Goal: Task Accomplishment & Management: Use online tool/utility

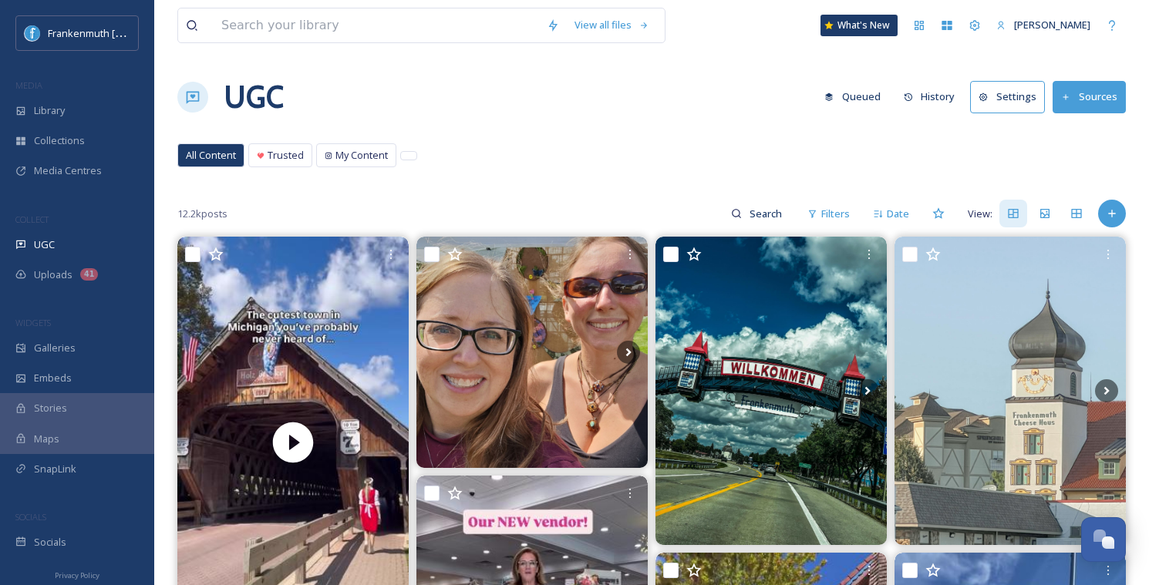
scroll to position [268, 0]
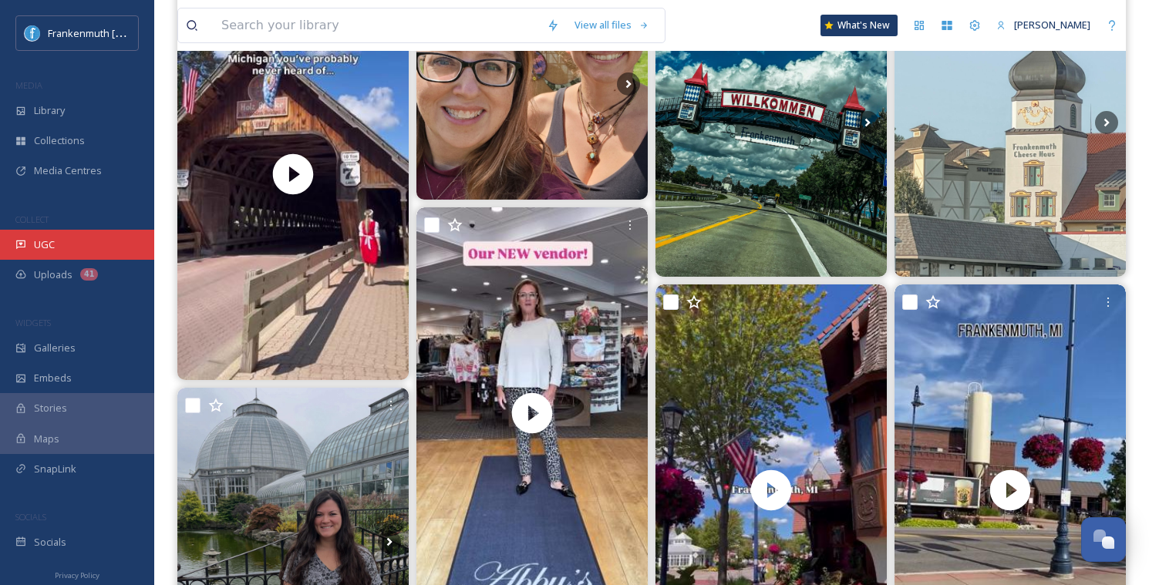
click at [93, 230] on div "UGC" at bounding box center [77, 245] width 154 height 30
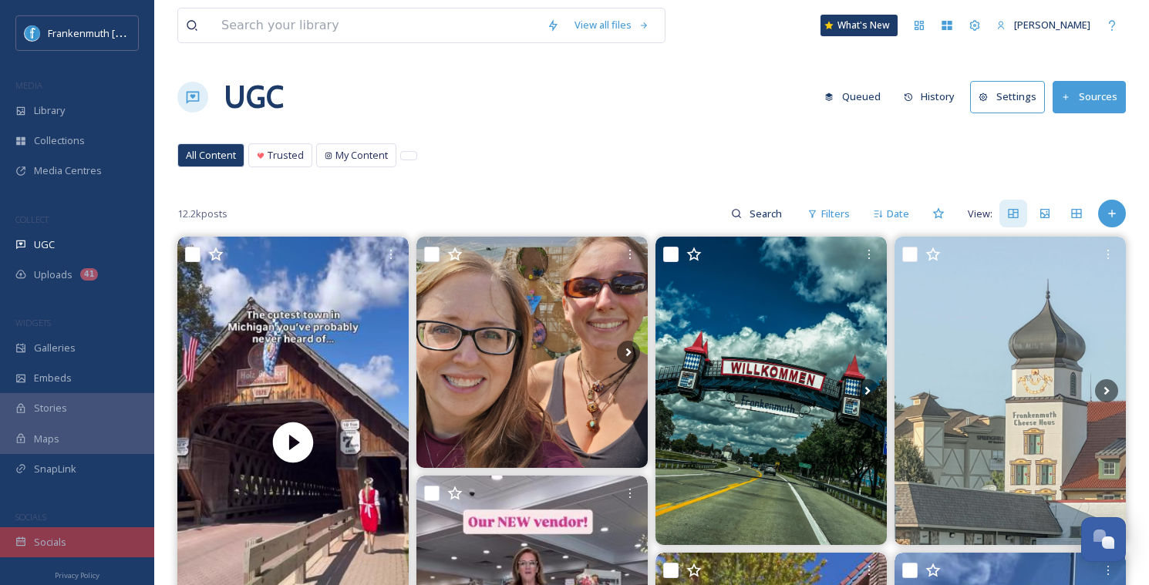
click at [100, 554] on div "Socials" at bounding box center [77, 542] width 154 height 30
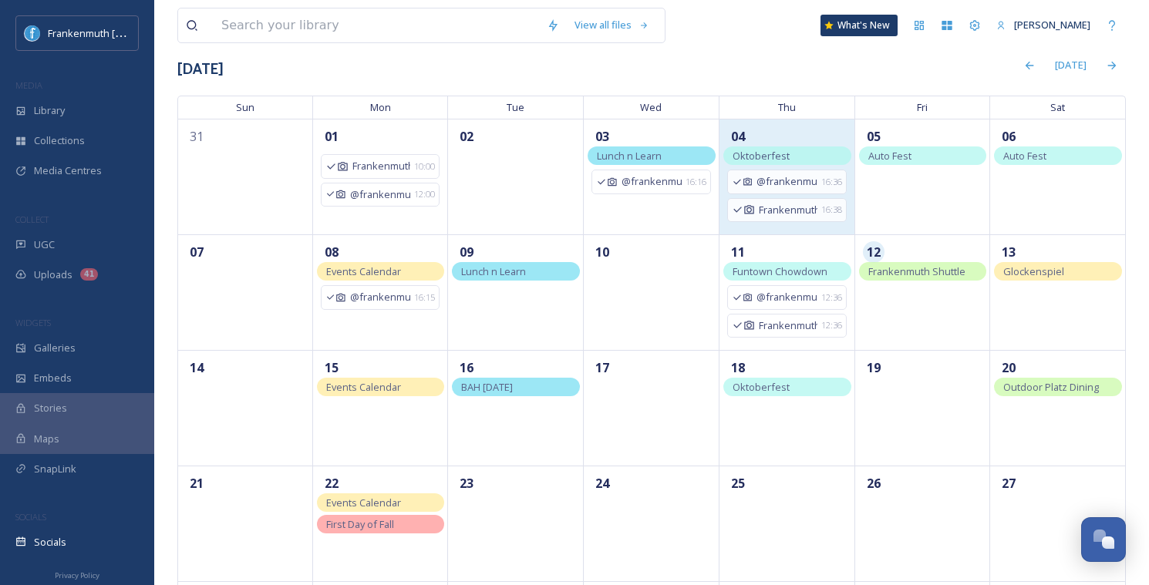
scroll to position [89, 0]
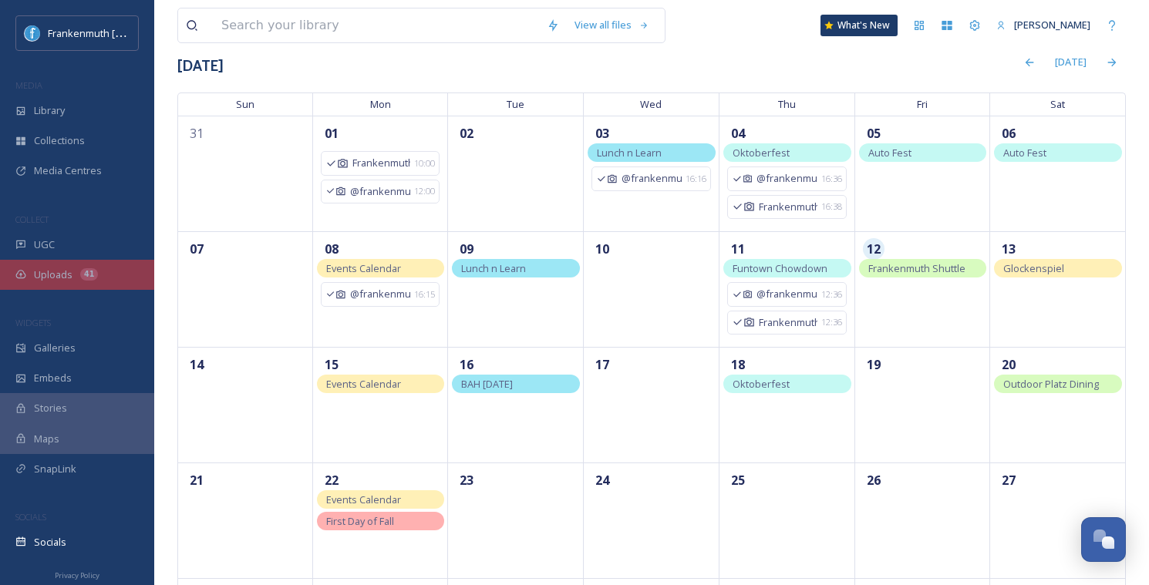
click at [99, 280] on div "Uploads 41" at bounding box center [77, 275] width 154 height 30
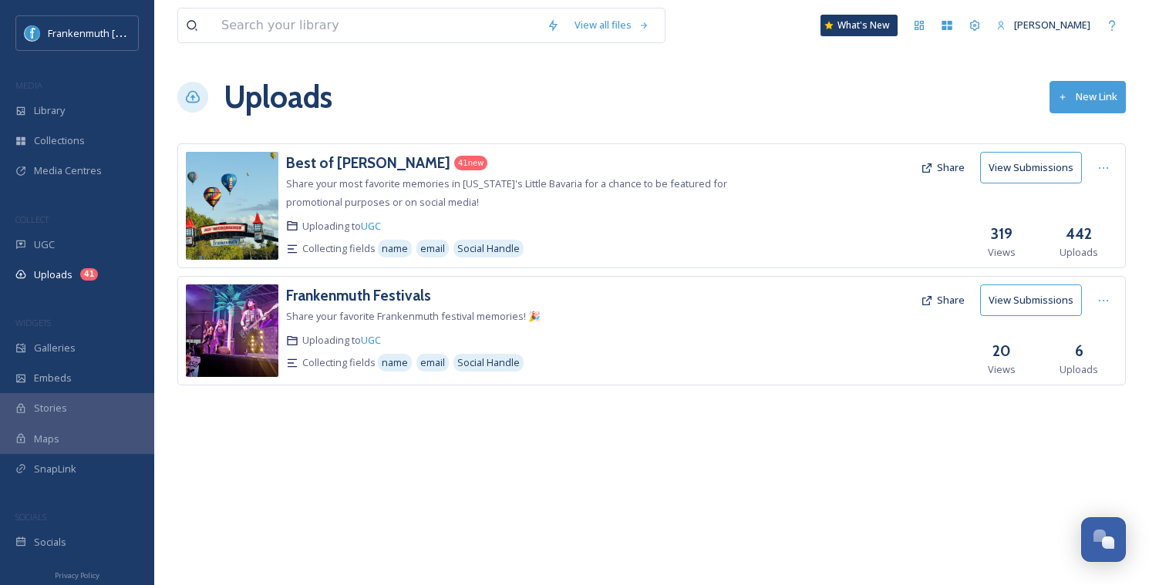
click at [99, 280] on div "Uploads 41" at bounding box center [77, 275] width 154 height 30
click at [363, 161] on h3 "Best of [PERSON_NAME]" at bounding box center [368, 162] width 164 height 19
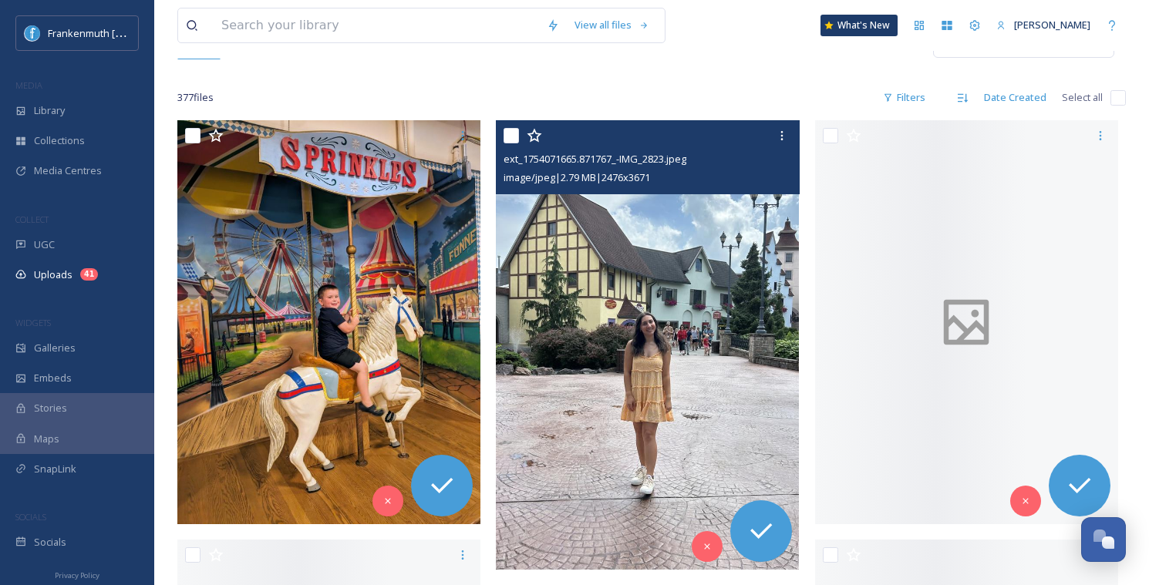
scroll to position [195, 0]
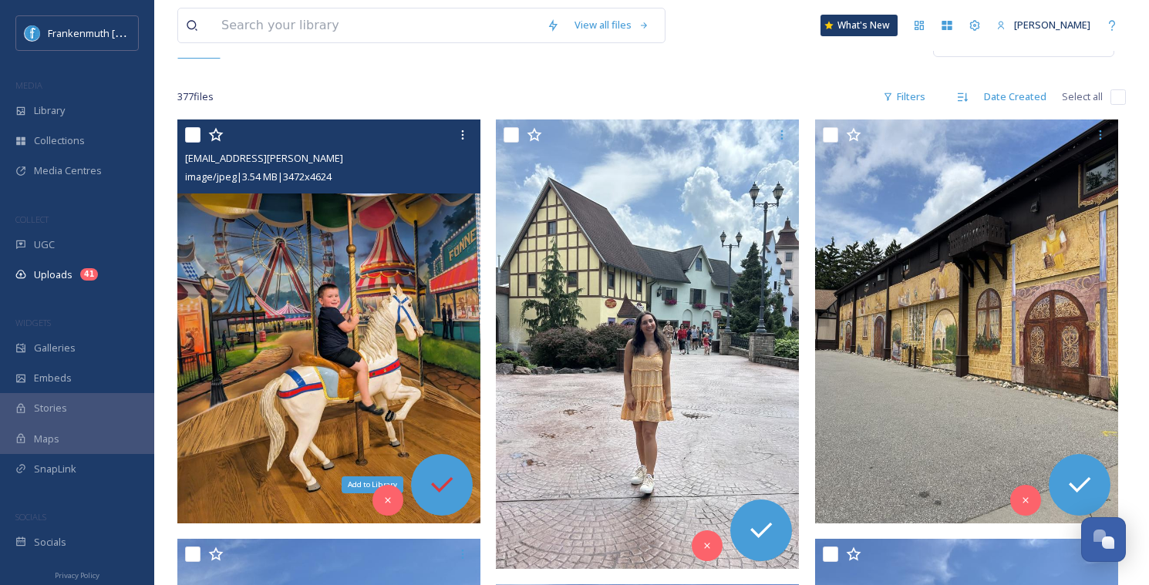
click at [439, 492] on icon at bounding box center [441, 484] width 31 height 31
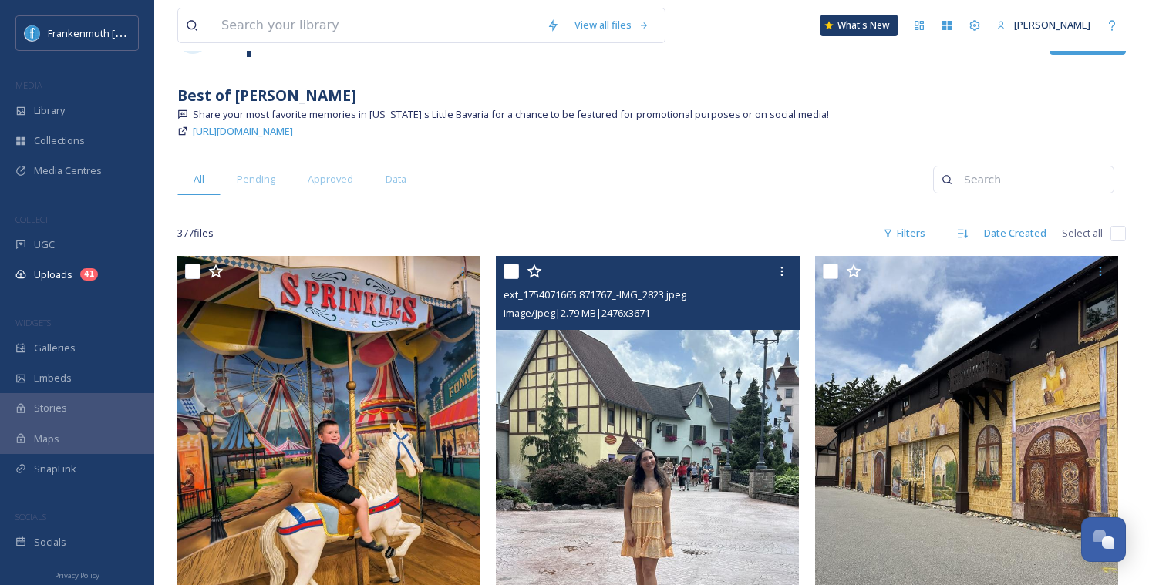
scroll to position [0, 0]
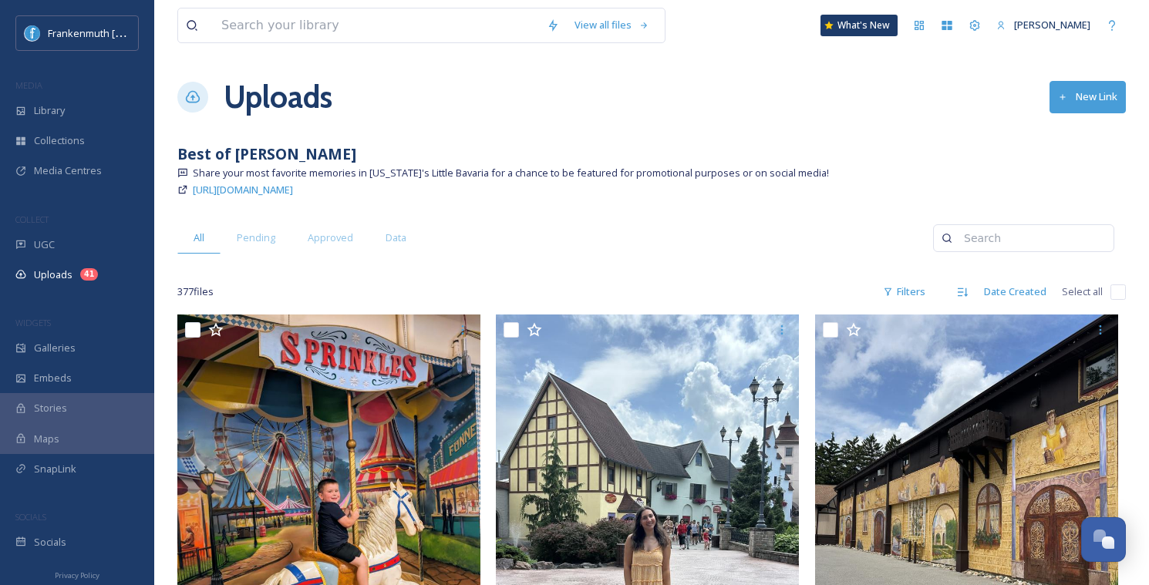
click at [180, 189] on icon at bounding box center [182, 189] width 11 height 11
click at [293, 192] on span "[URL][DOMAIN_NAME]" at bounding box center [243, 190] width 100 height 14
click at [97, 275] on div "Uploads 40" at bounding box center [77, 275] width 154 height 30
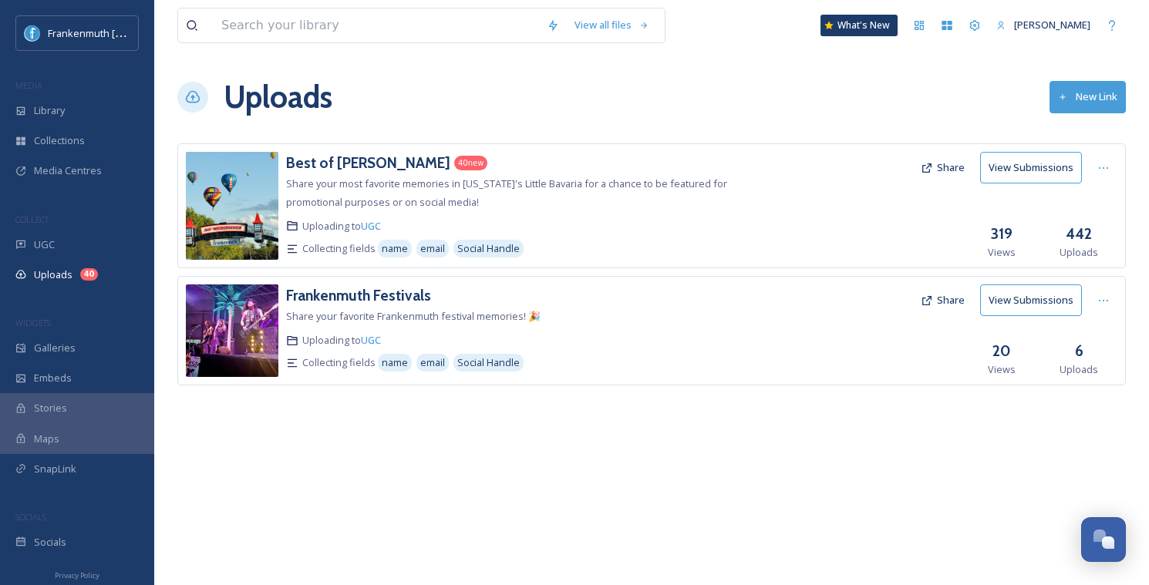
click at [951, 162] on button "Share" at bounding box center [942, 168] width 59 height 30
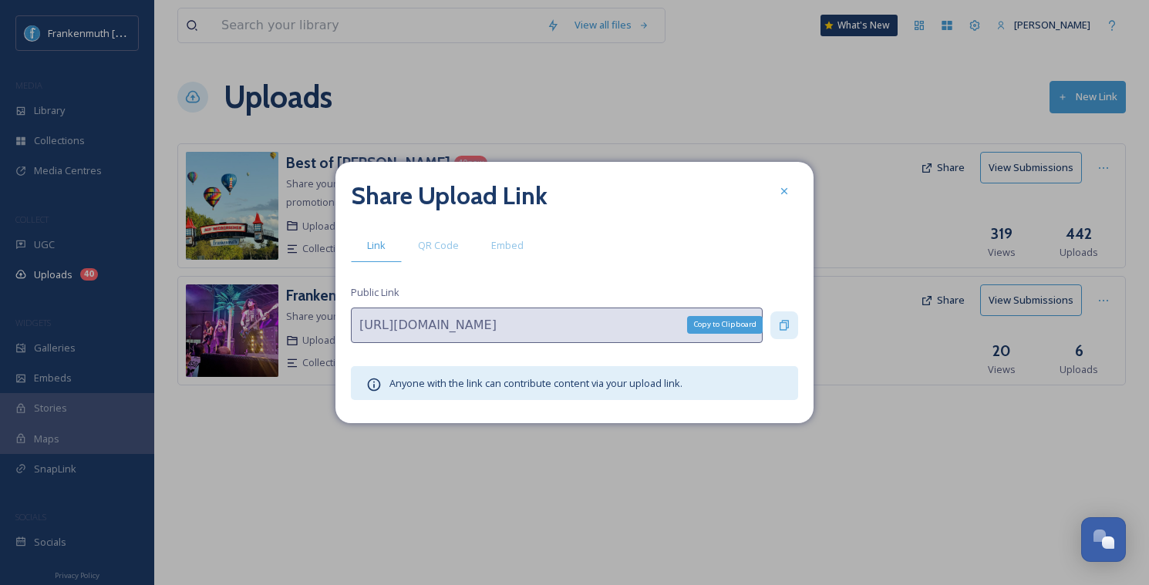
click at [778, 325] on icon at bounding box center [784, 325] width 12 height 12
click at [785, 204] on div at bounding box center [784, 191] width 28 height 28
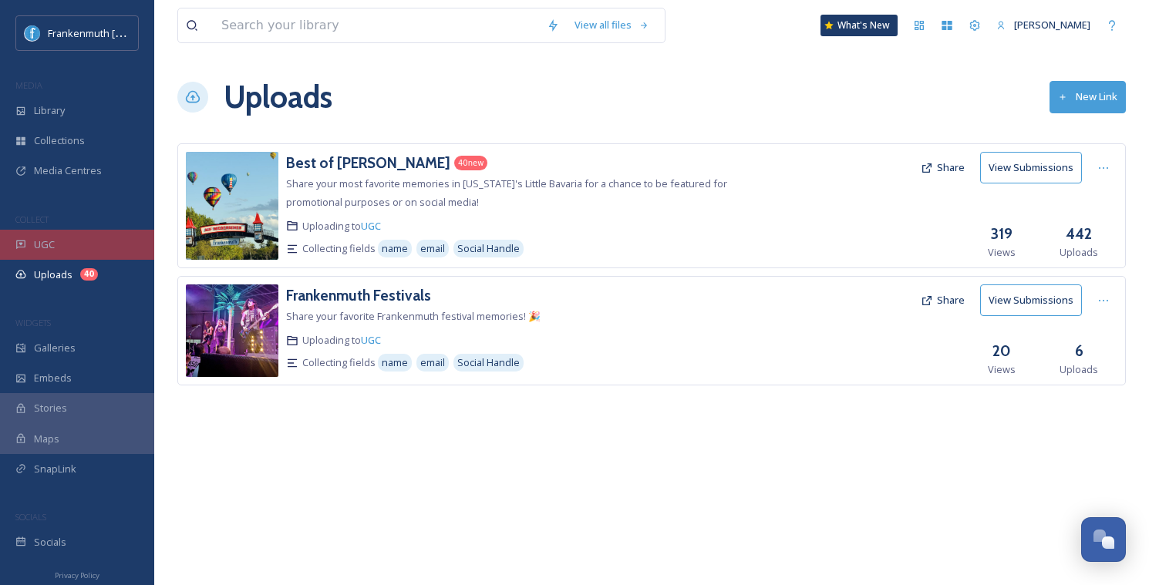
click at [99, 234] on div "UGC" at bounding box center [77, 245] width 154 height 30
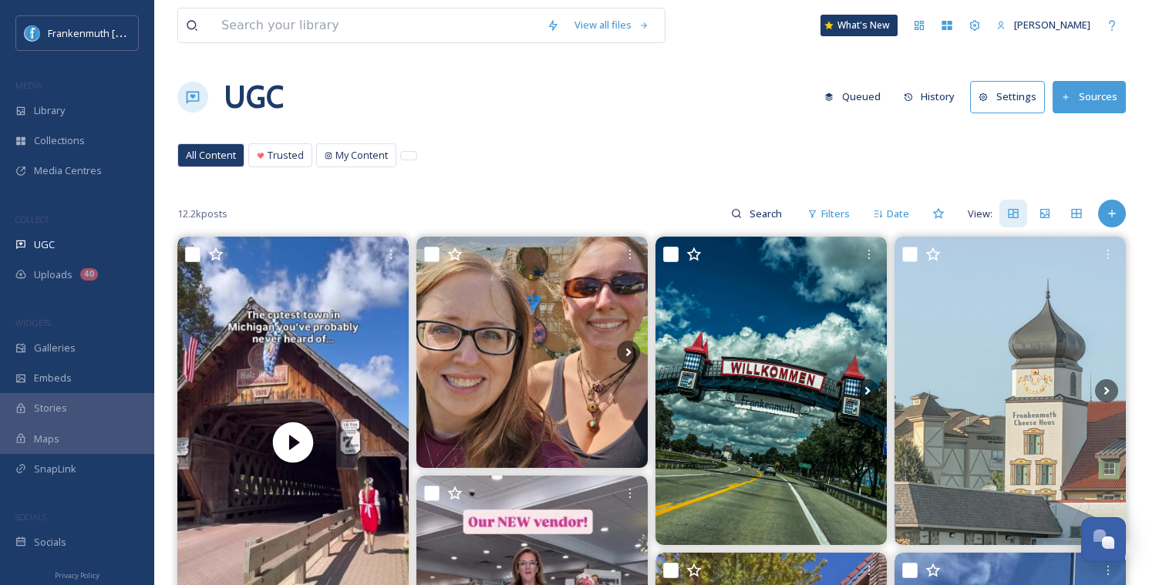
click at [611, 147] on div "All Content Trusted My Content All Content Trusted My Content" at bounding box center [651, 159] width 948 height 32
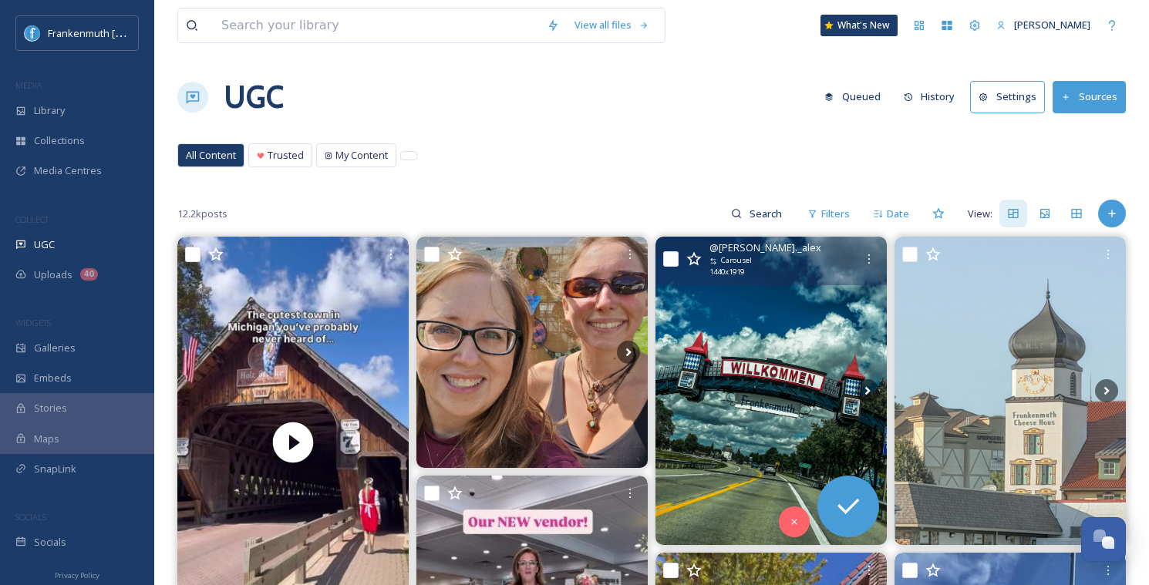
click at [765, 424] on img at bounding box center [770, 391] width 231 height 308
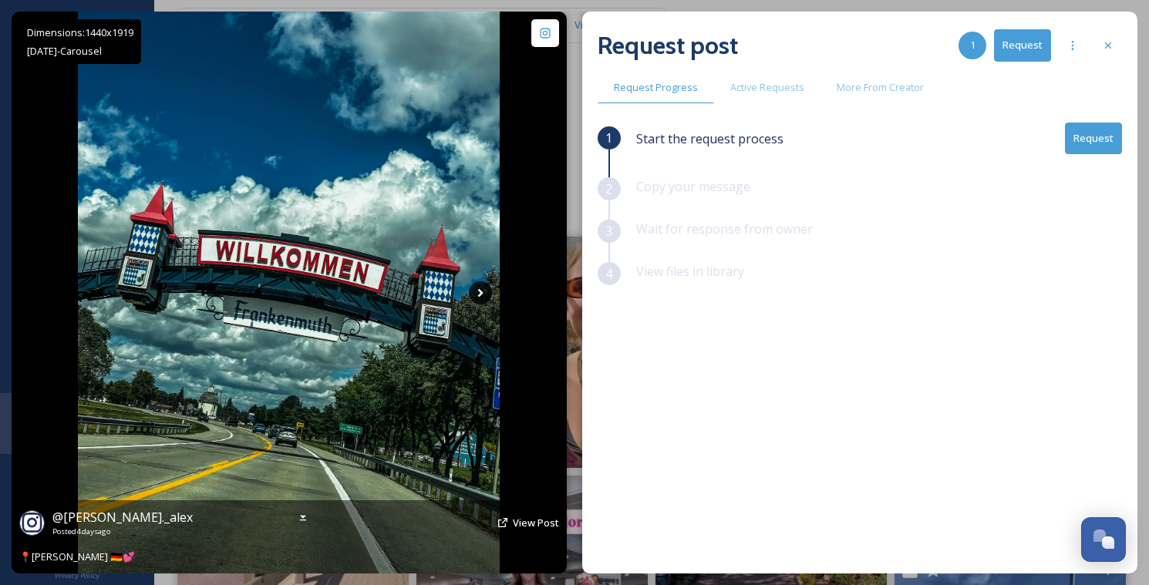
click at [477, 296] on icon at bounding box center [480, 292] width 23 height 23
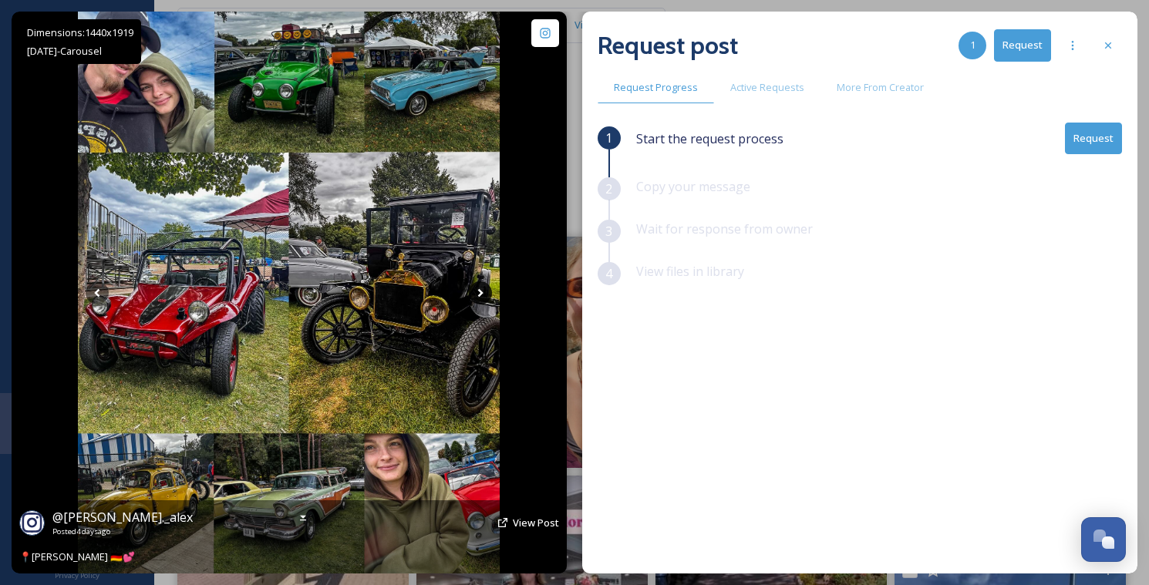
click at [477, 296] on icon at bounding box center [480, 292] width 23 height 23
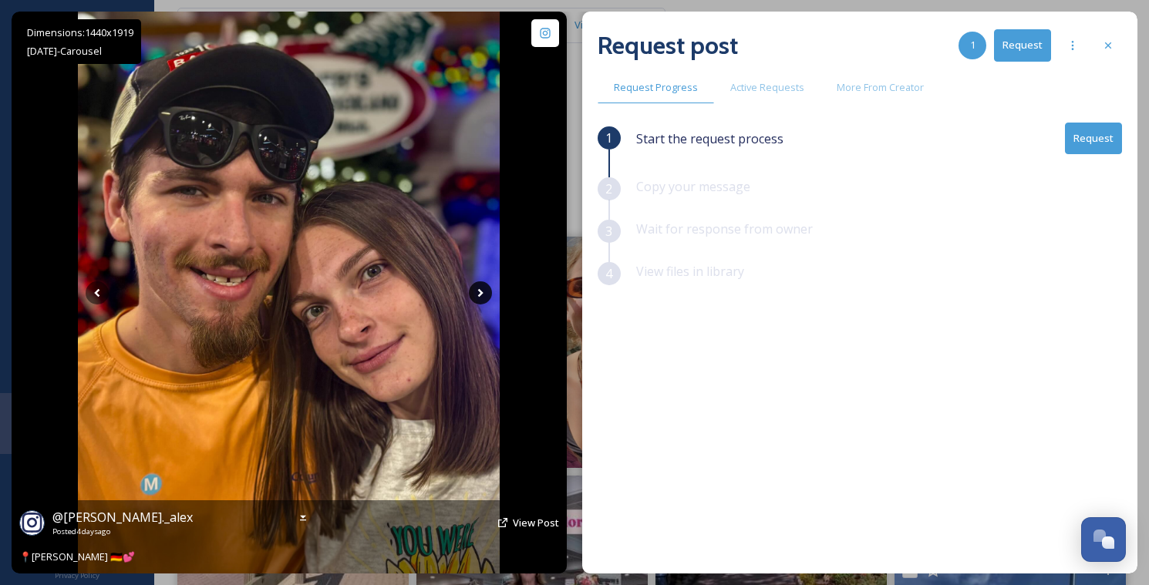
click at [477, 296] on icon at bounding box center [480, 292] width 23 height 23
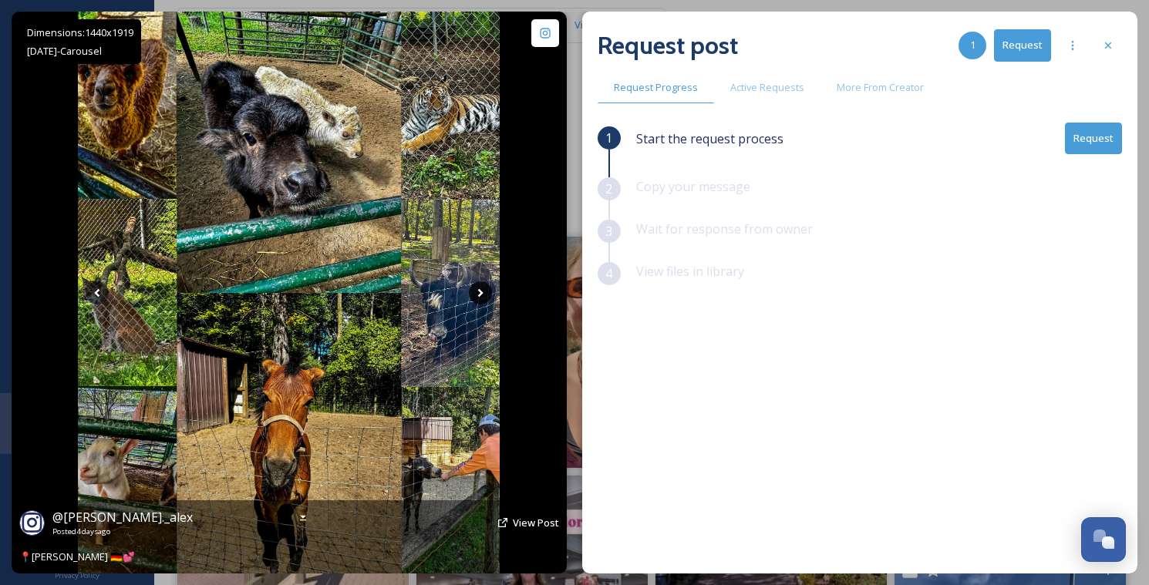
click at [477, 296] on icon at bounding box center [480, 292] width 23 height 23
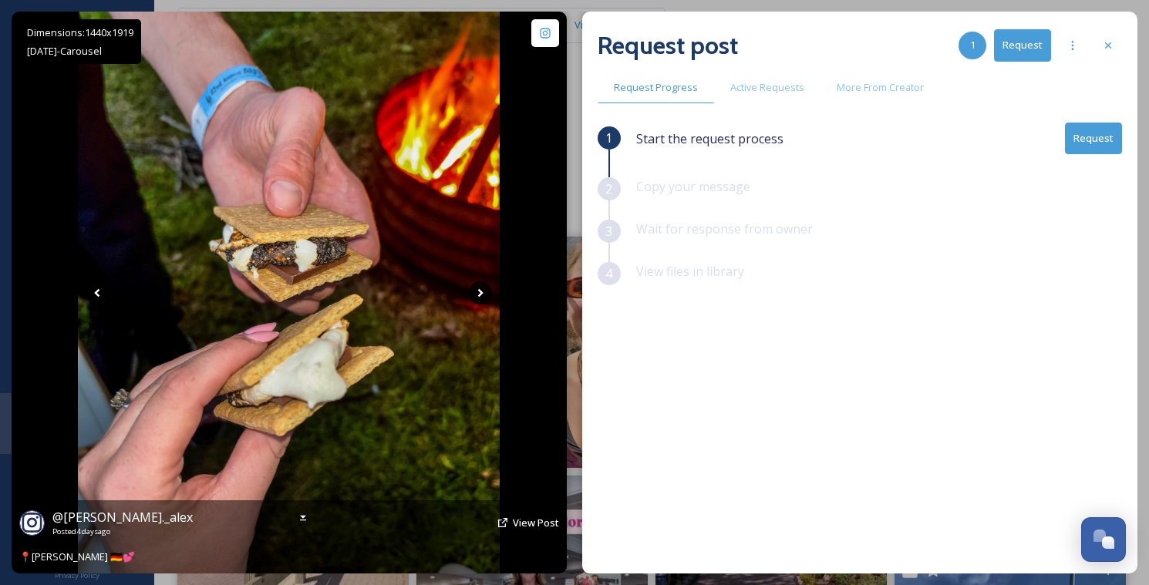
click at [477, 296] on icon at bounding box center [480, 292] width 23 height 23
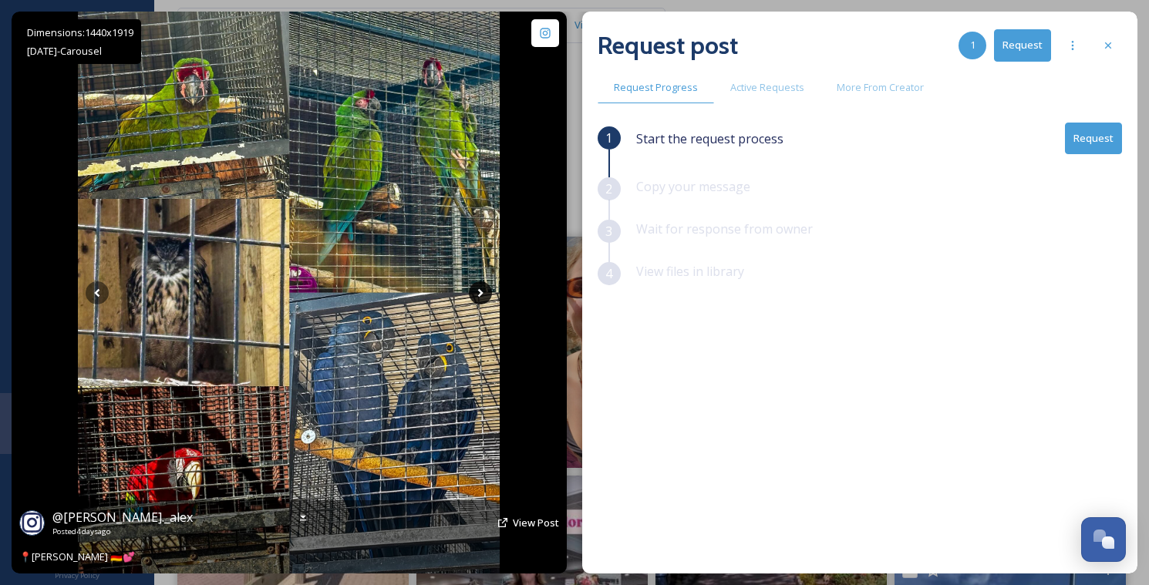
click at [477, 296] on icon at bounding box center [480, 292] width 23 height 23
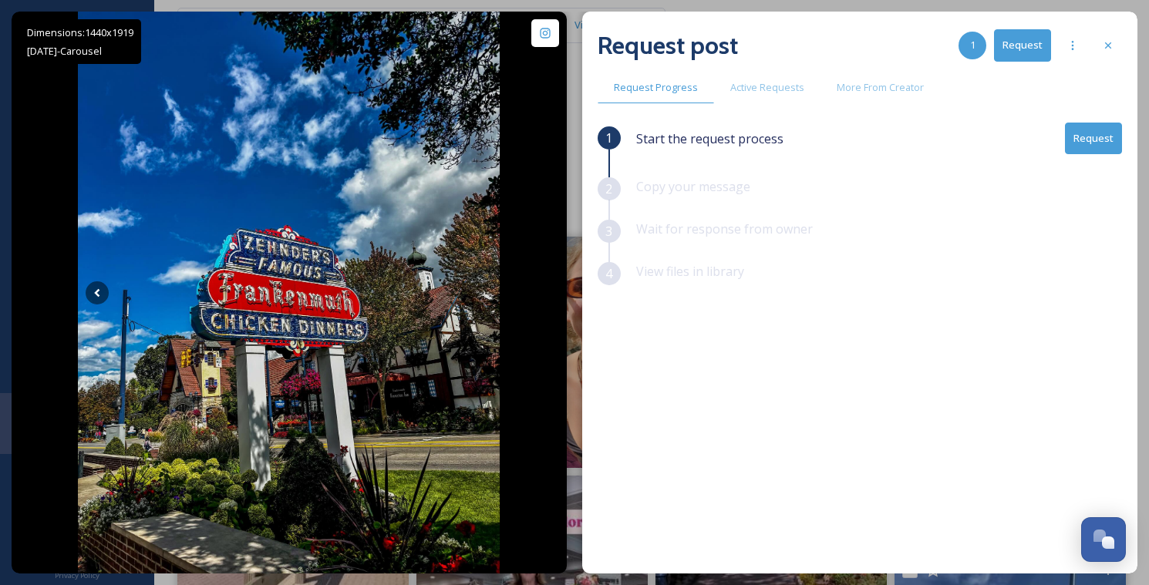
click at [1108, 141] on button "Request" at bounding box center [1093, 139] width 57 height 32
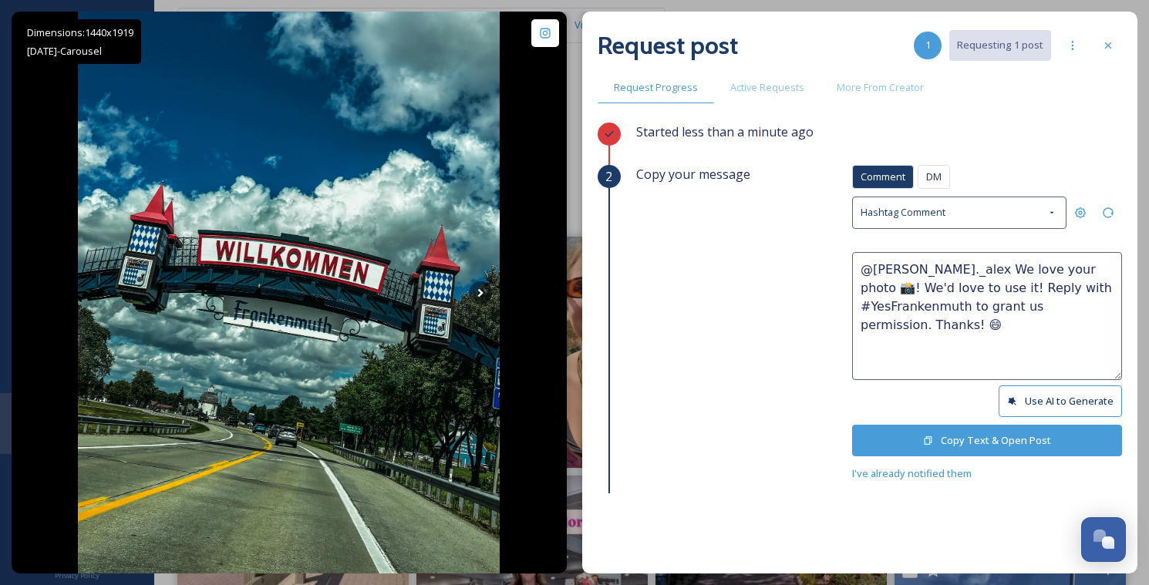
click at [1055, 267] on textarea "@[PERSON_NAME]._alex We love your photo 📸! We'd love to use it! Reply with #Yes…" at bounding box center [987, 316] width 270 height 128
click at [933, 285] on textarea "@[PERSON_NAME]._alex We love your photos 📸! We'd love to use it! Reply with #Ye…" at bounding box center [987, 316] width 270 height 128
type textarea "@[PERSON_NAME]._alex We love your photos 📸! We'd love to use them! Reply with #…"
click at [1053, 446] on button "Copy Text & Open Post" at bounding box center [987, 441] width 270 height 32
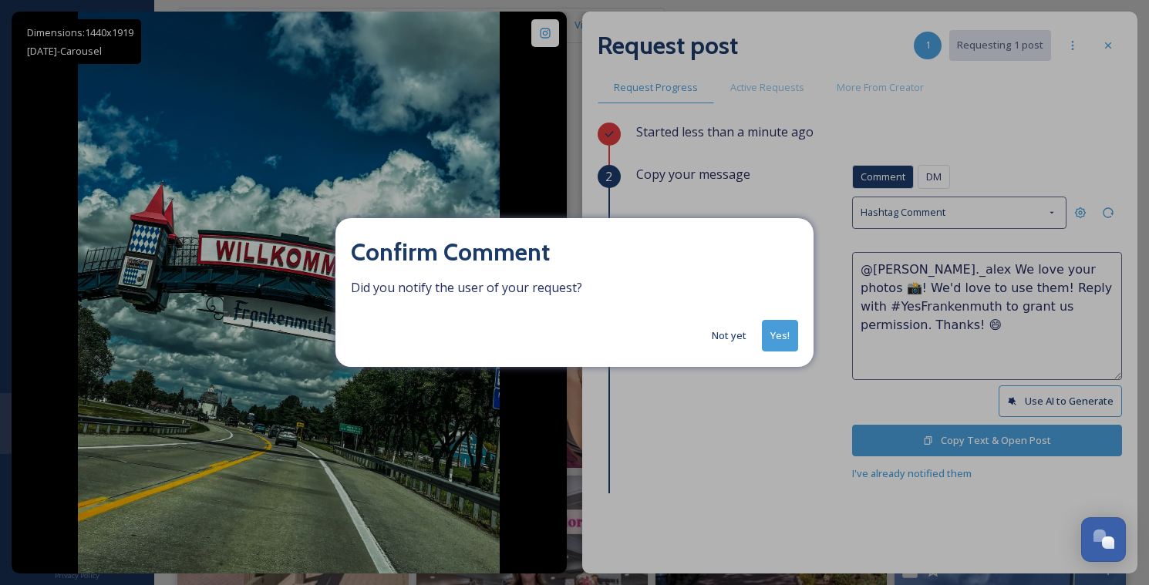
click at [732, 329] on button "Not yet" at bounding box center [729, 336] width 50 height 30
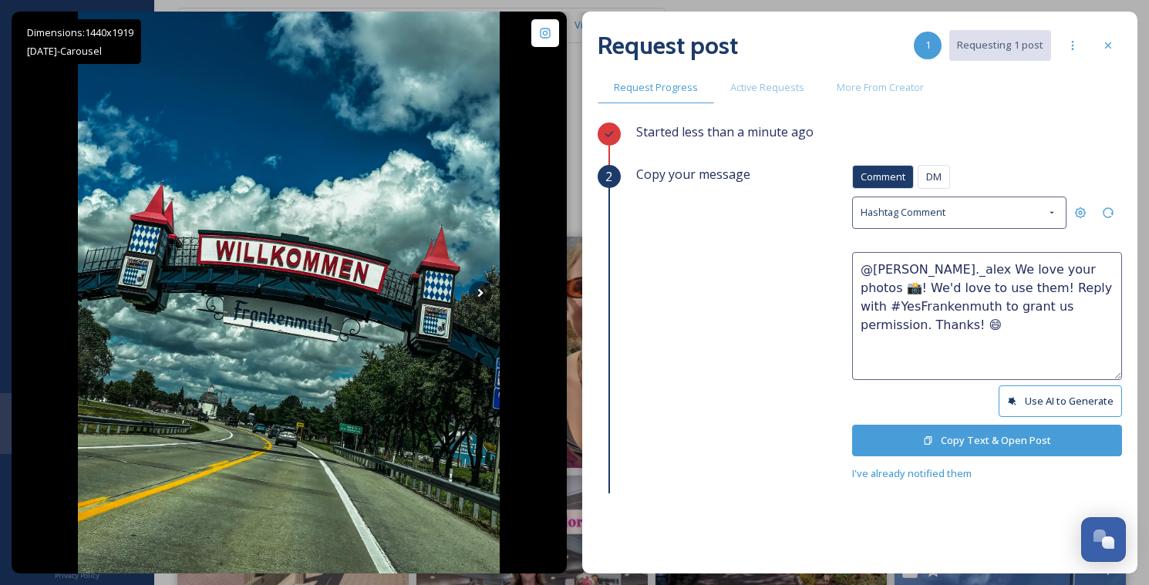
click at [1122, 51] on div "Request post 1 Requesting 1 post Request Progress Active Requests More From Cre…" at bounding box center [859, 293] width 555 height 562
click at [1116, 49] on div at bounding box center [1108, 46] width 28 height 28
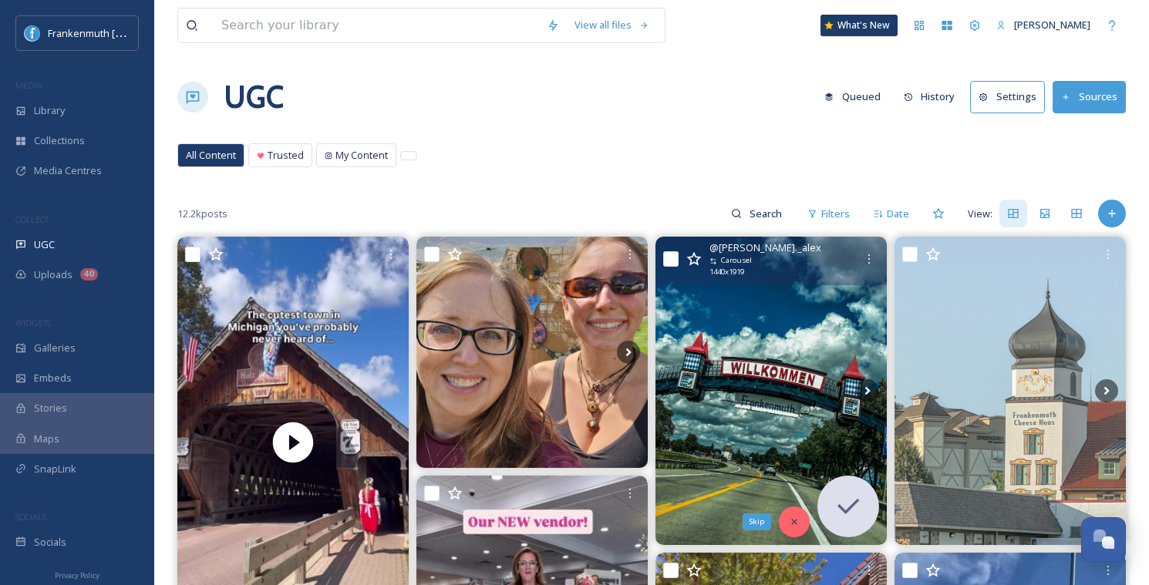
click at [792, 513] on div "Skip" at bounding box center [794, 521] width 31 height 31
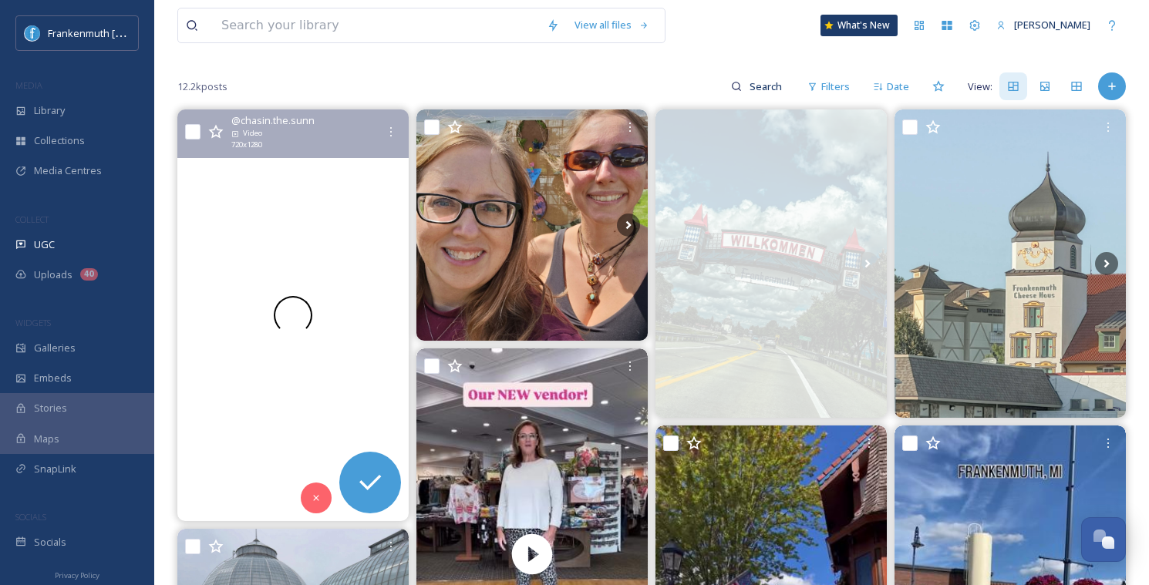
scroll to position [150, 0]
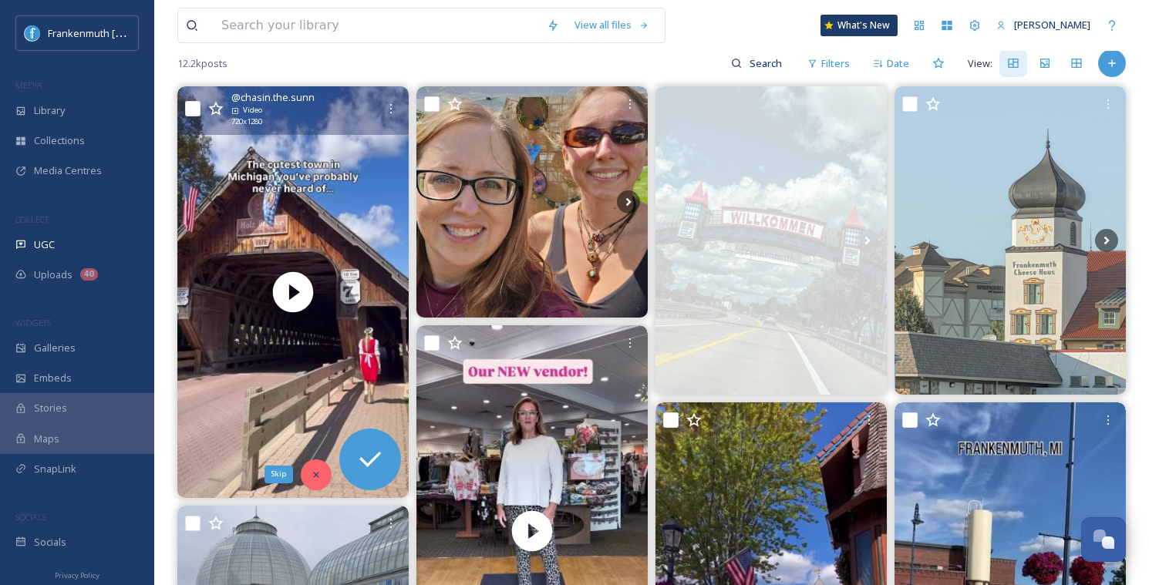
click at [315, 469] on icon at bounding box center [316, 474] width 11 height 11
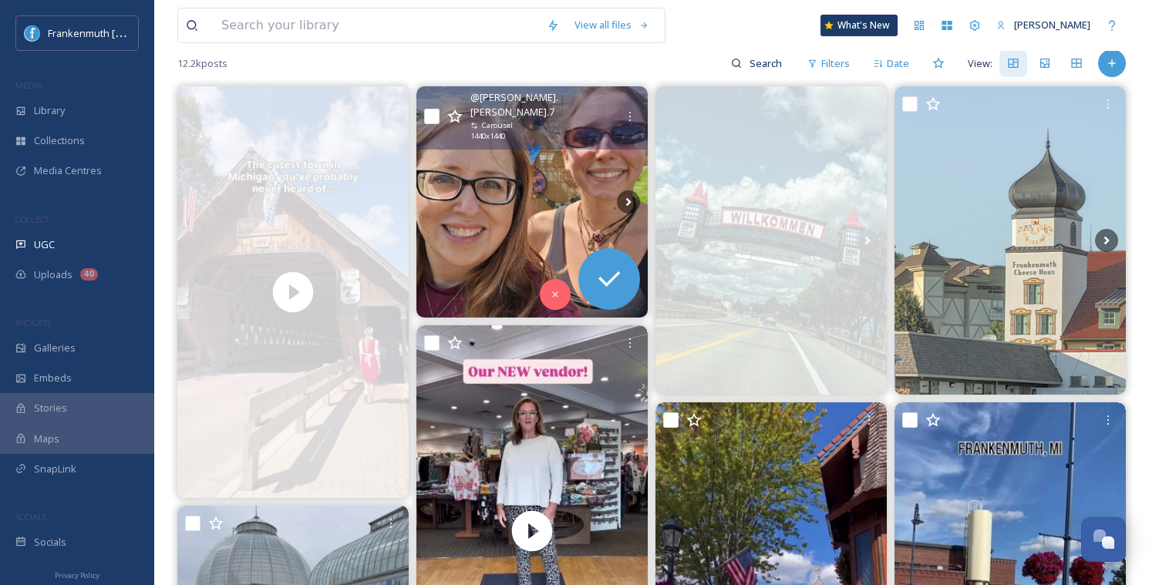
click at [555, 217] on img at bounding box center [531, 201] width 231 height 231
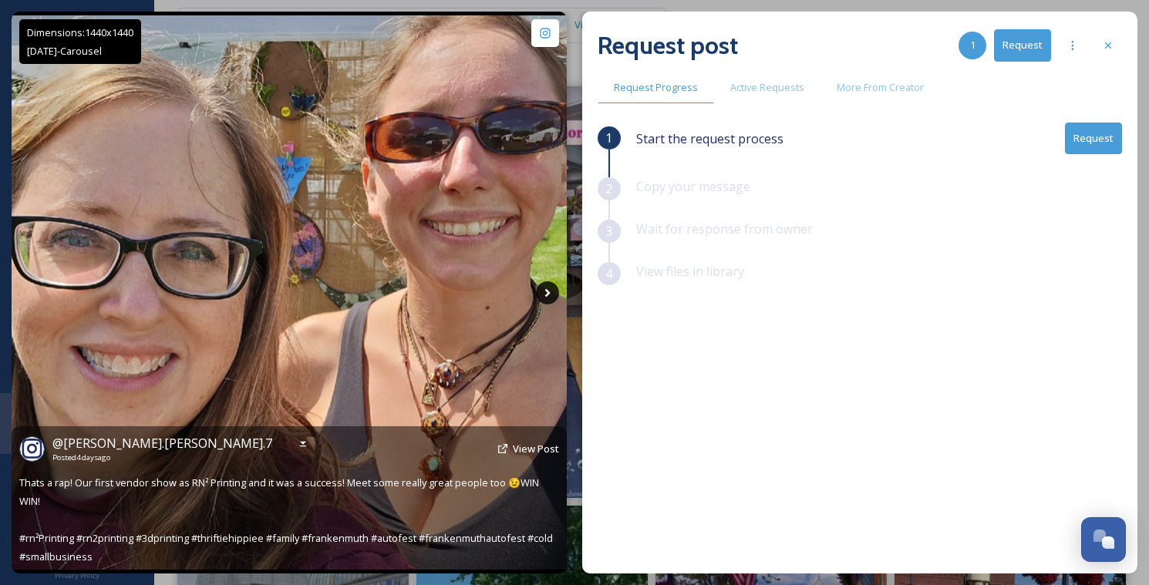
click at [545, 282] on icon at bounding box center [547, 292] width 23 height 23
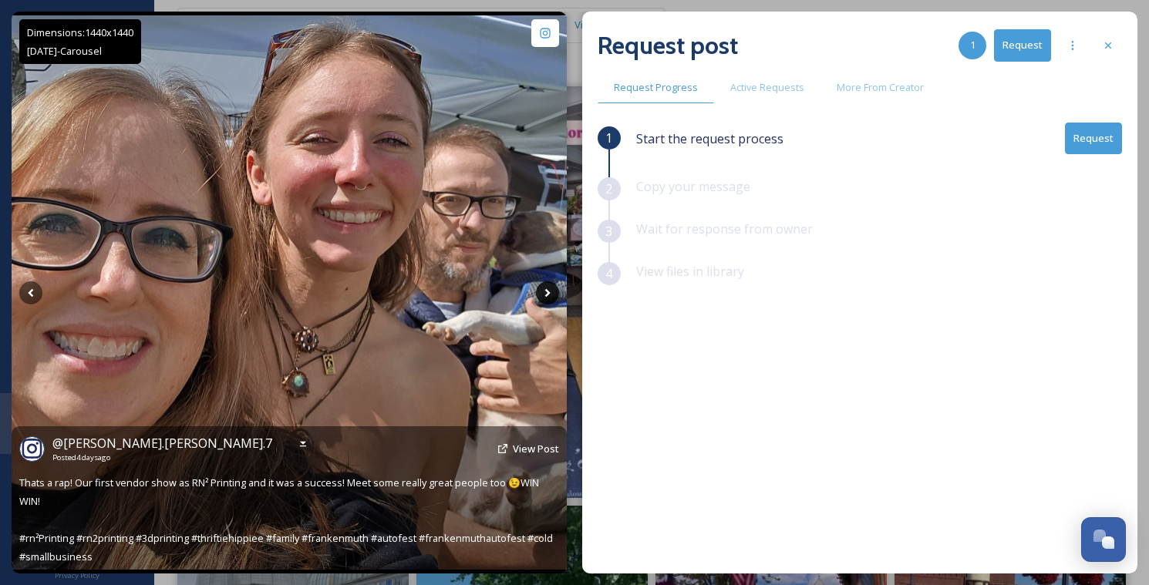
click at [547, 288] on icon at bounding box center [547, 292] width 23 height 23
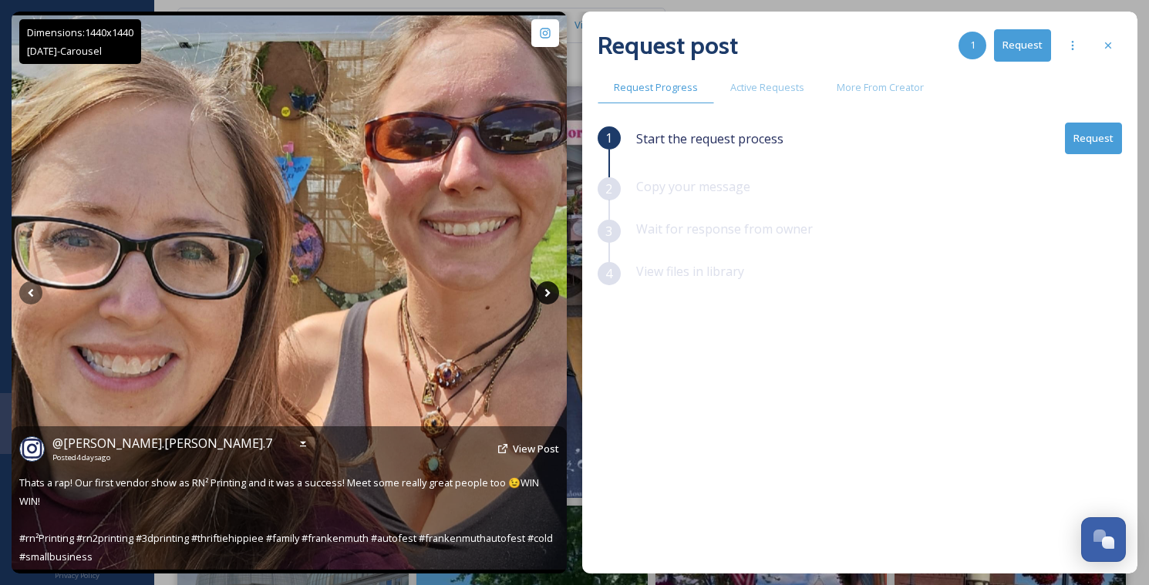
click at [547, 288] on icon at bounding box center [547, 292] width 23 height 23
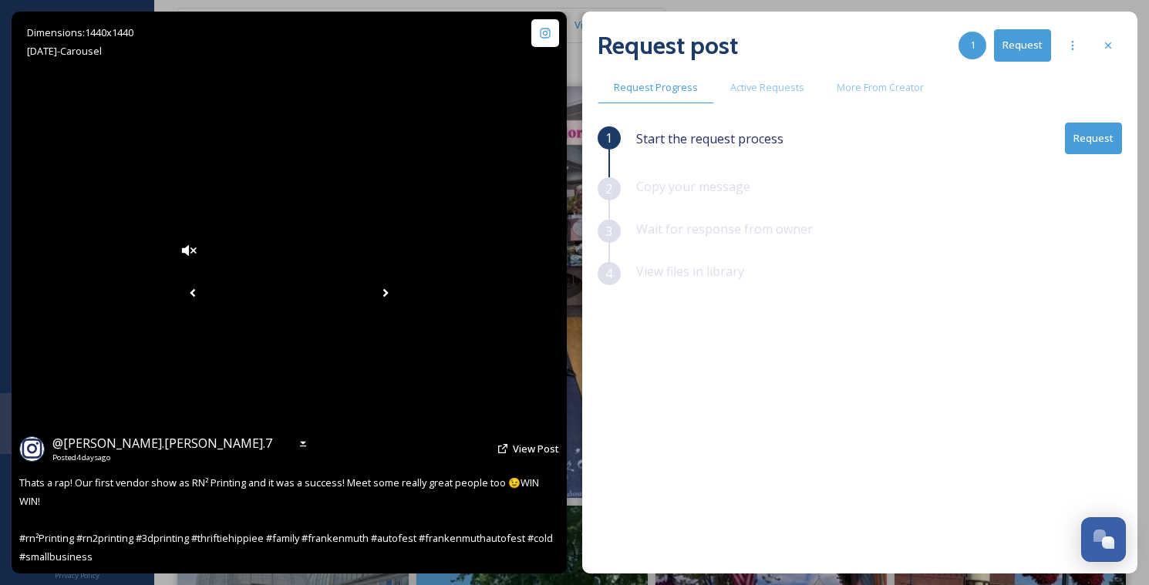
click at [397, 297] on icon at bounding box center [385, 292] width 23 height 23
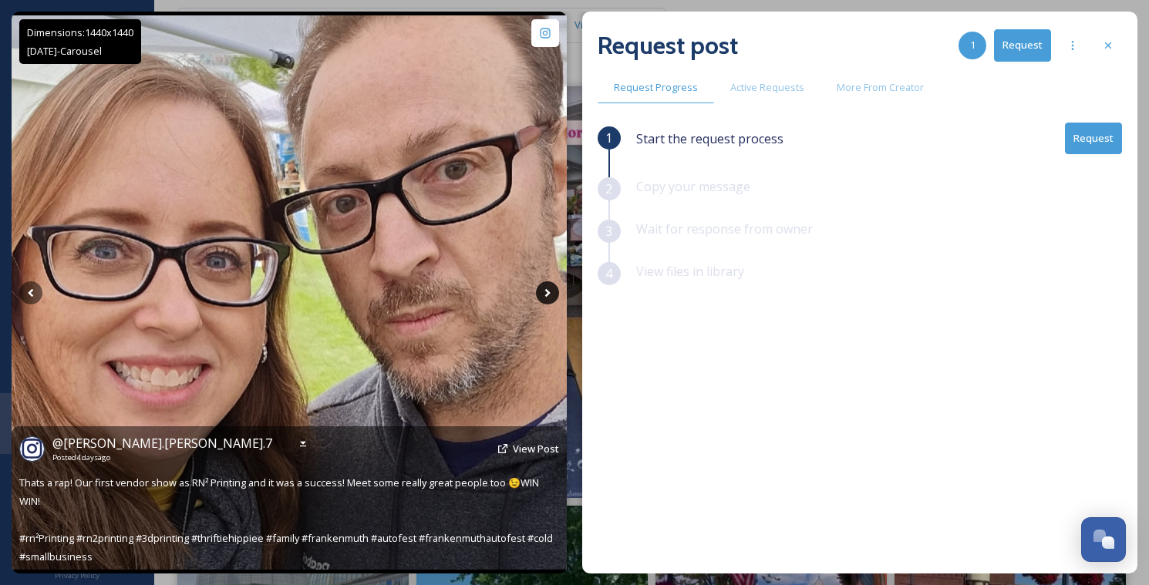
click at [549, 297] on icon at bounding box center [547, 292] width 23 height 23
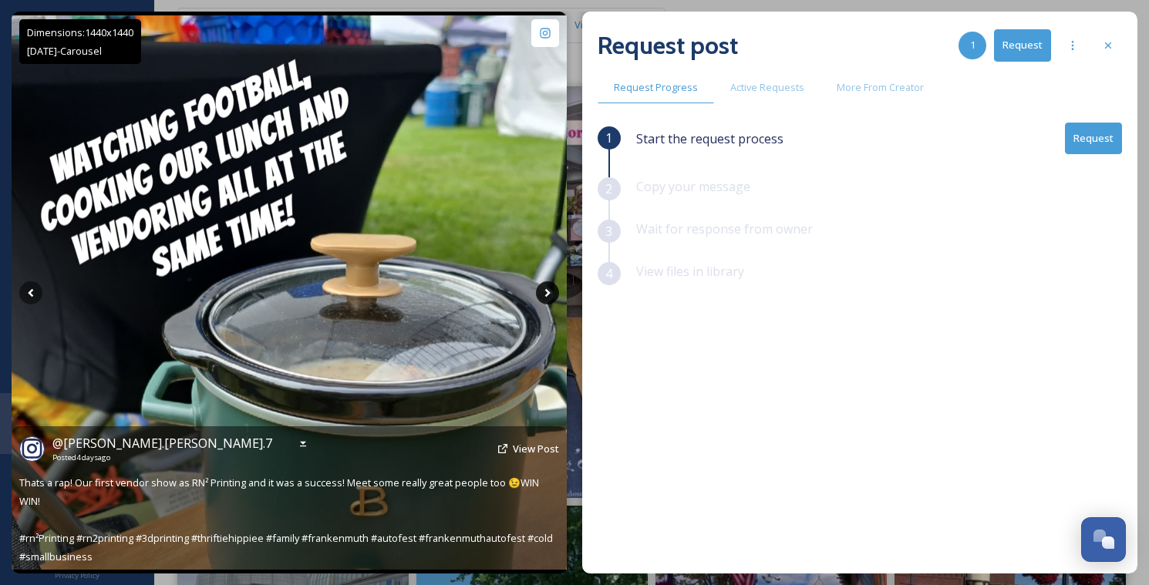
click at [549, 297] on icon at bounding box center [547, 292] width 23 height 23
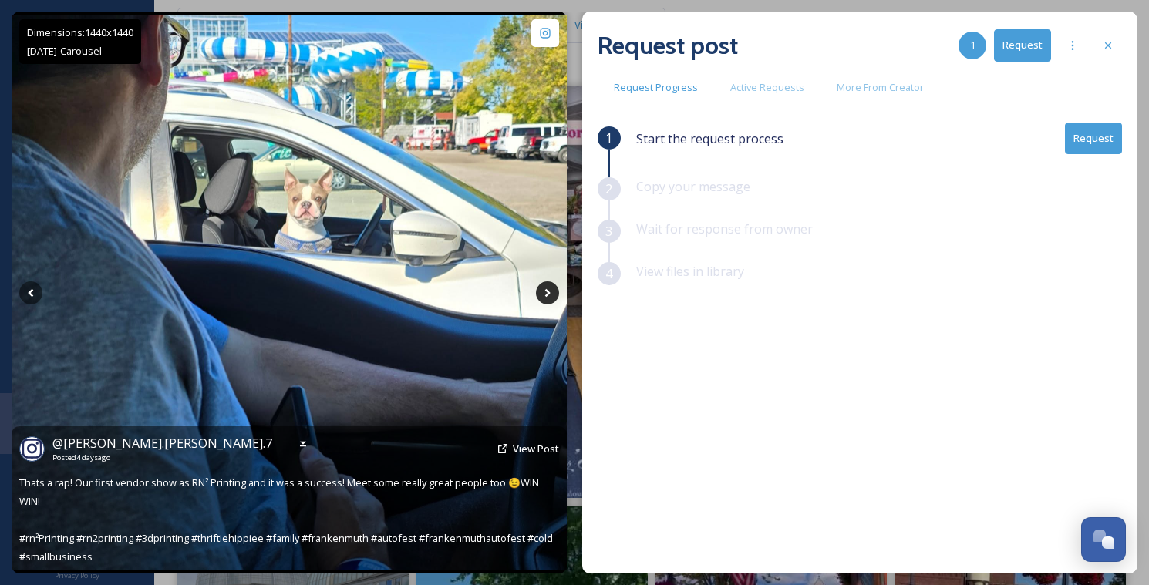
click at [549, 297] on icon at bounding box center [547, 292] width 23 height 23
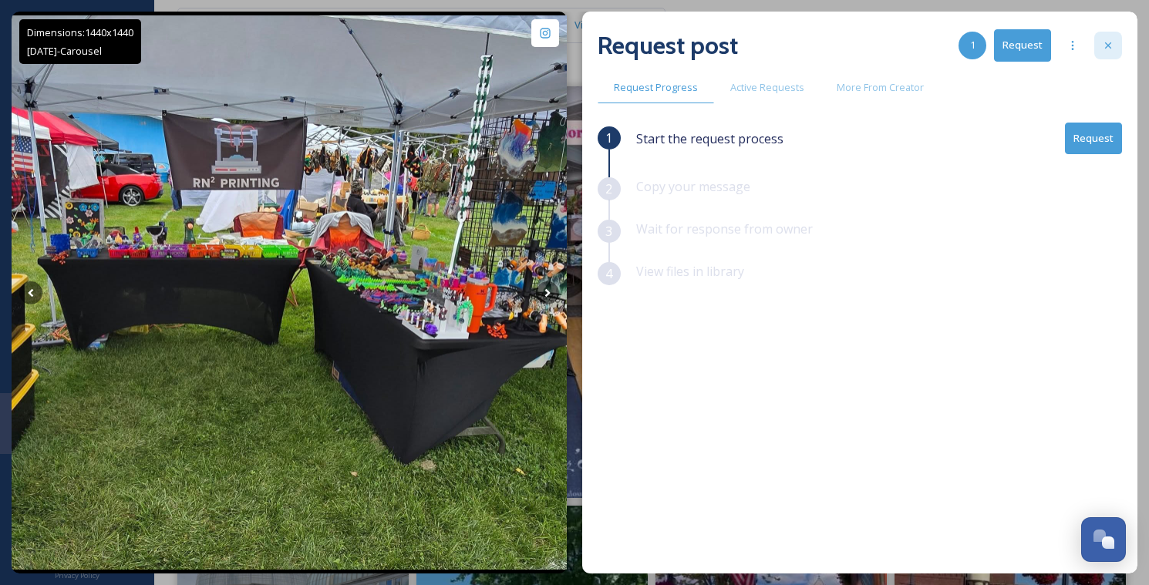
click at [1104, 52] on div at bounding box center [1108, 46] width 28 height 28
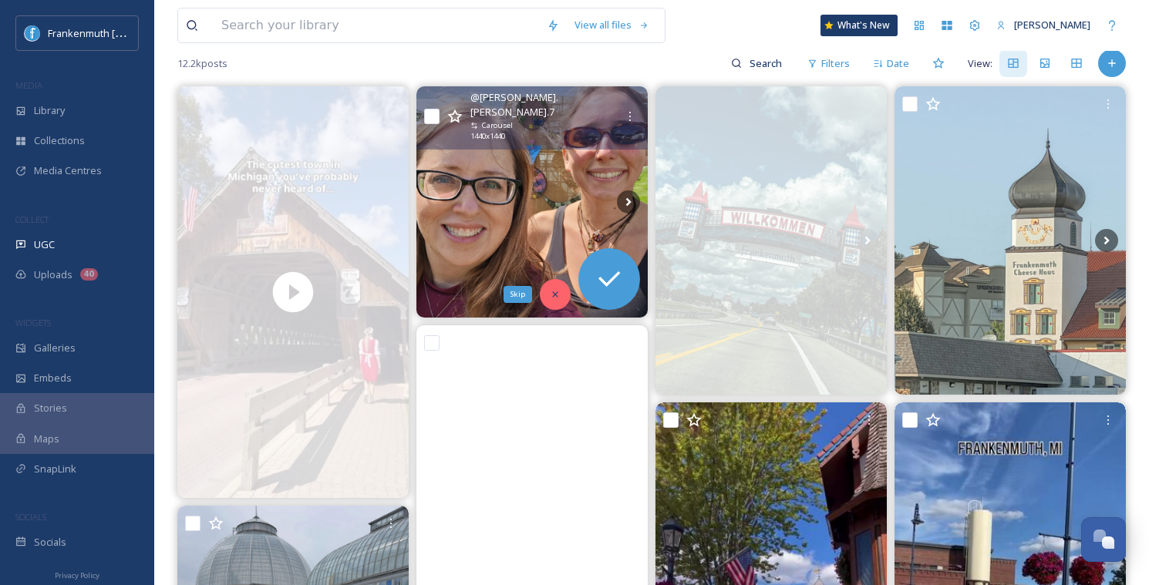
click at [554, 295] on icon at bounding box center [555, 294] width 11 height 11
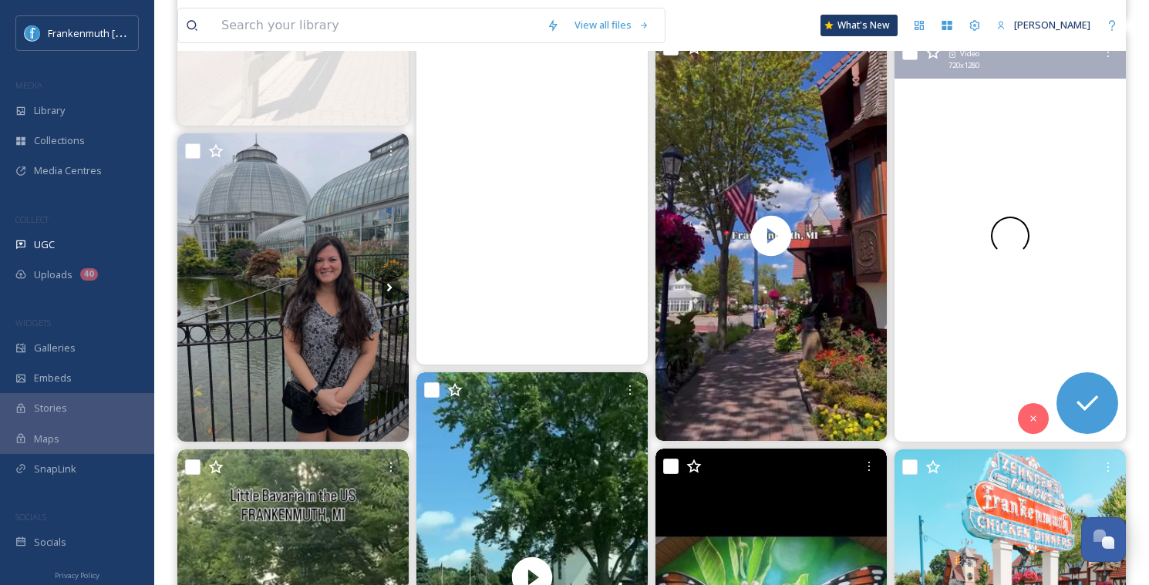
scroll to position [527, 0]
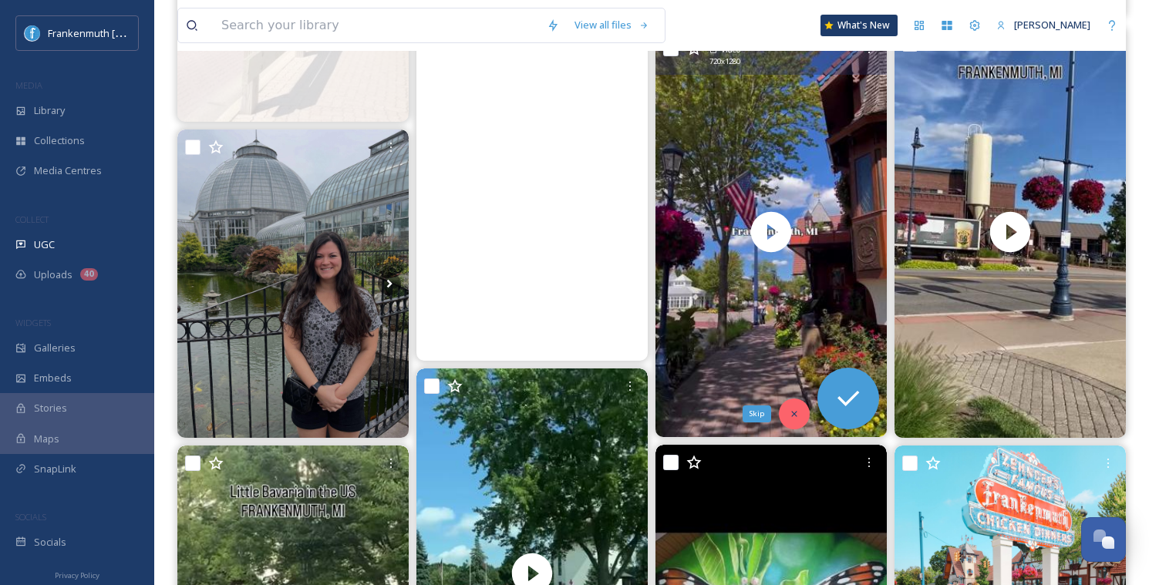
click at [796, 412] on icon at bounding box center [794, 414] width 11 height 11
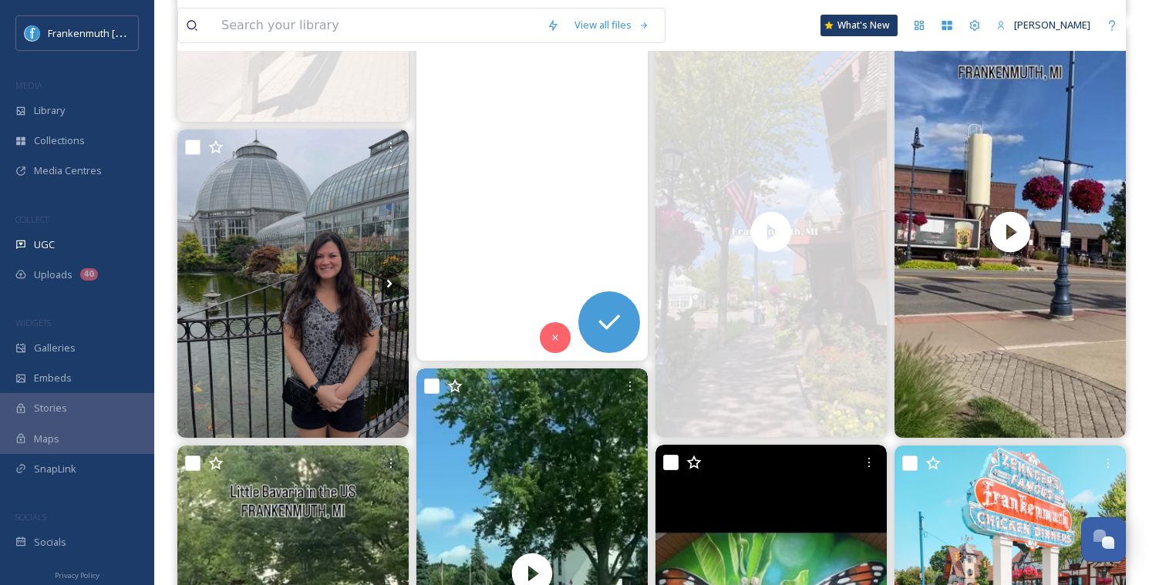
click at [579, 239] on video "Our NEW vendor is finally here!!! \aGretchen Scott 👗\a\aGretchen Scott Designs …" at bounding box center [531, 154] width 231 height 411
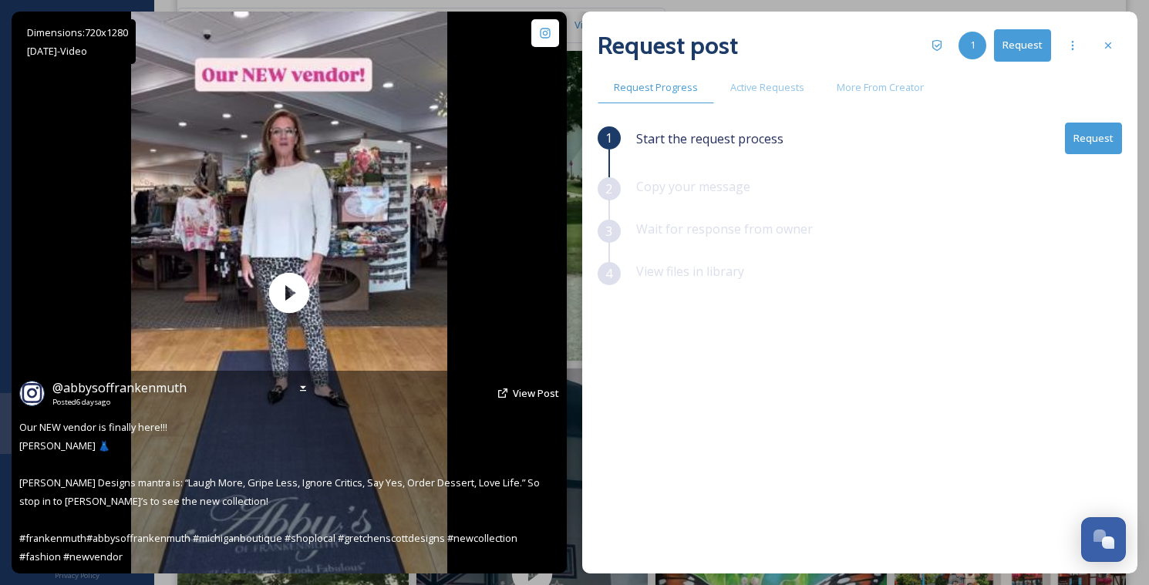
click at [509, 394] on icon at bounding box center [502, 393] width 12 height 12
click at [533, 392] on span "View Post" at bounding box center [536, 393] width 46 height 14
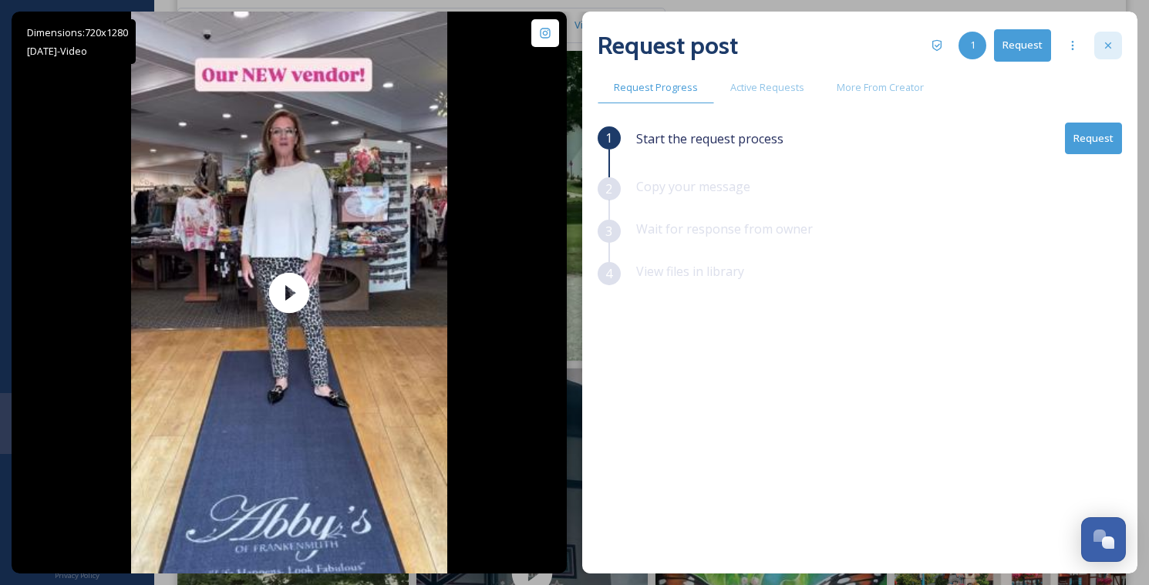
click at [1112, 42] on icon at bounding box center [1108, 45] width 12 height 12
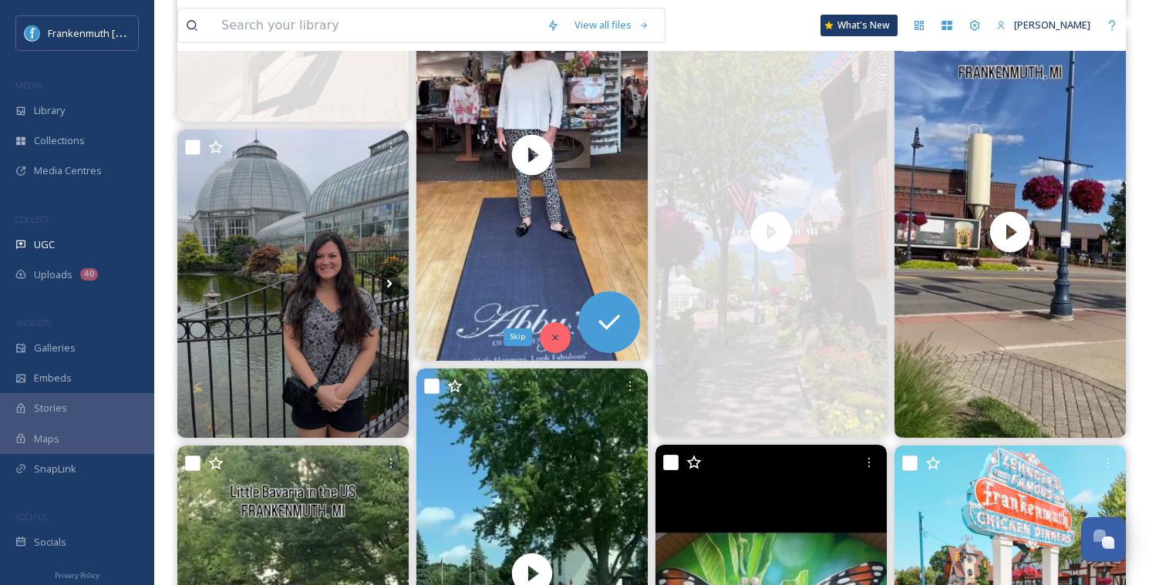
click at [551, 332] on icon at bounding box center [555, 337] width 11 height 11
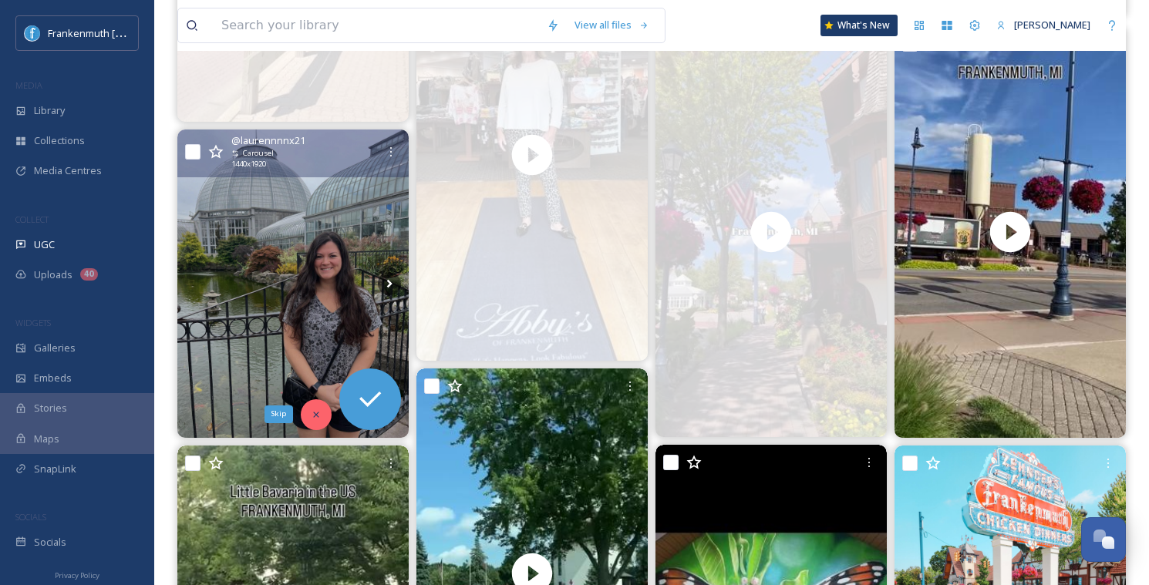
click at [321, 408] on div "Skip" at bounding box center [316, 414] width 31 height 31
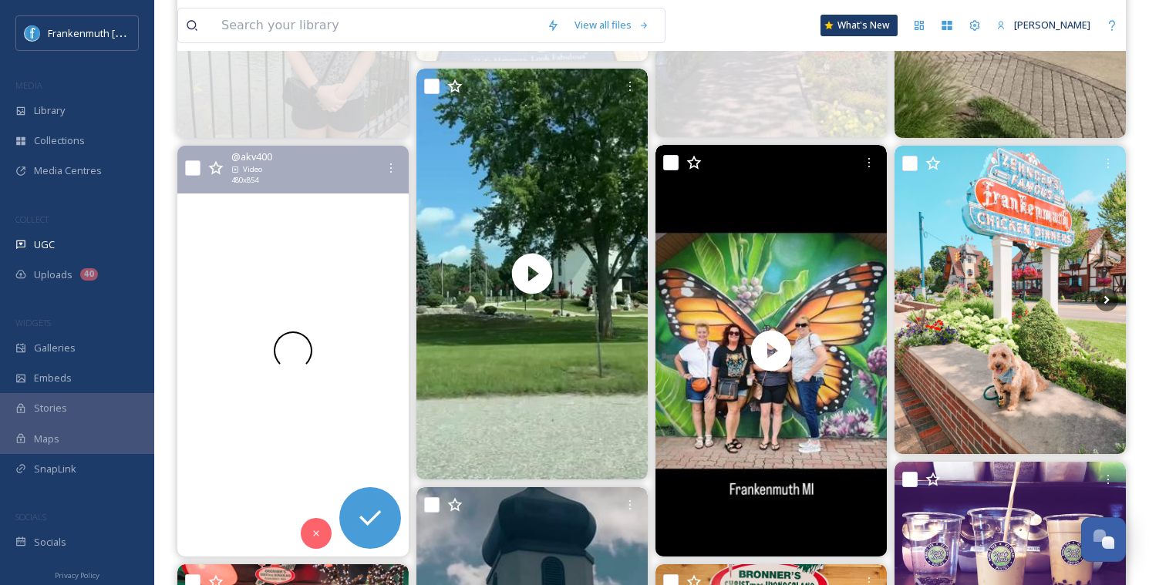
scroll to position [829, 0]
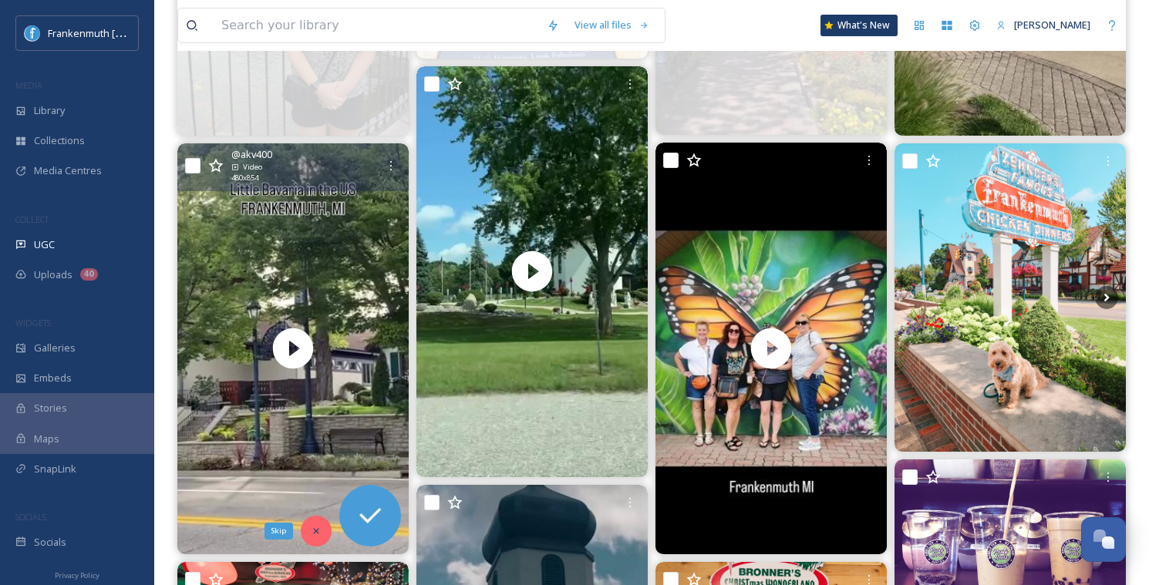
click at [315, 526] on icon at bounding box center [316, 531] width 11 height 11
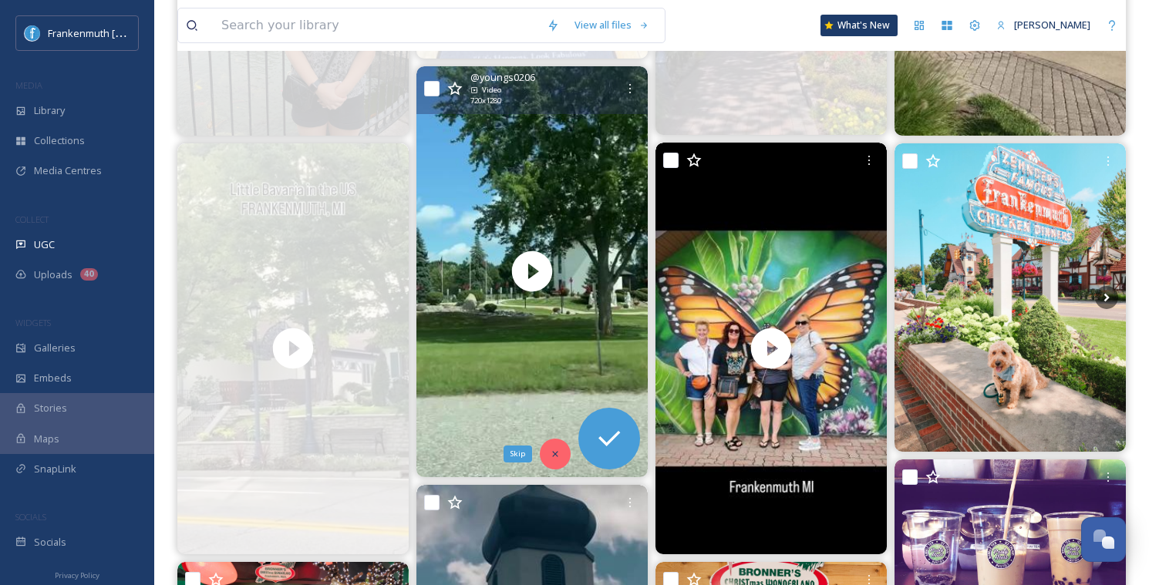
click at [552, 456] on icon at bounding box center [555, 454] width 11 height 11
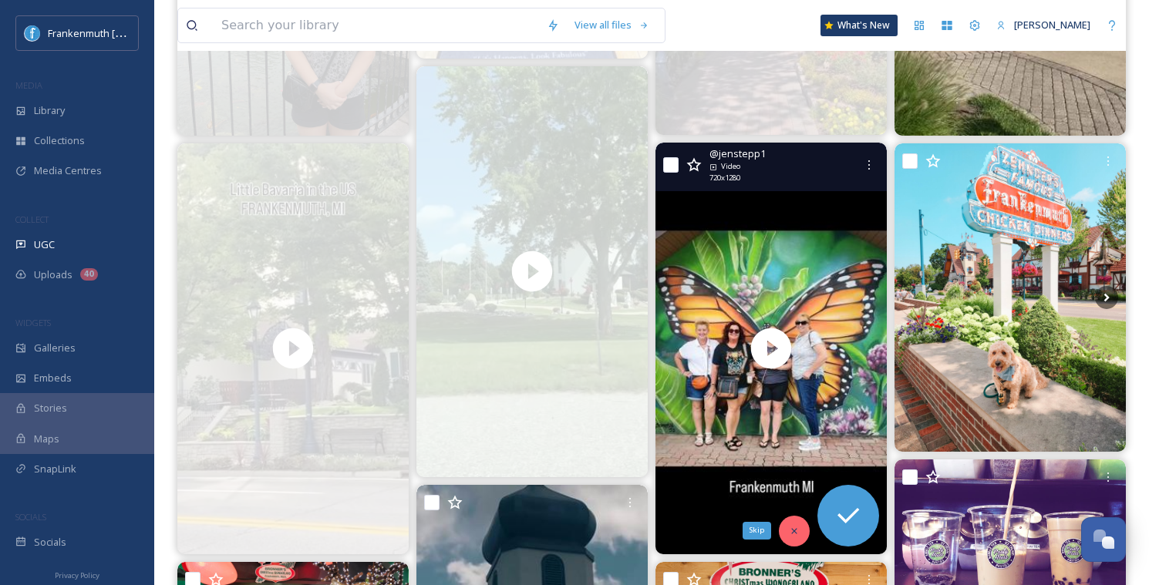
click at [793, 530] on icon at bounding box center [793, 530] width 5 height 5
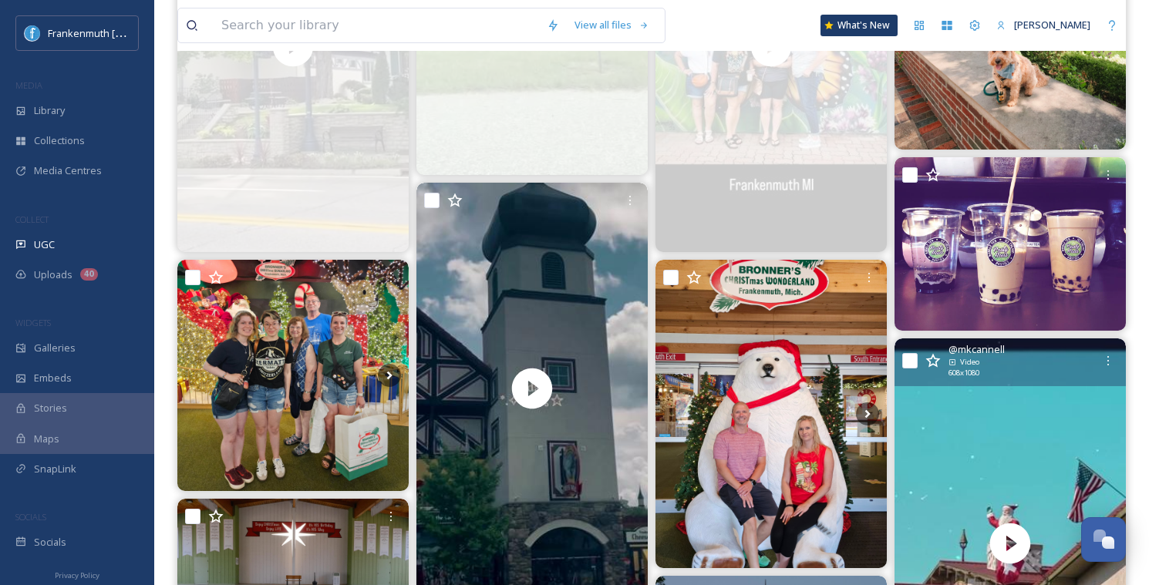
scroll to position [1135, 0]
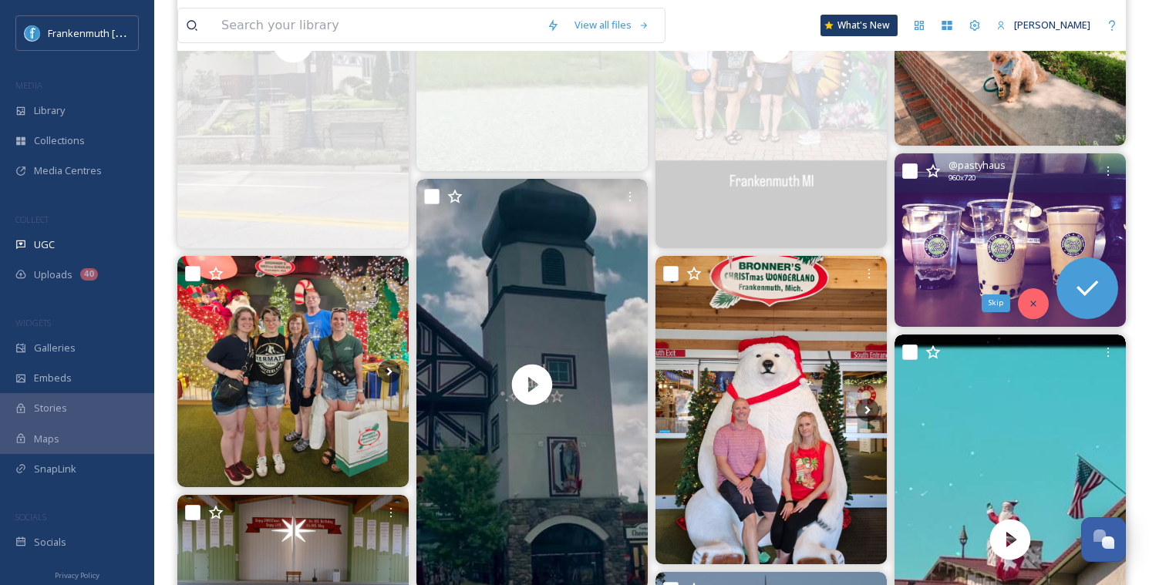
click at [1040, 307] on div "Skip" at bounding box center [1033, 303] width 31 height 31
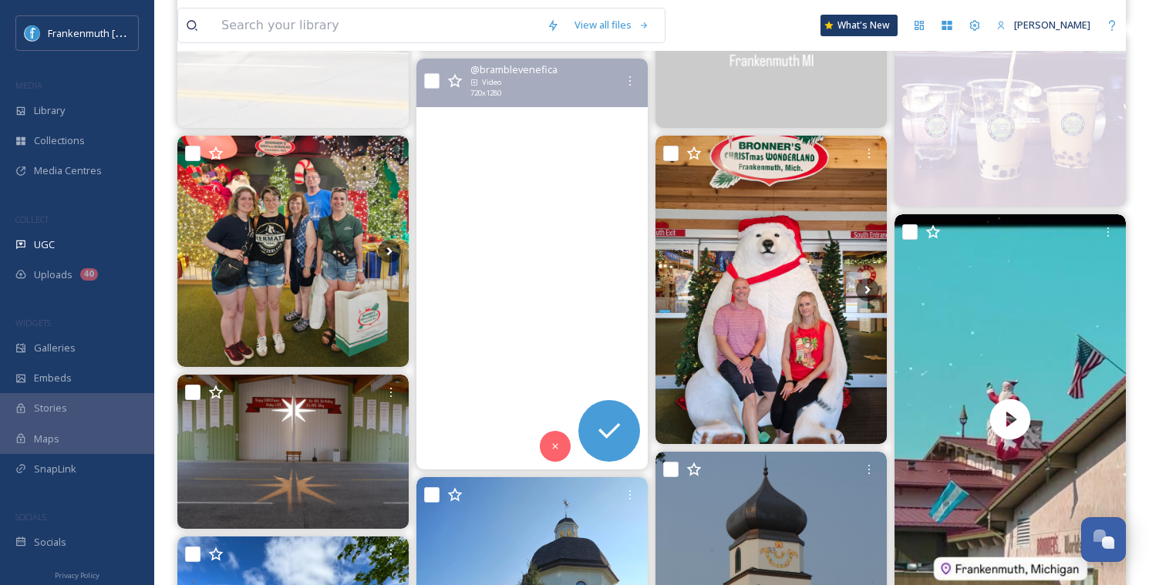
scroll to position [1257, 0]
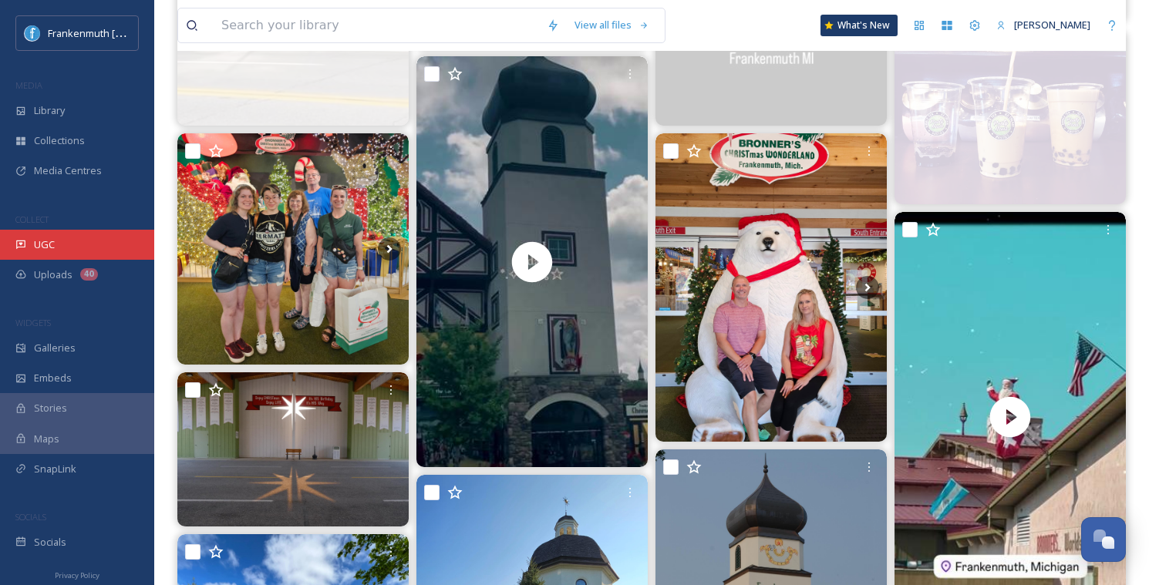
click at [85, 243] on div "UGC" at bounding box center [77, 245] width 154 height 30
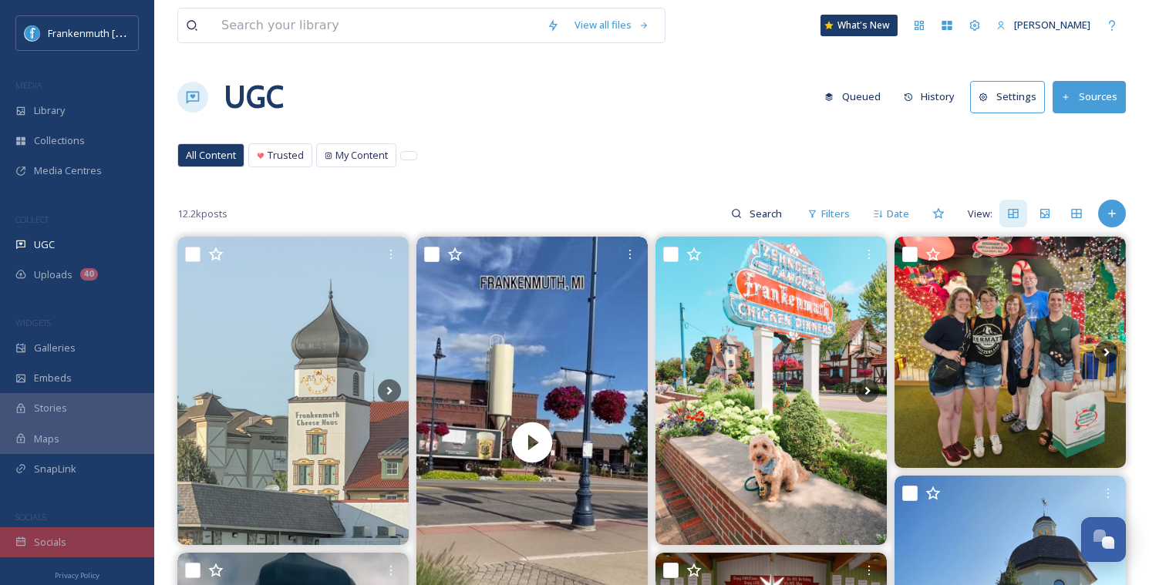
click at [96, 555] on div "Socials" at bounding box center [77, 542] width 154 height 30
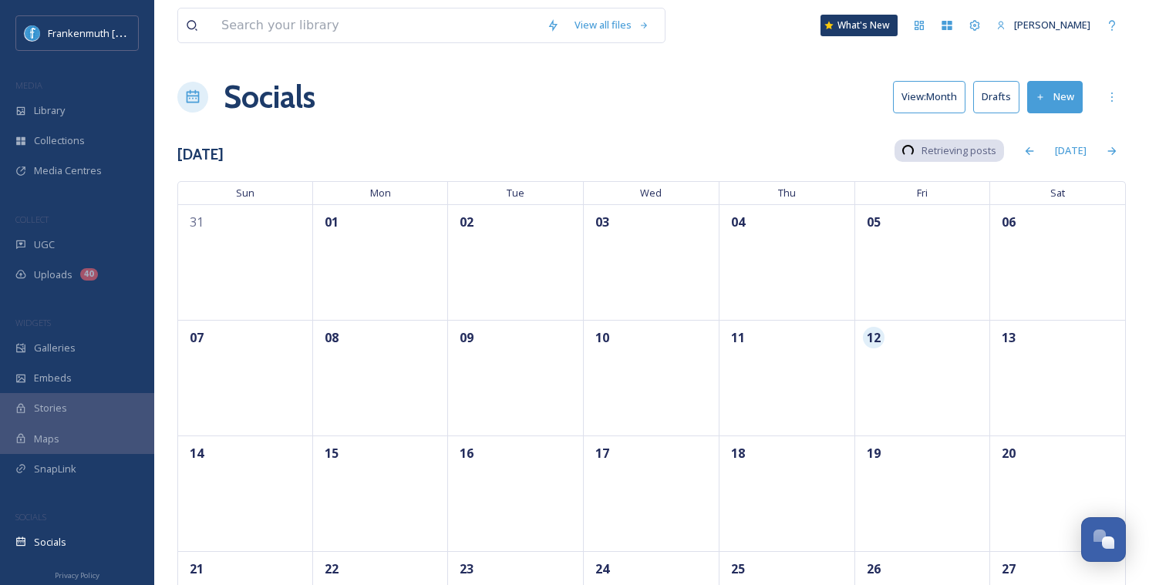
click at [96, 555] on div "Frankenmuth [US_STATE] MEDIA Library Collections Media Centres COLLECT UGC Uplo…" at bounding box center [574, 399] width 1149 height 799
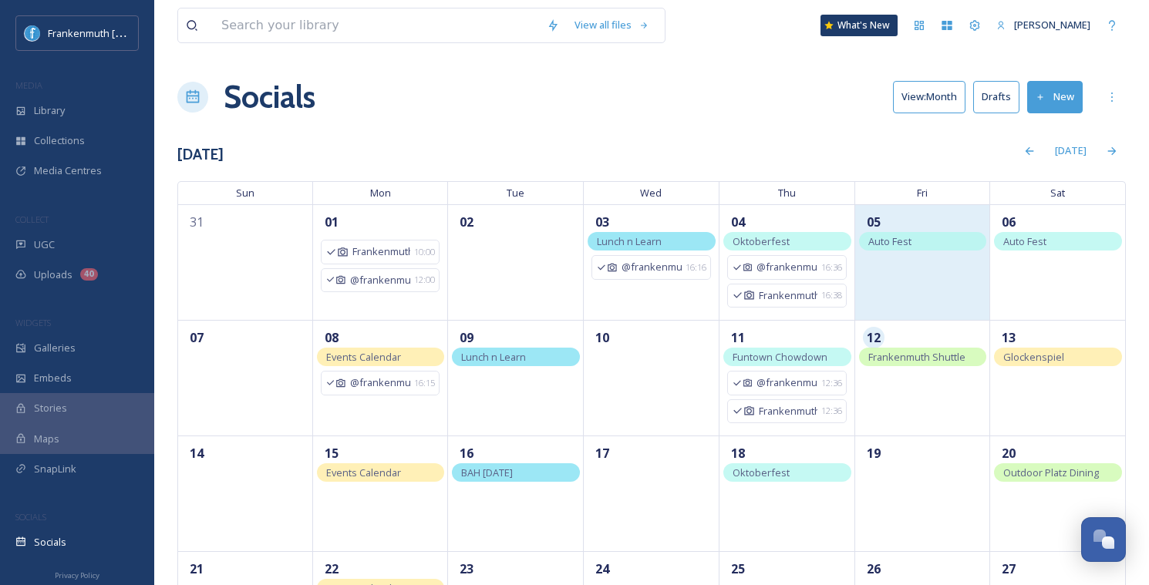
scroll to position [108, 0]
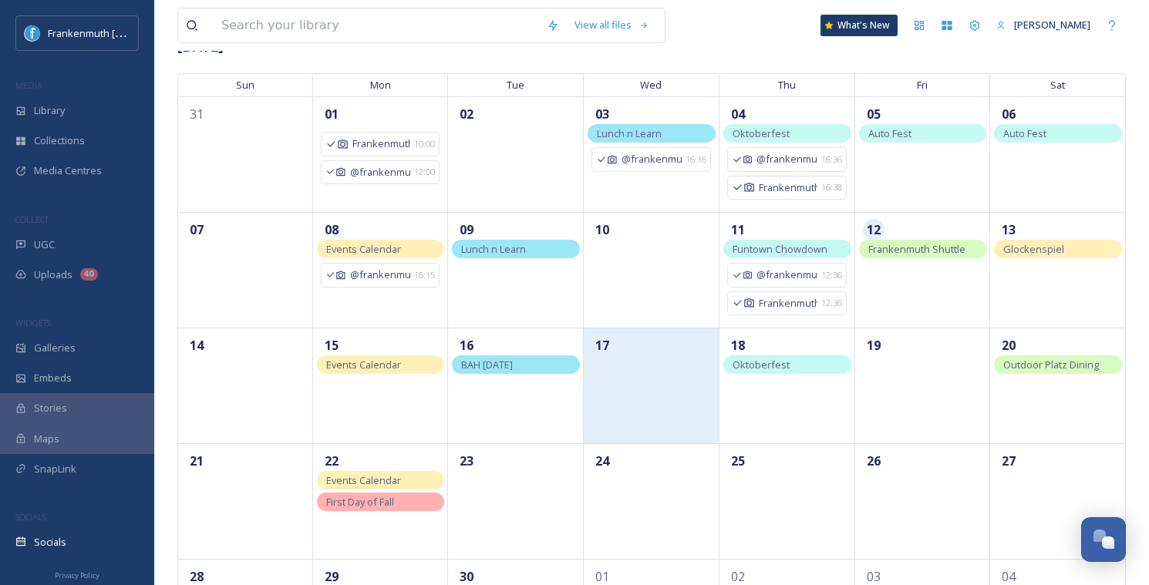
click at [661, 398] on div "17" at bounding box center [652, 386] width 136 height 116
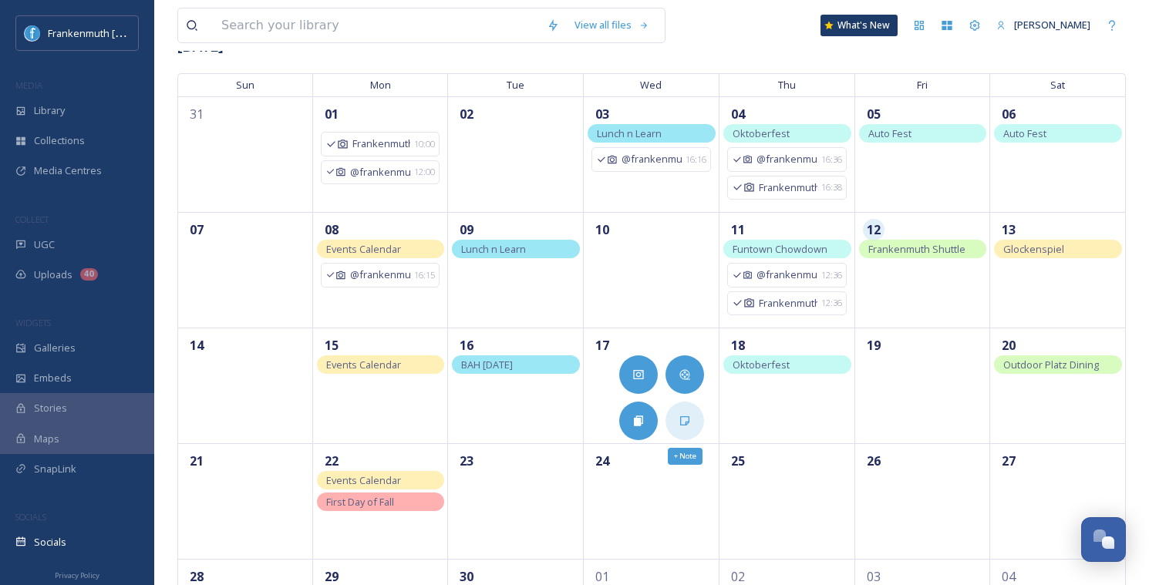
click at [688, 416] on icon at bounding box center [684, 421] width 12 height 12
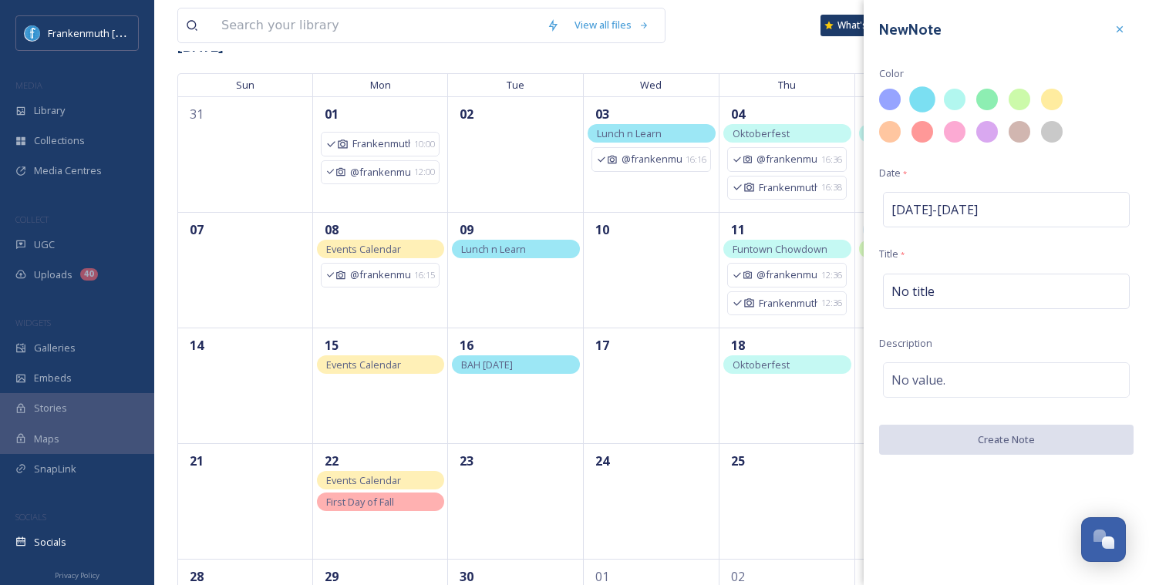
click at [927, 96] on div at bounding box center [922, 99] width 26 height 26
click at [944, 291] on div "No title" at bounding box center [1006, 291] width 247 height 35
click at [944, 291] on input at bounding box center [1006, 291] width 254 height 35
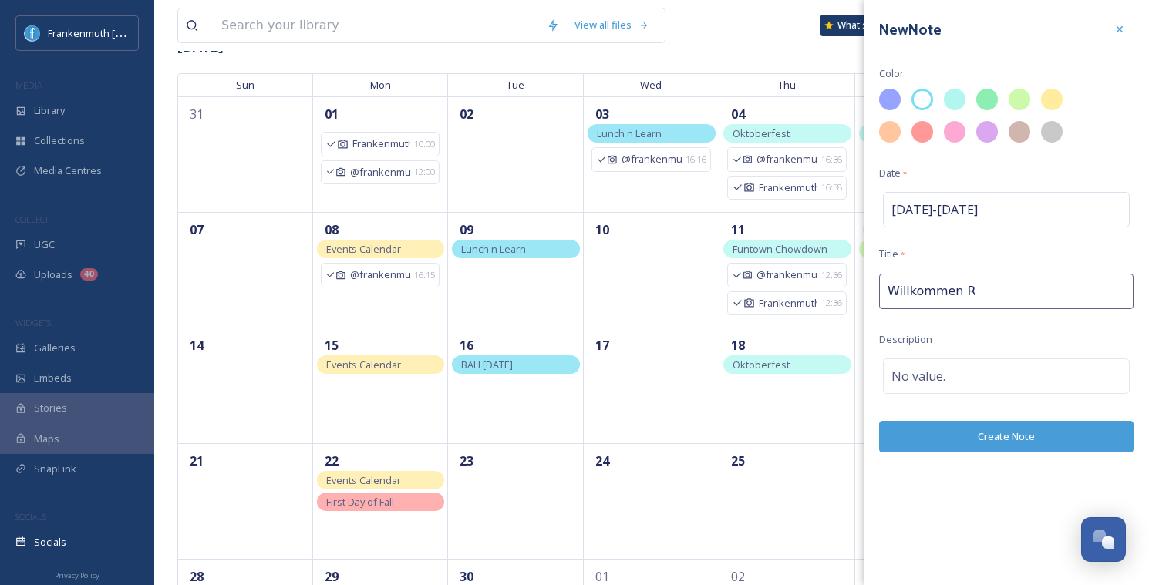
type input "Willkommen RC"
click at [940, 370] on span "No value." at bounding box center [918, 376] width 54 height 19
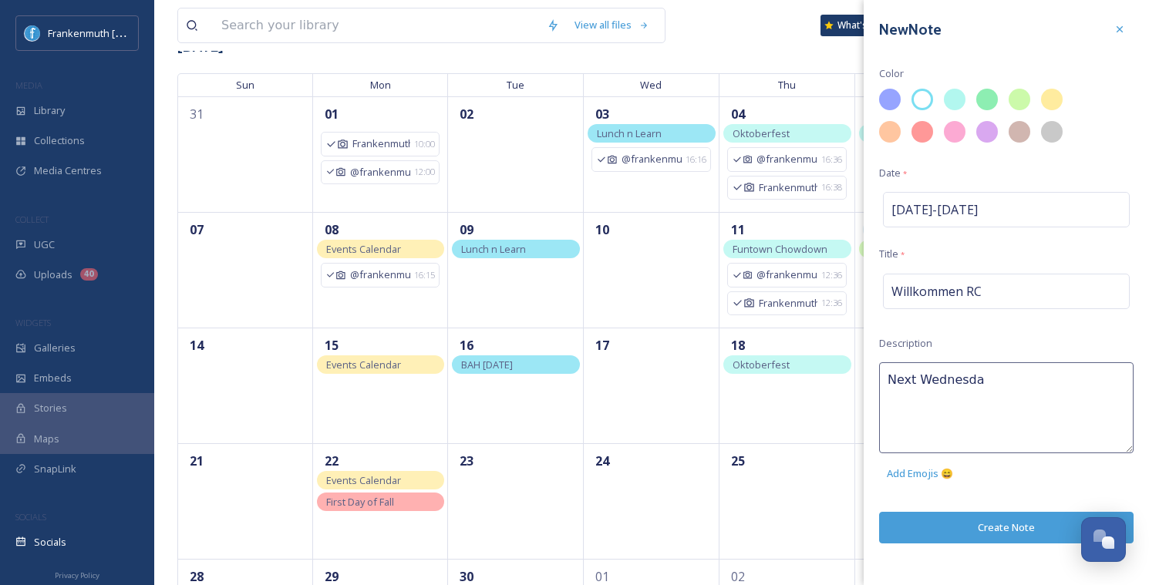
type textarea "[DATE]"
click at [999, 529] on div "New Note Color Date * [DATE] - [DATE] Title * Willkommen RC Description [DATE] …" at bounding box center [1005, 292] width 285 height 585
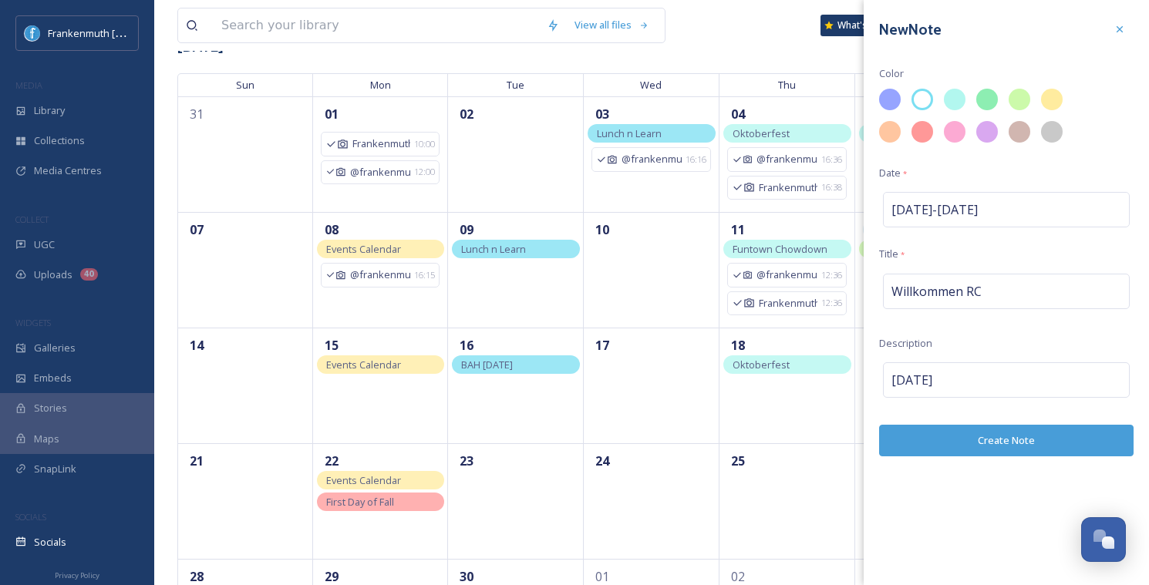
click at [1048, 443] on button "Create Note" at bounding box center [1006, 441] width 254 height 32
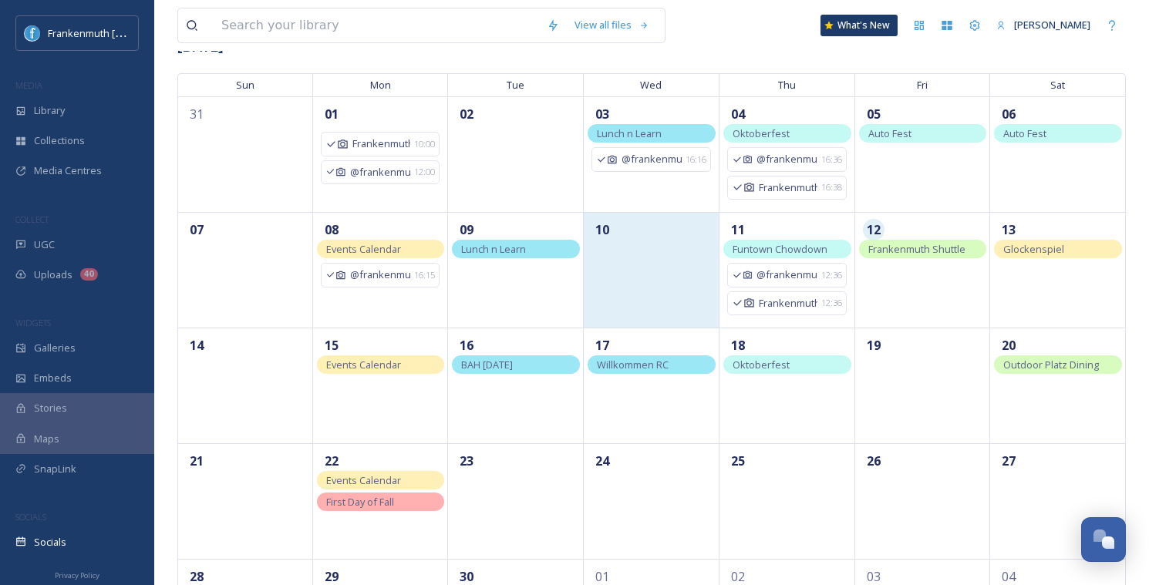
click at [640, 281] on div "10" at bounding box center [652, 270] width 136 height 116
click at [659, 271] on div "10" at bounding box center [652, 270] width 136 height 116
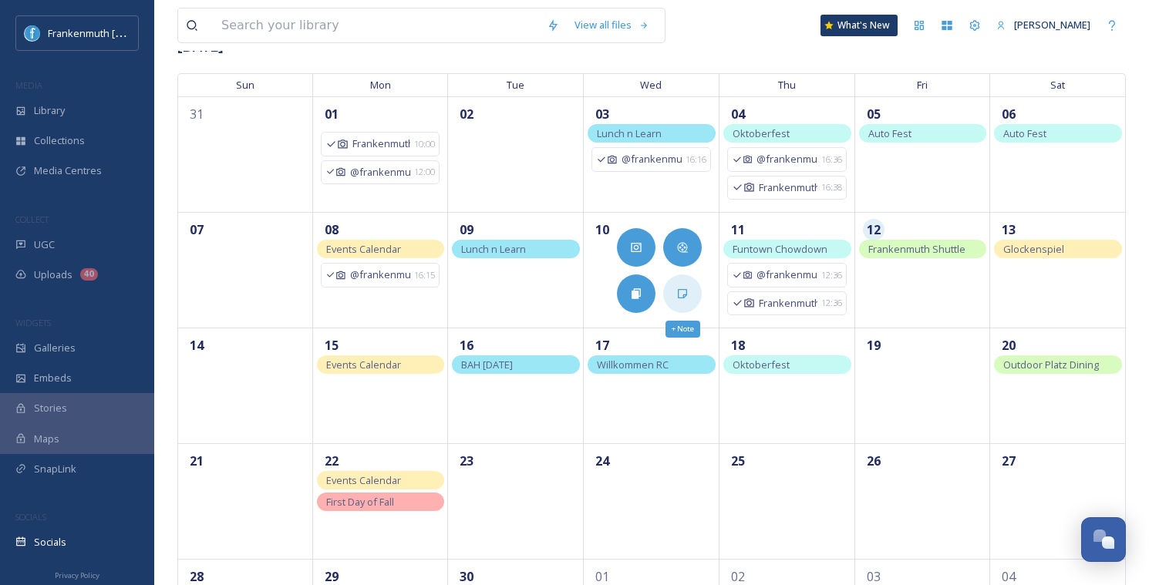
click at [685, 289] on icon at bounding box center [682, 293] width 9 height 9
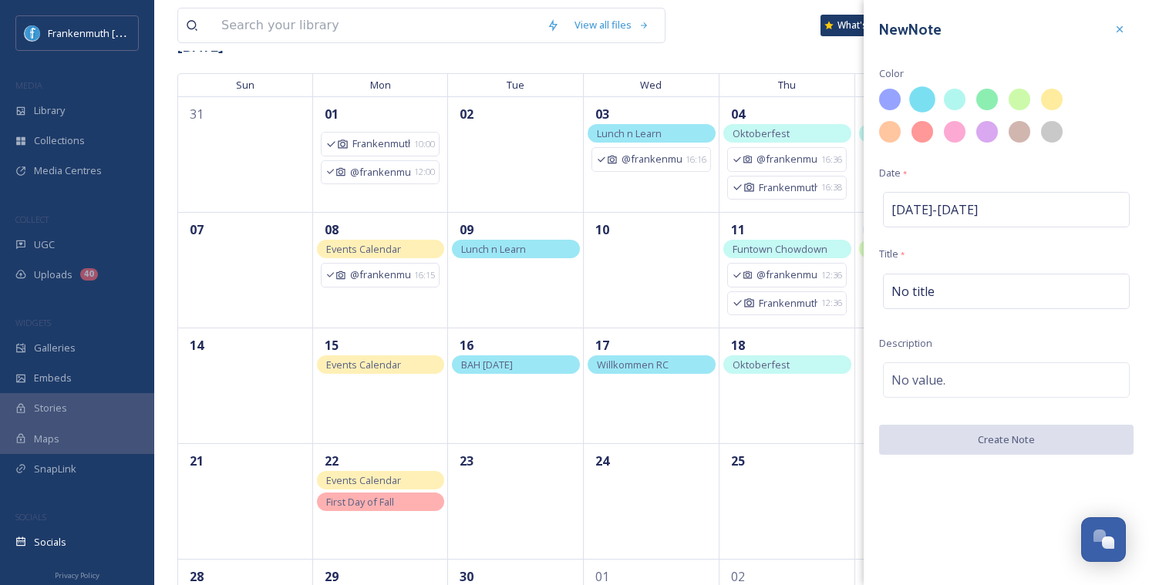
click at [918, 103] on div at bounding box center [922, 99] width 26 height 26
click at [942, 288] on div "No title" at bounding box center [1006, 291] width 247 height 35
click at [942, 287] on input at bounding box center [1006, 291] width 254 height 35
click at [1126, 24] on div at bounding box center [1119, 29] width 28 height 28
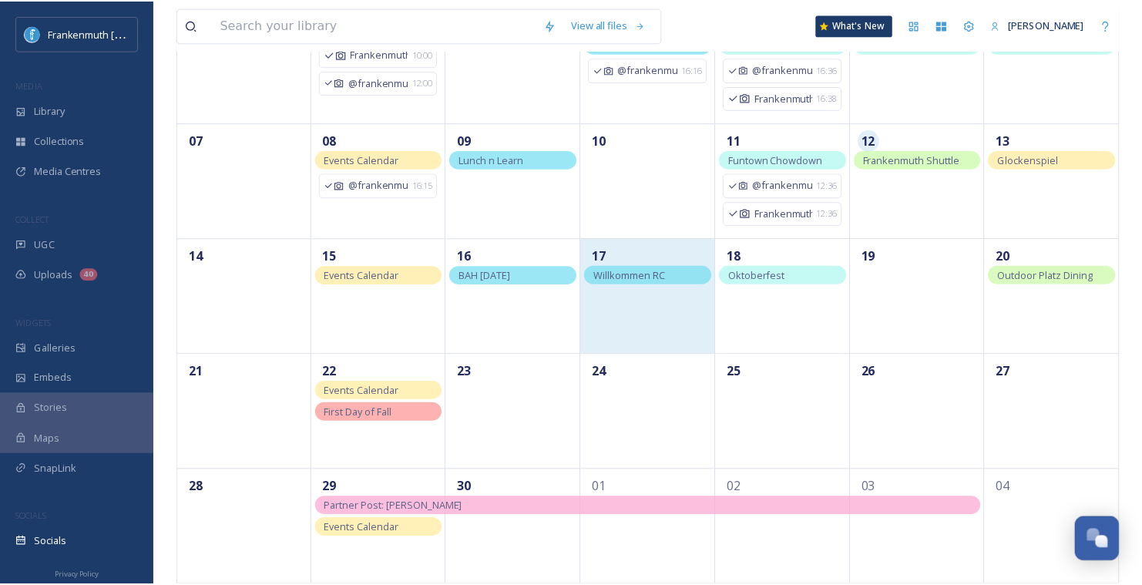
scroll to position [210, 0]
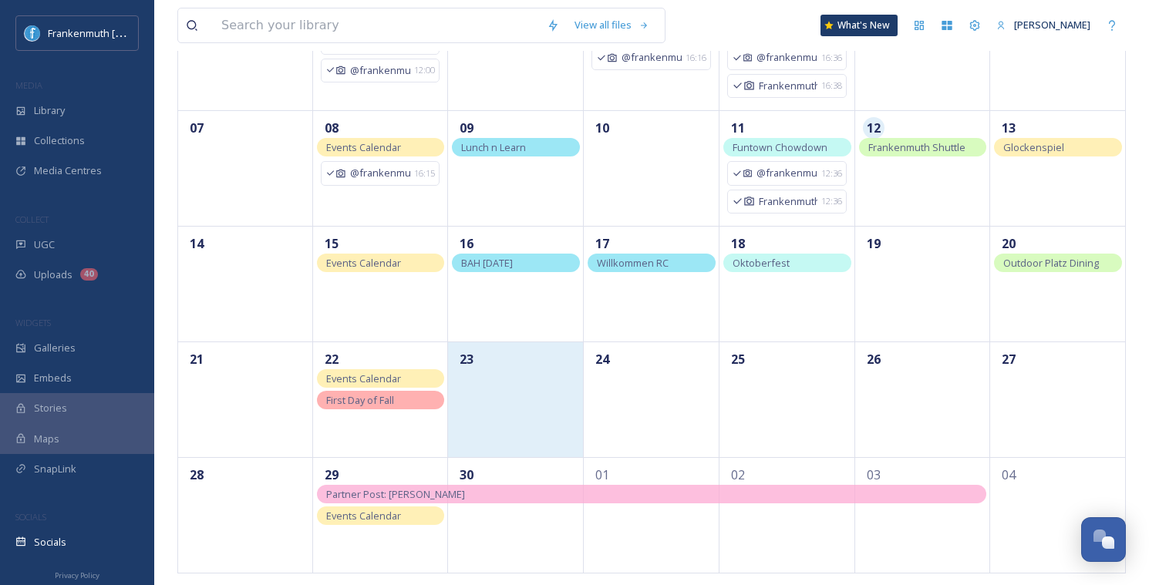
click at [540, 426] on div "23" at bounding box center [516, 400] width 136 height 116
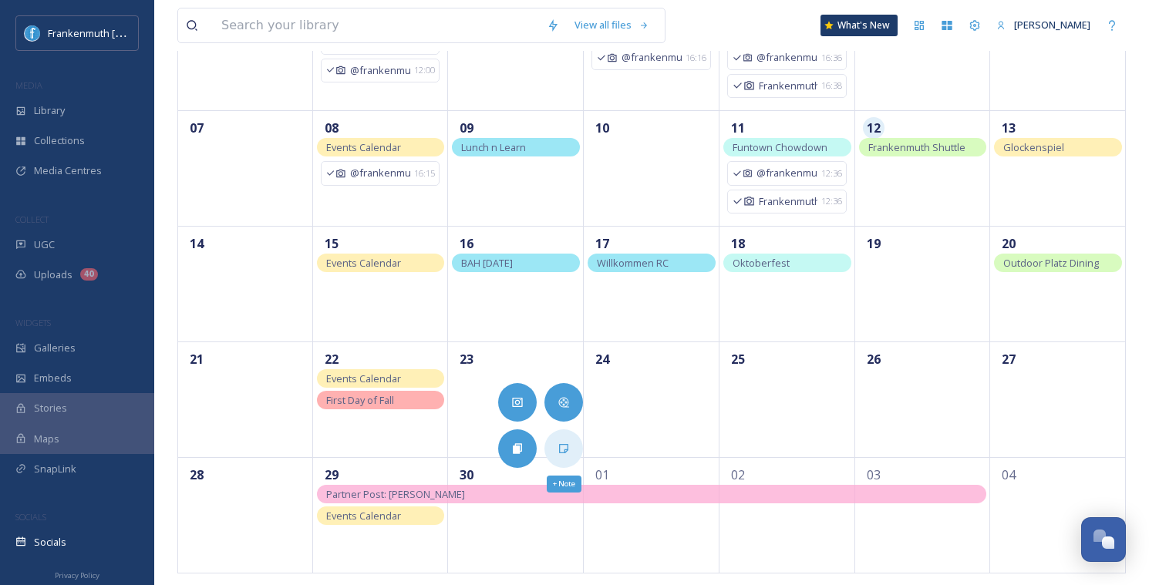
click at [560, 451] on icon at bounding box center [563, 449] width 12 height 12
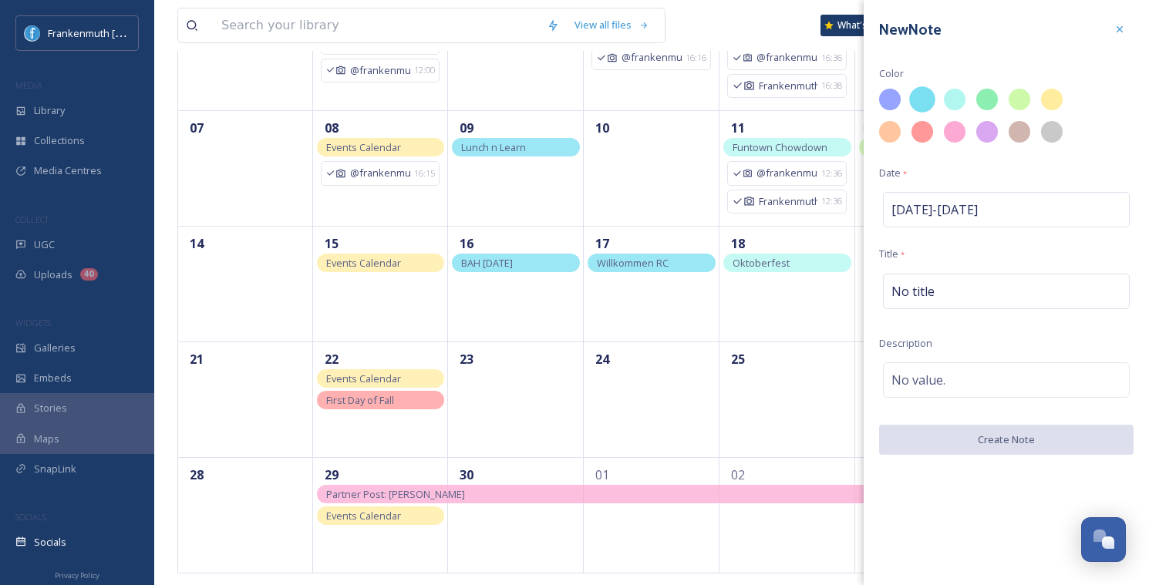
click at [920, 104] on div at bounding box center [922, 99] width 26 height 26
click at [929, 295] on span "No title" at bounding box center [912, 291] width 43 height 19
click at [929, 295] on input at bounding box center [1006, 291] width 254 height 35
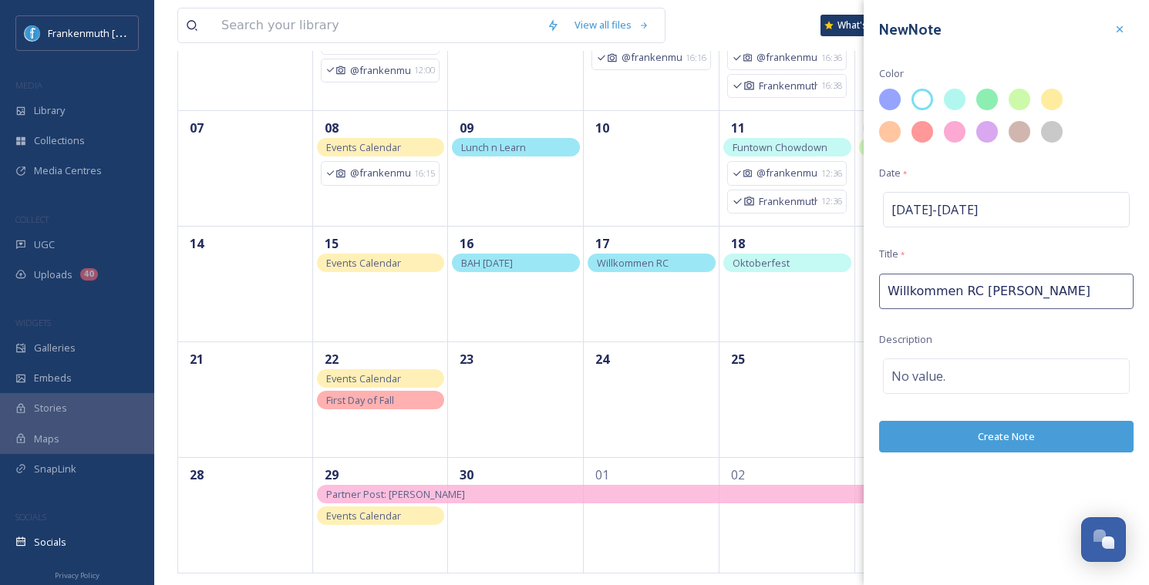
type input "Willkommen RC [DATE]"
click at [1027, 441] on button "Create Note" at bounding box center [1006, 437] width 254 height 32
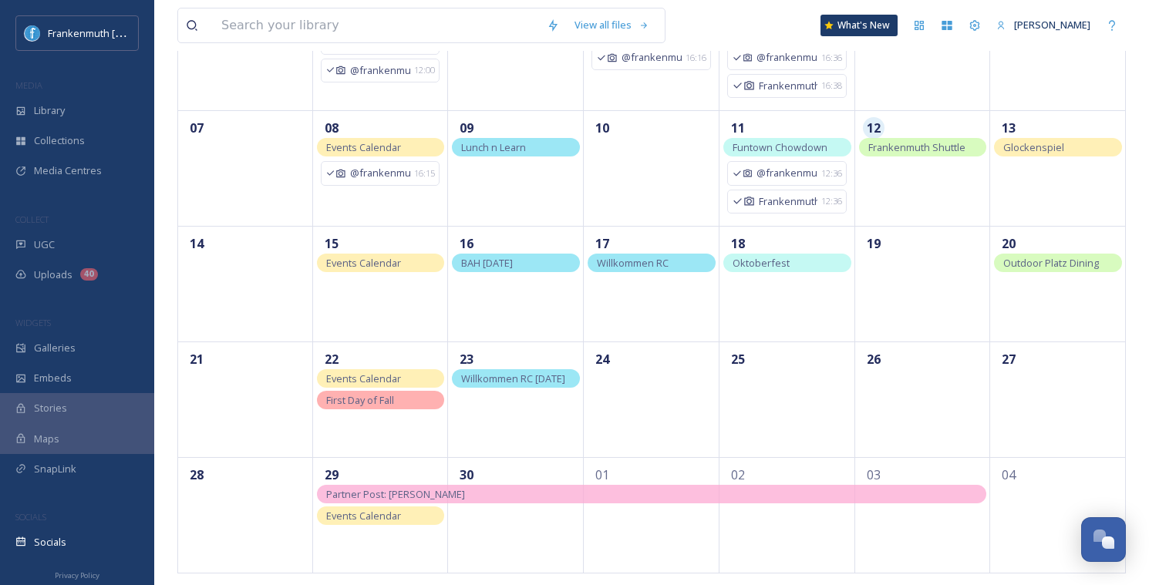
click at [546, 380] on div "Willkommen RC [DATE]" at bounding box center [516, 378] width 128 height 19
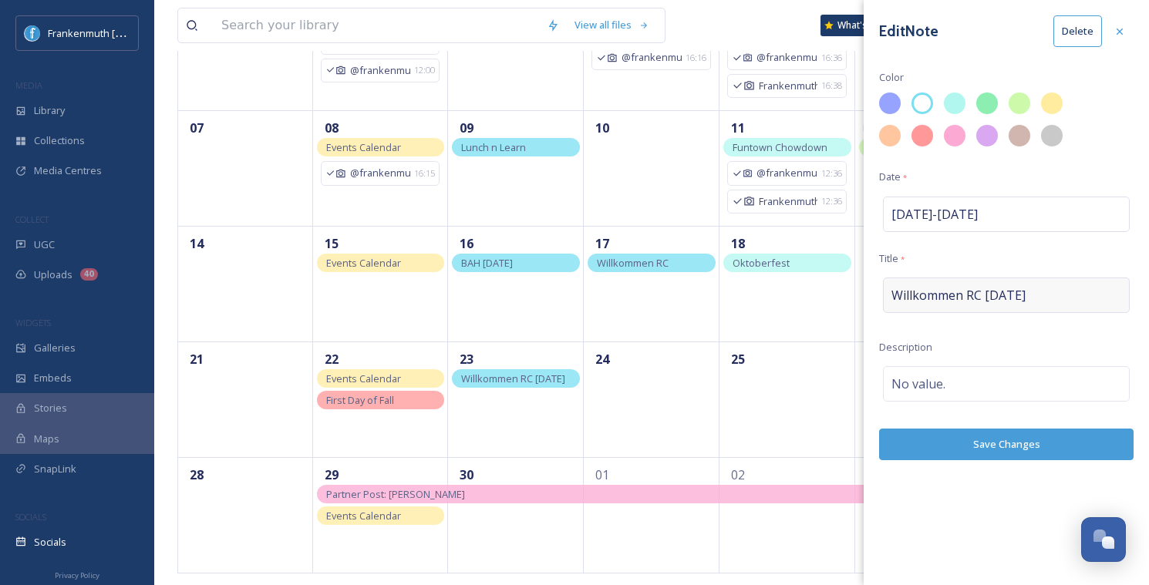
click at [1012, 291] on span "Willkommen RC [DATE]" at bounding box center [958, 295] width 134 height 19
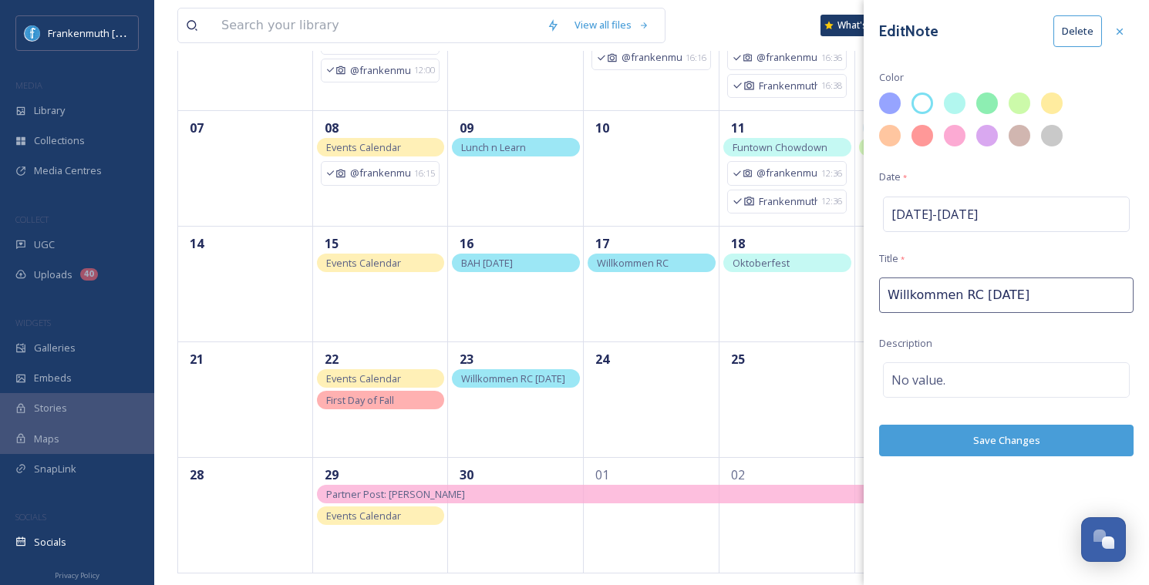
drag, startPoint x: 978, startPoint y: 291, endPoint x: 1167, endPoint y: 291, distance: 188.9
click at [1148, 291] on html "Frankenmuth [US_STATE] MEDIA Library Collections Media Centres COLLECT UGC Uplo…" at bounding box center [574, 189] width 1149 height 799
type input "Willkommen RC"
click at [1045, 375] on div "No value." at bounding box center [1006, 379] width 247 height 35
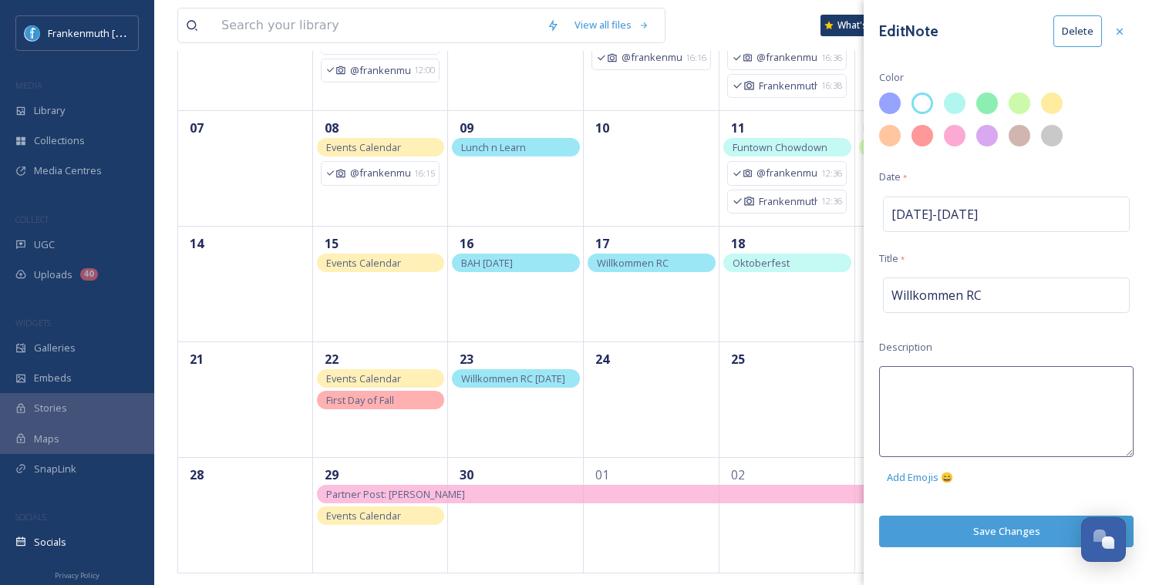
click at [1045, 375] on textarea at bounding box center [1006, 411] width 254 height 91
paste textarea "[DATE]"
type textarea "[DATE]"
click at [1015, 515] on div "Edit Note Delete Color Date * [DATE] - [DATE] Title * Willkommen RC Description…" at bounding box center [1005, 292] width 285 height 585
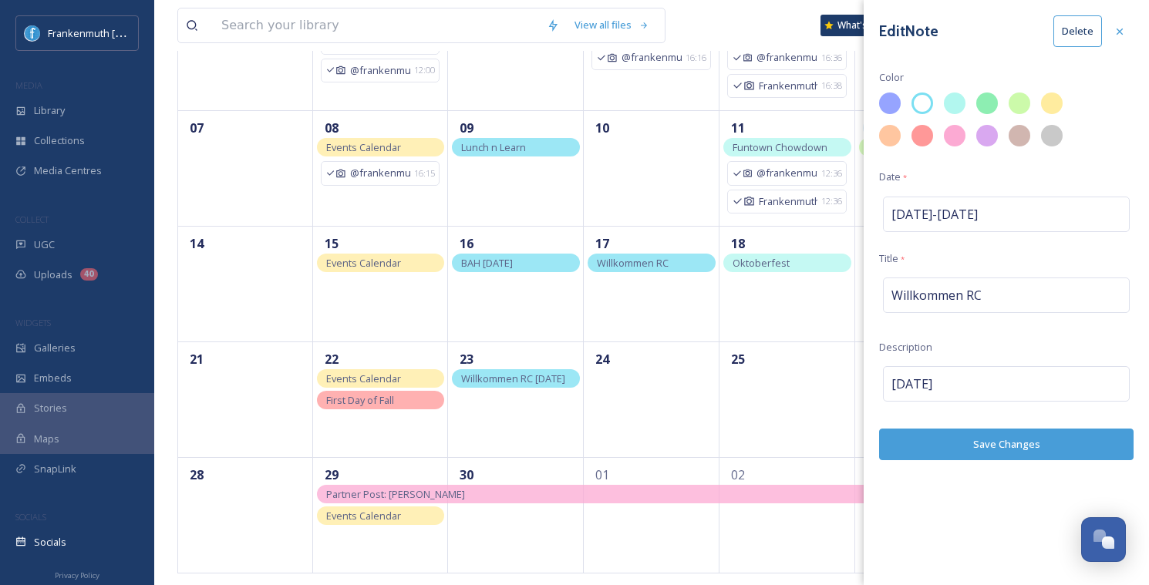
click at [991, 441] on button "Save Changes" at bounding box center [1006, 445] width 254 height 32
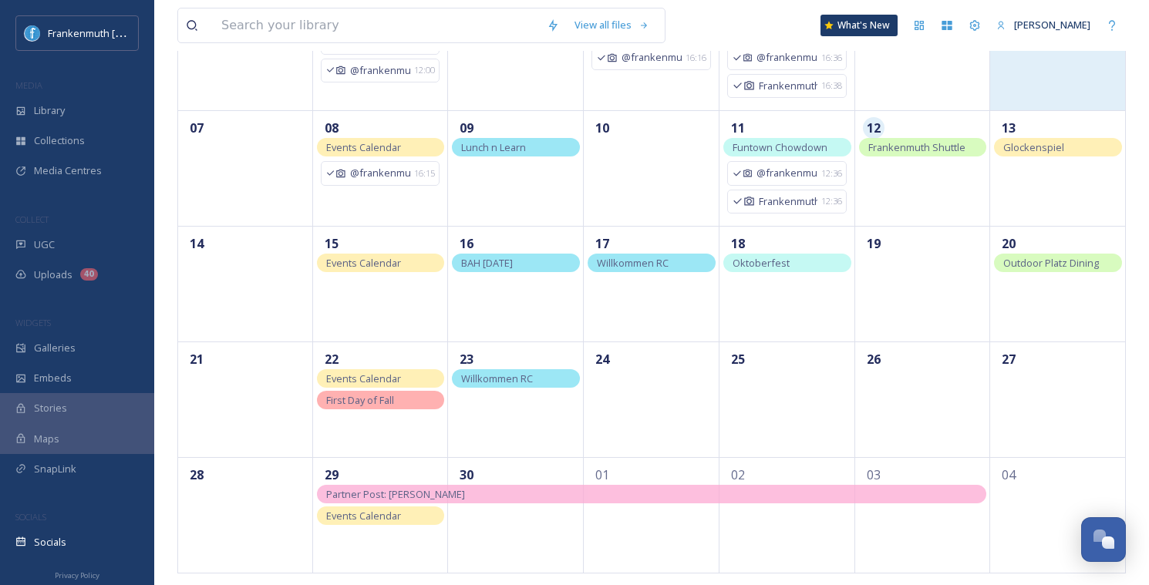
click at [1069, 92] on div "06" at bounding box center [1058, 53] width 136 height 116
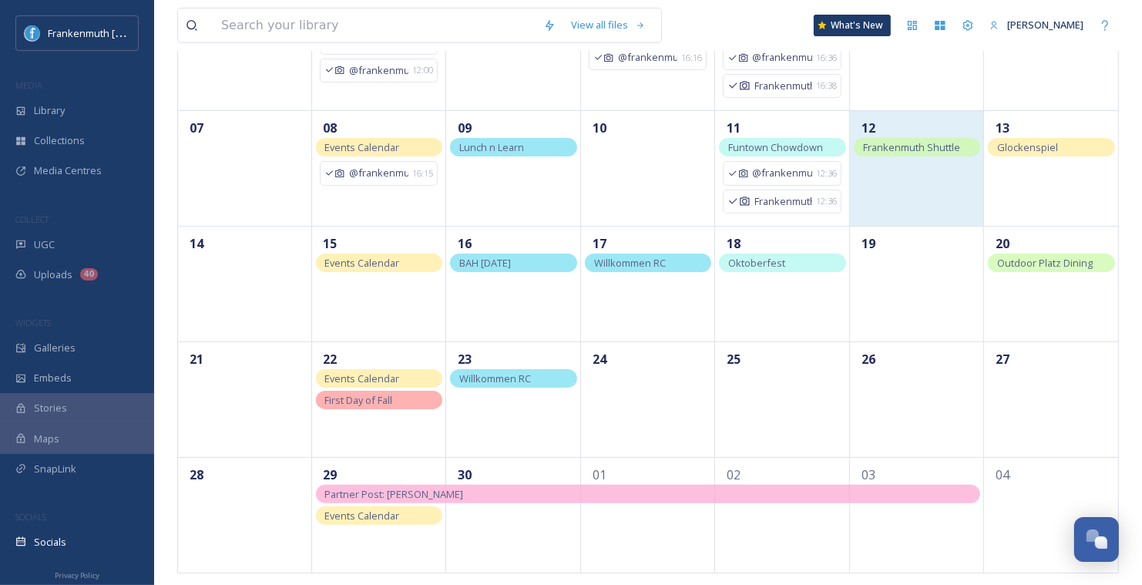
scroll to position [0, 0]
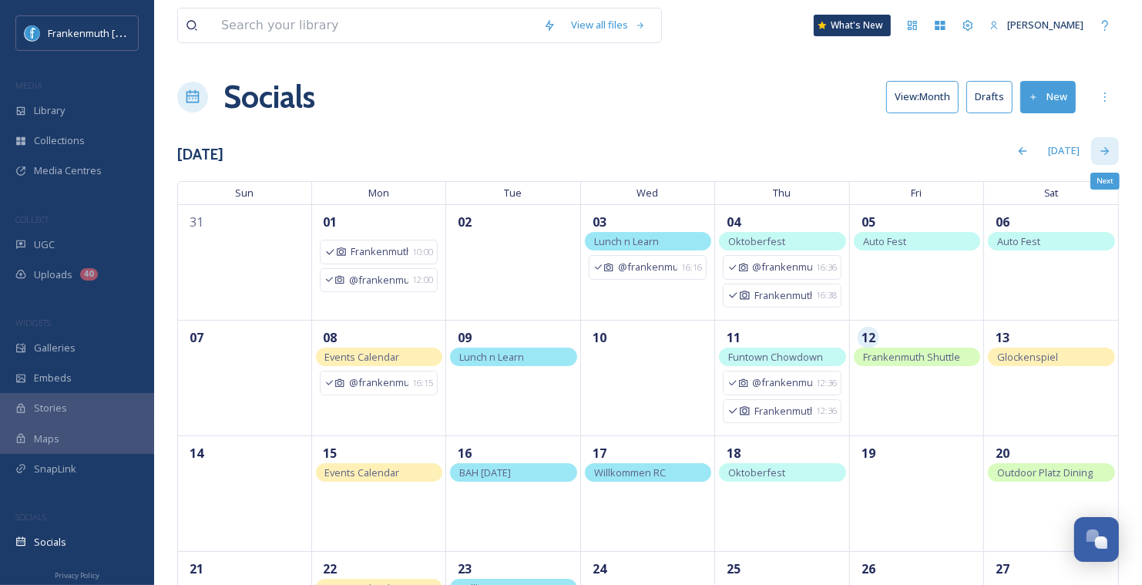
click at [1099, 152] on icon at bounding box center [1105, 151] width 12 height 12
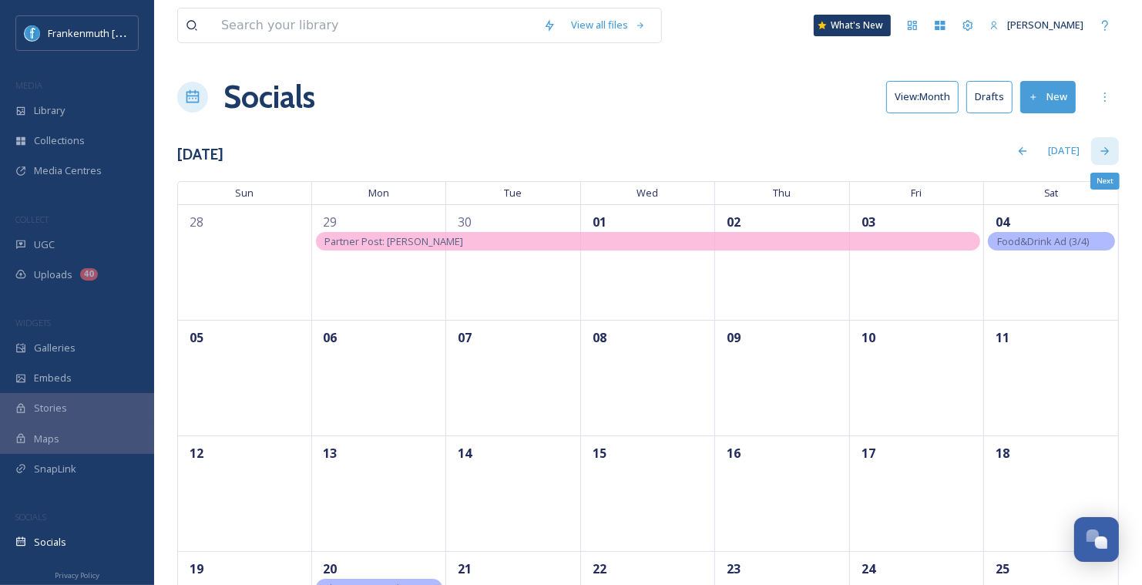
click at [1108, 153] on icon at bounding box center [1105, 151] width 12 height 12
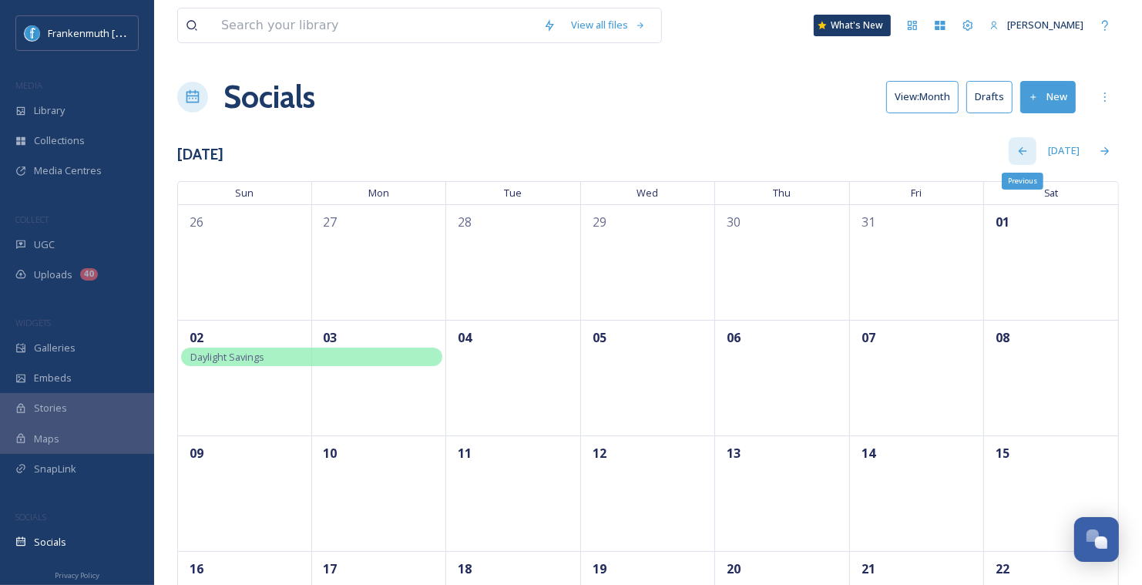
click at [1017, 141] on div "Previous" at bounding box center [1023, 151] width 28 height 28
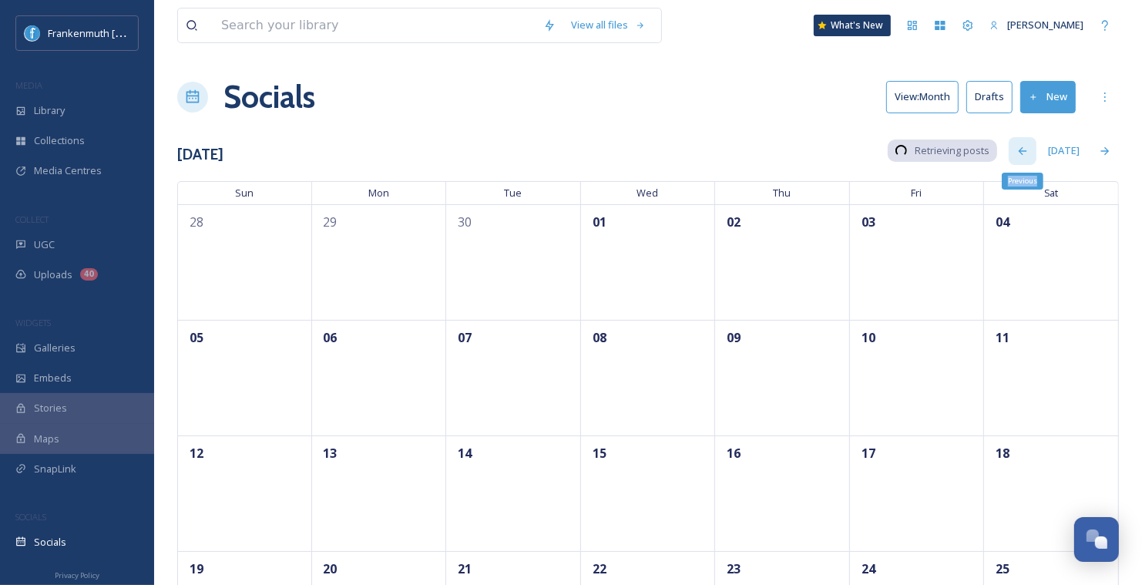
click at [1017, 141] on div "Previous" at bounding box center [1023, 151] width 28 height 28
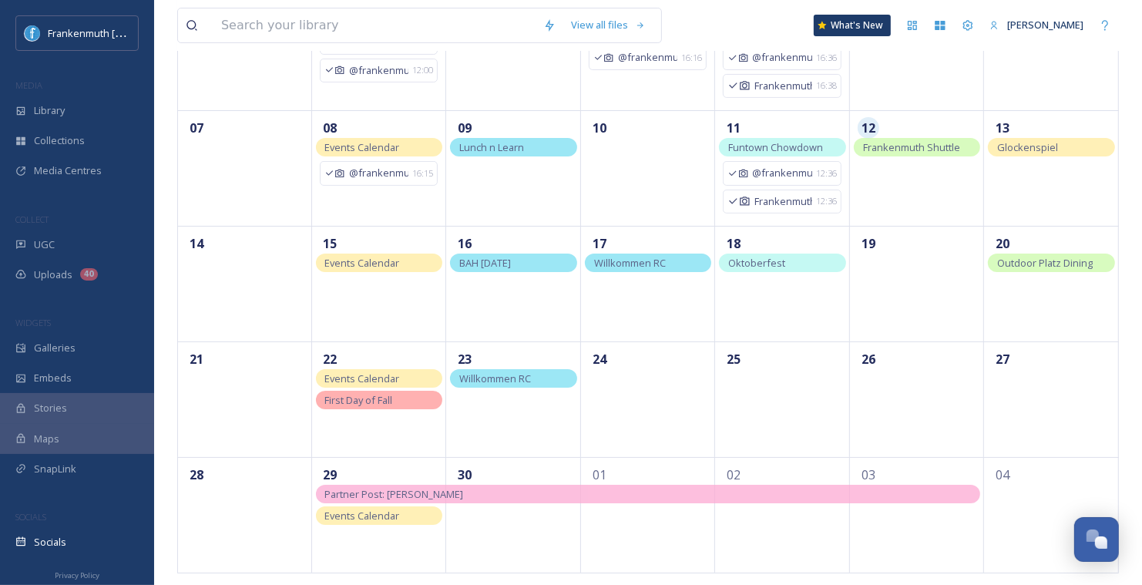
scroll to position [212, 0]
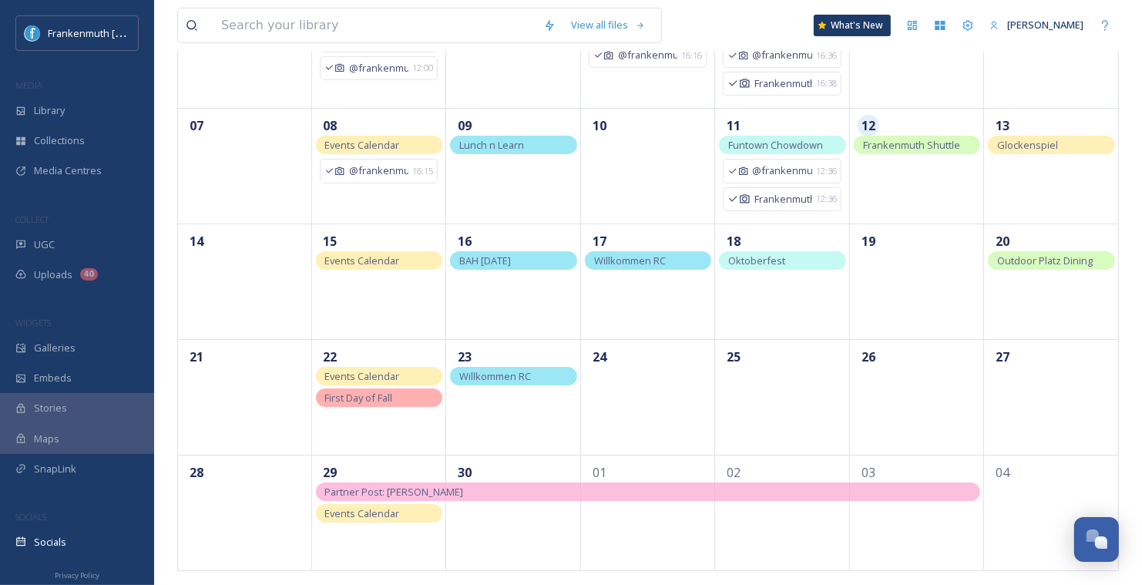
click at [789, 263] on div "Oktoberfest" at bounding box center [782, 260] width 127 height 19
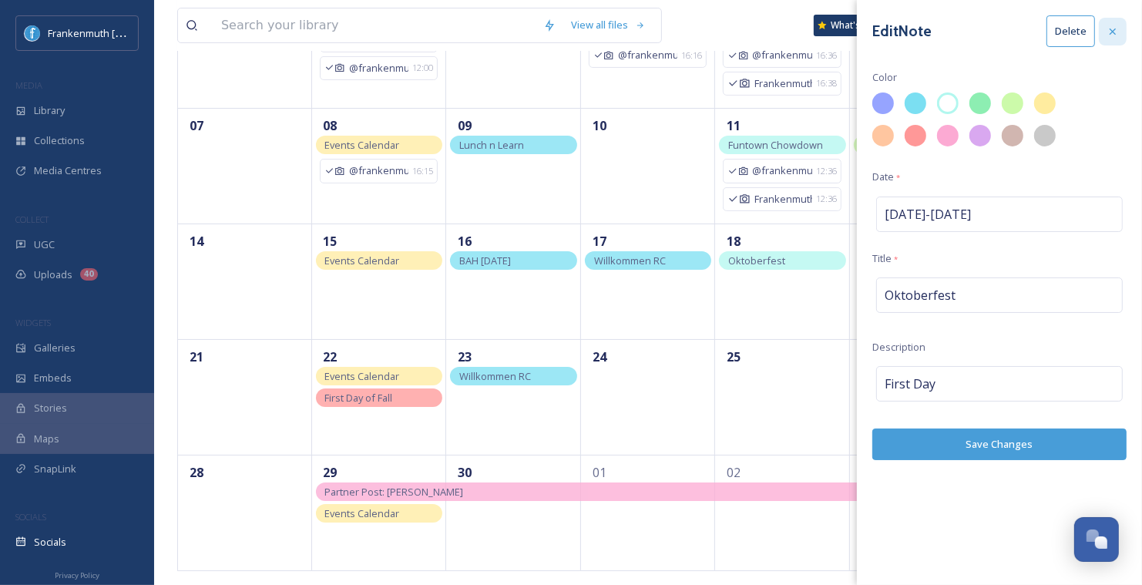
click at [1115, 30] on icon at bounding box center [1113, 31] width 12 height 12
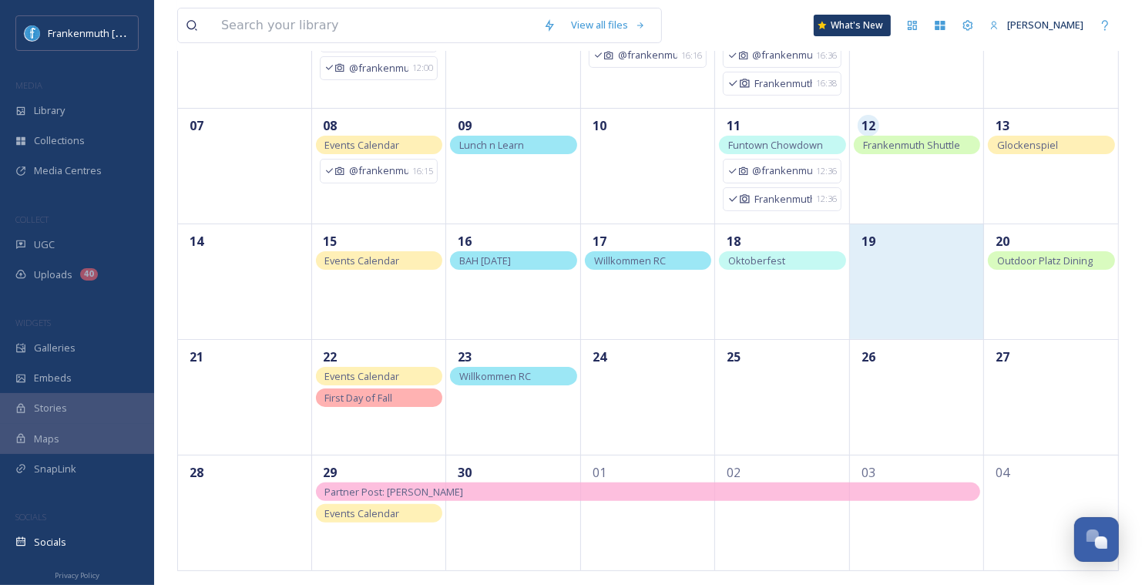
scroll to position [0, 0]
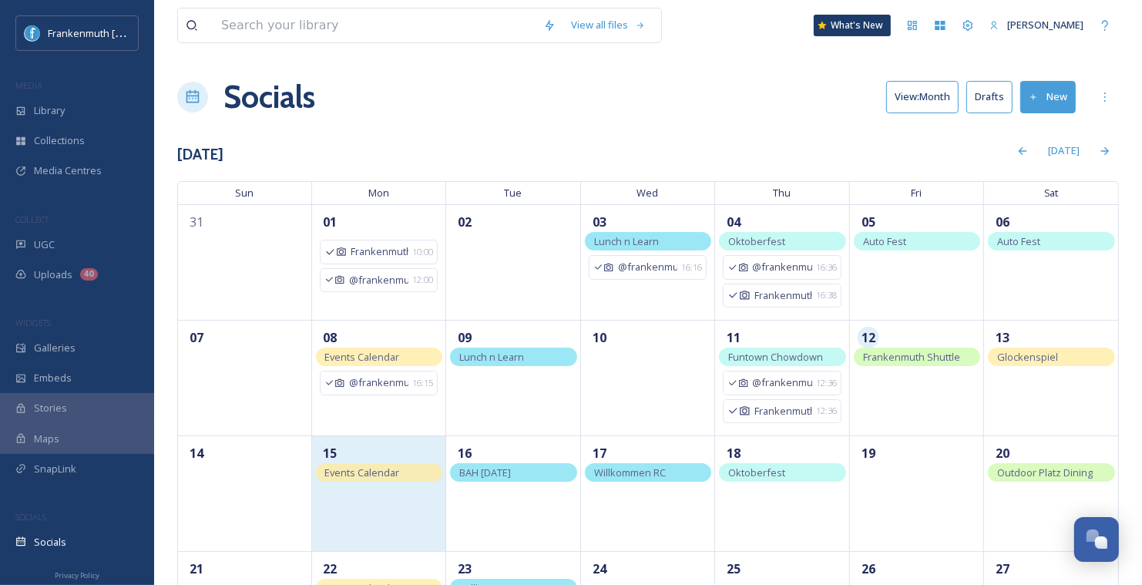
click at [389, 521] on div "15" at bounding box center [379, 494] width 135 height 116
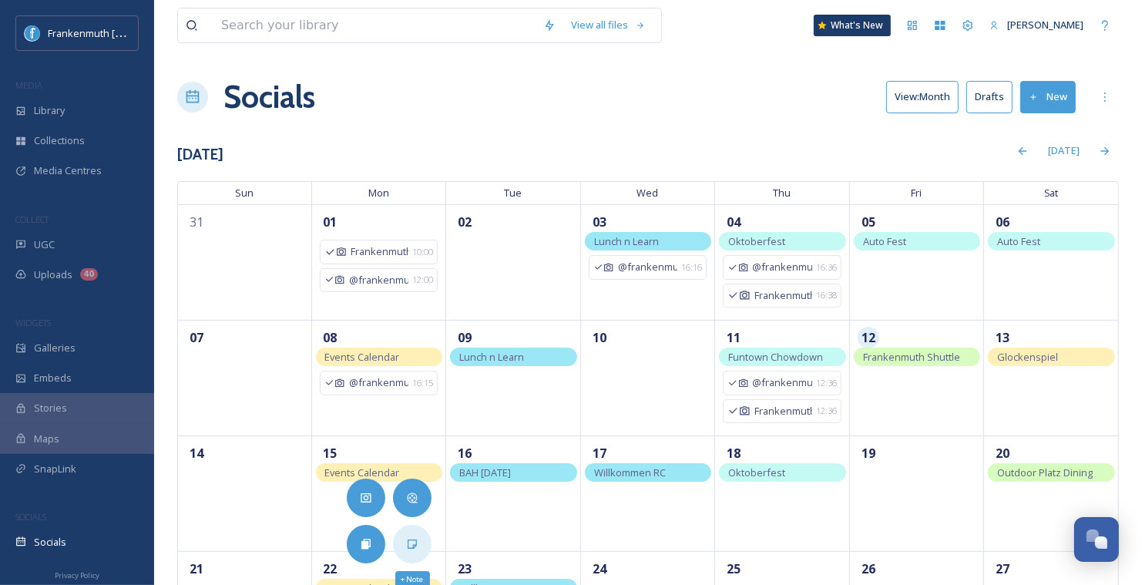
click at [414, 543] on icon at bounding box center [412, 544] width 12 height 12
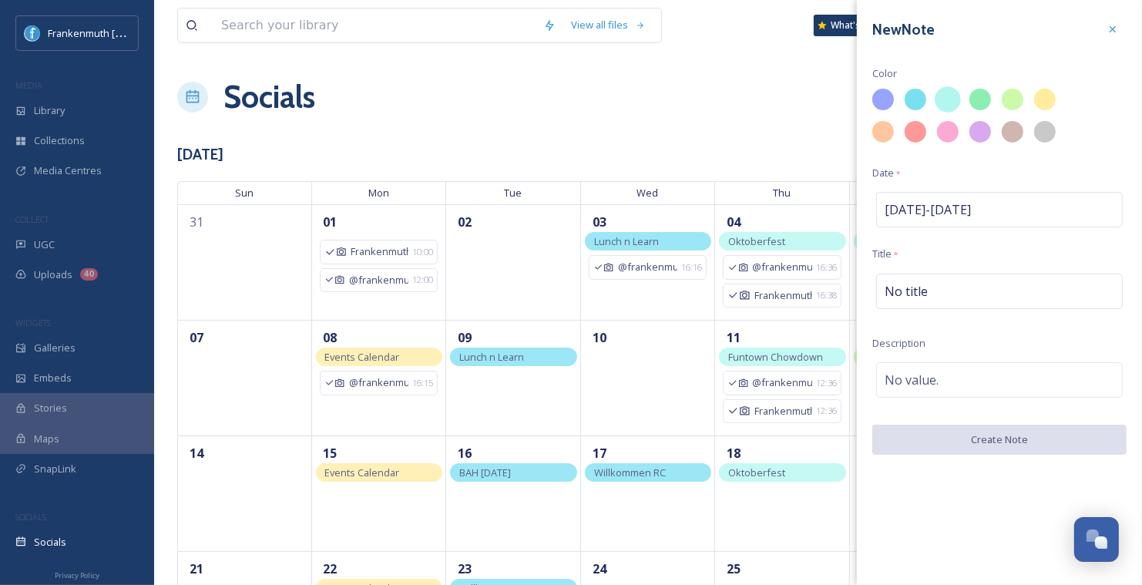
click at [943, 102] on div at bounding box center [948, 99] width 26 height 26
click at [927, 288] on div "No title" at bounding box center [1000, 291] width 247 height 35
click at [927, 288] on input at bounding box center [1000, 291] width 254 height 35
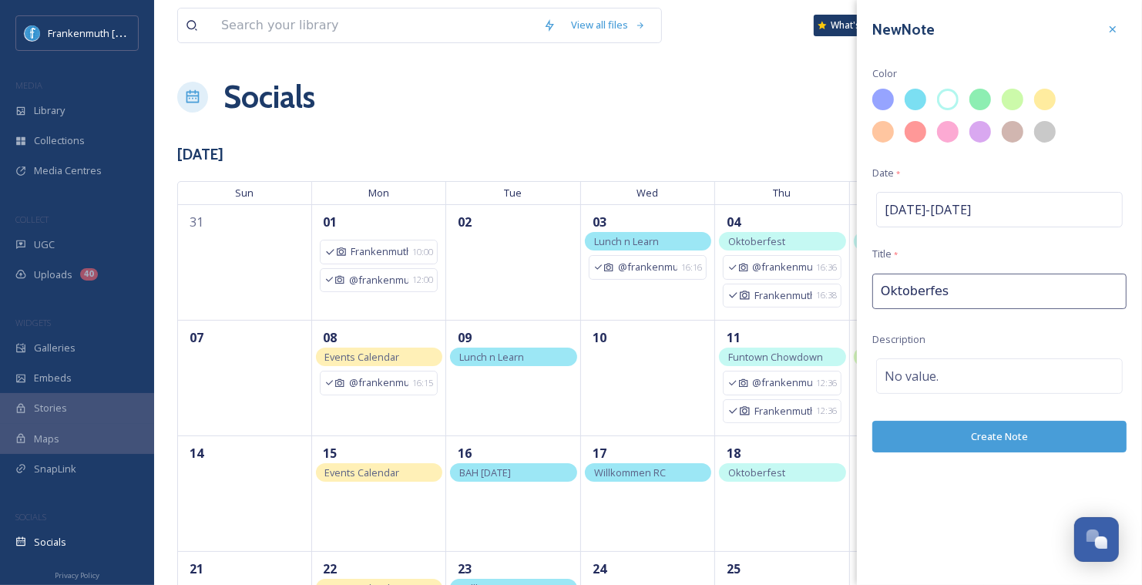
type input "Oktoberfest"
click at [991, 432] on button "Create Note" at bounding box center [1000, 437] width 254 height 32
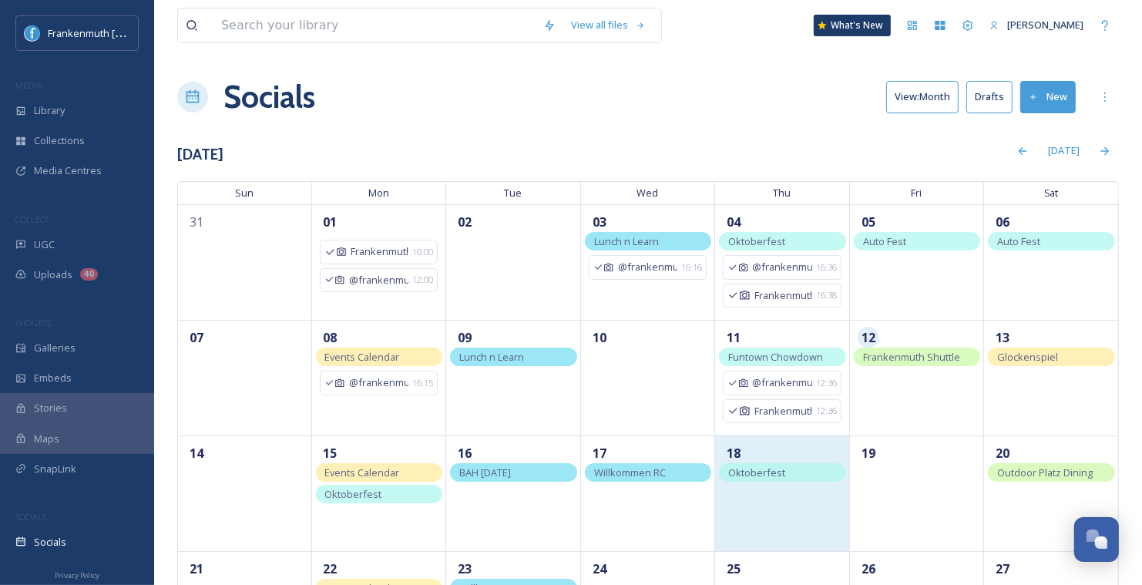
scroll to position [212, 0]
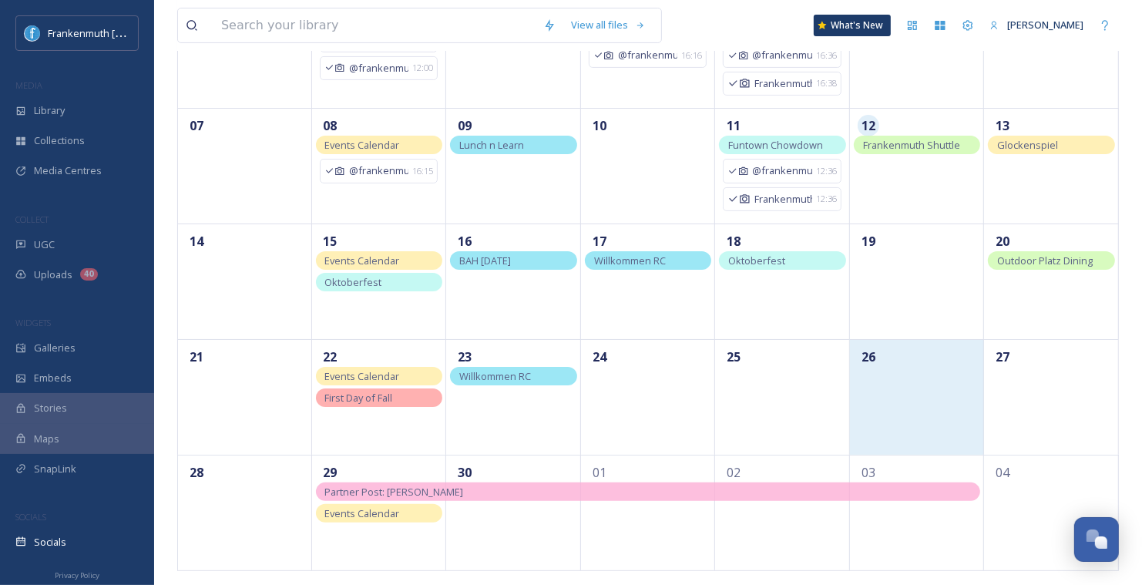
click at [928, 399] on div "26" at bounding box center [917, 397] width 135 height 116
click at [917, 403] on div "26" at bounding box center [917, 397] width 135 height 116
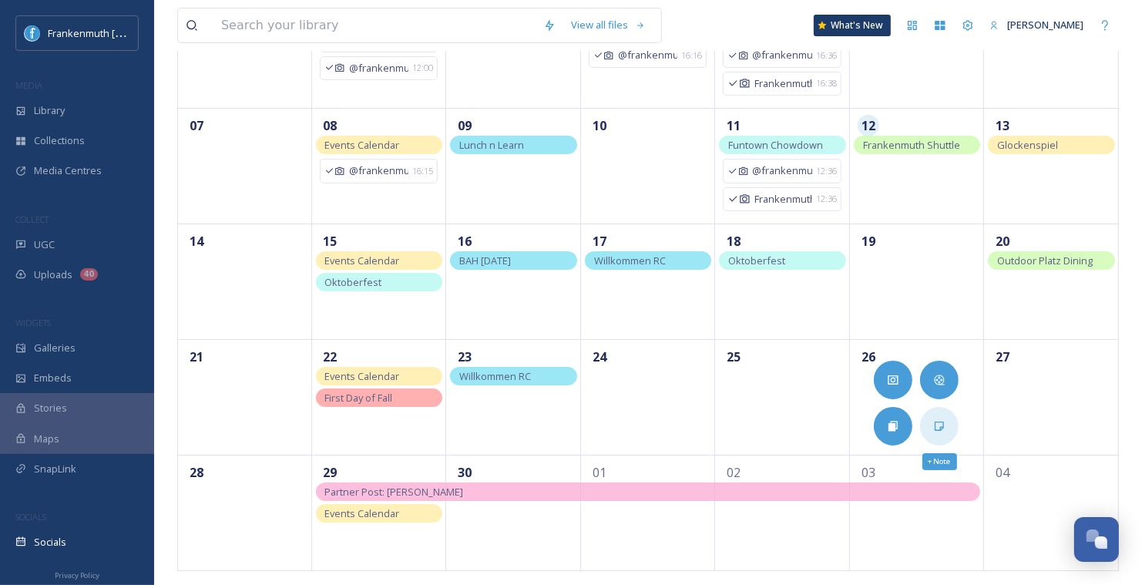
click at [952, 434] on div "+ Note" at bounding box center [939, 426] width 39 height 39
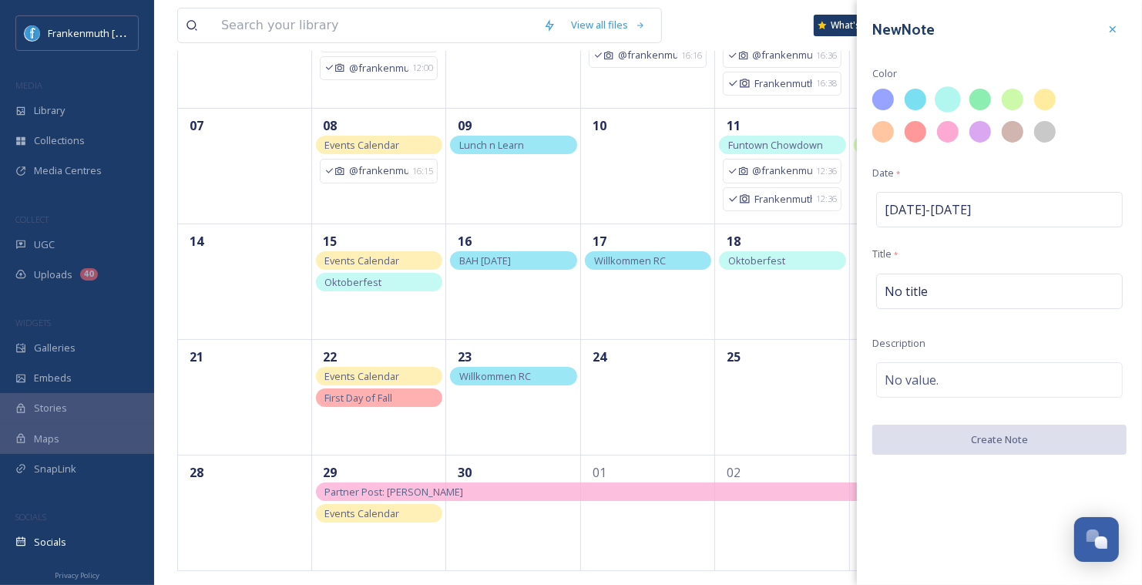
click at [945, 99] on div at bounding box center [948, 99] width 26 height 26
click at [932, 288] on div "No title" at bounding box center [1000, 291] width 247 height 35
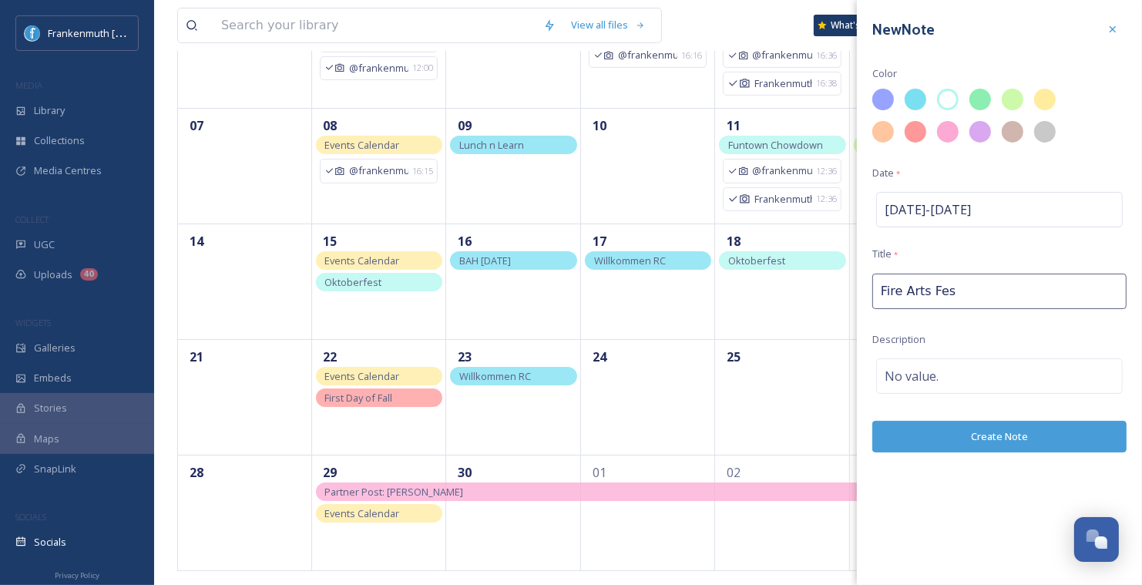
type input "Fire Arts Fest"
click at [981, 389] on div "No value." at bounding box center [1000, 375] width 247 height 35
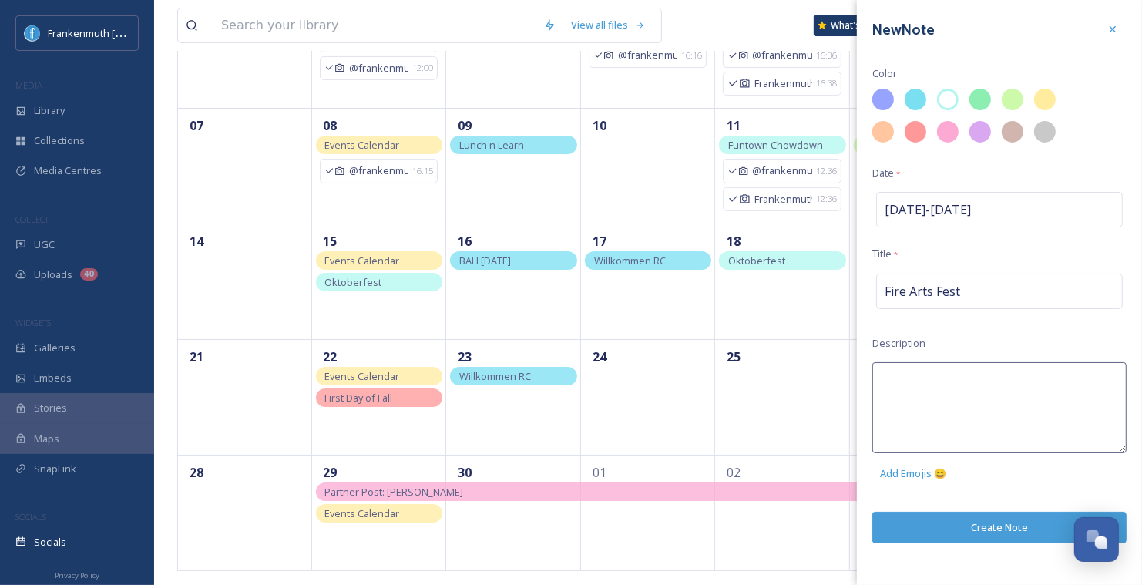
click at [981, 389] on textarea at bounding box center [1000, 407] width 254 height 91
type textarea "First Day"
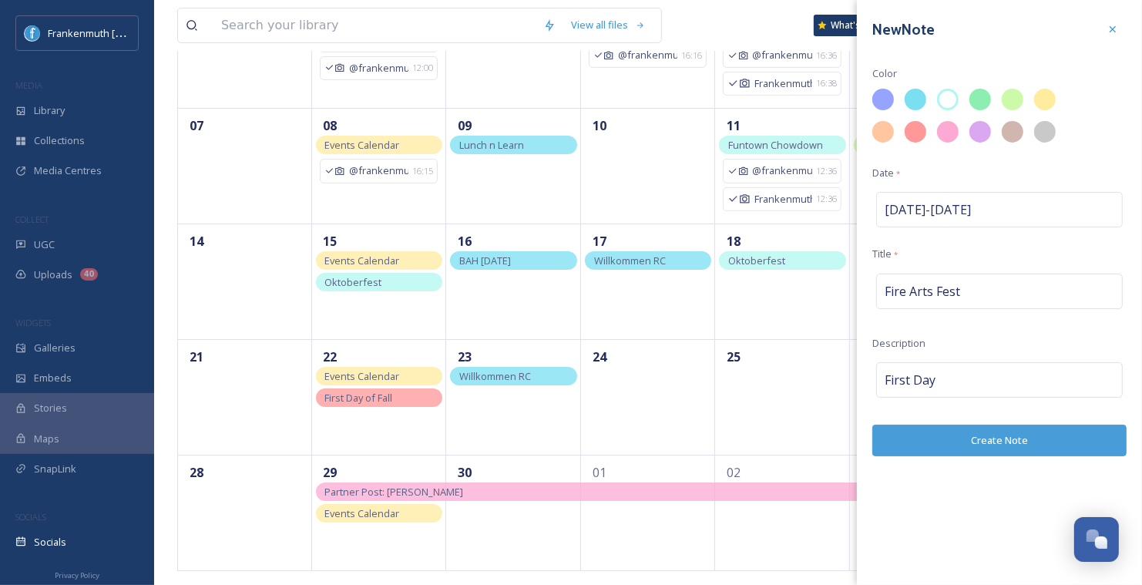
click at [984, 515] on div "New Note Color Date * [DATE] - [DATE] Title * Fire Arts Fest Description First …" at bounding box center [999, 292] width 285 height 585
click at [987, 449] on button "Create Note" at bounding box center [1000, 441] width 254 height 32
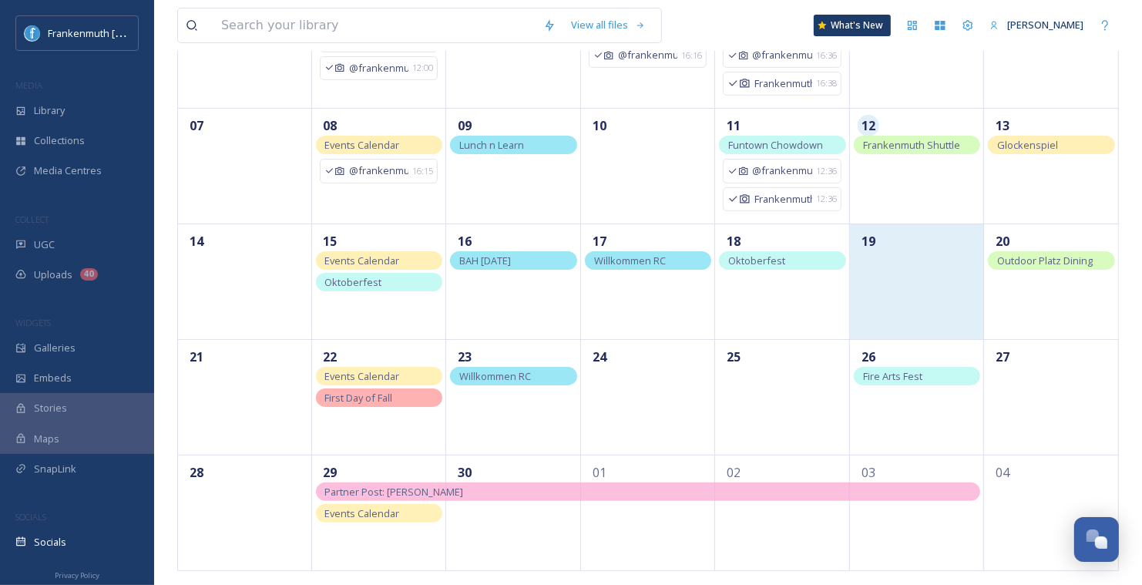
click at [918, 291] on div "19" at bounding box center [917, 282] width 135 height 116
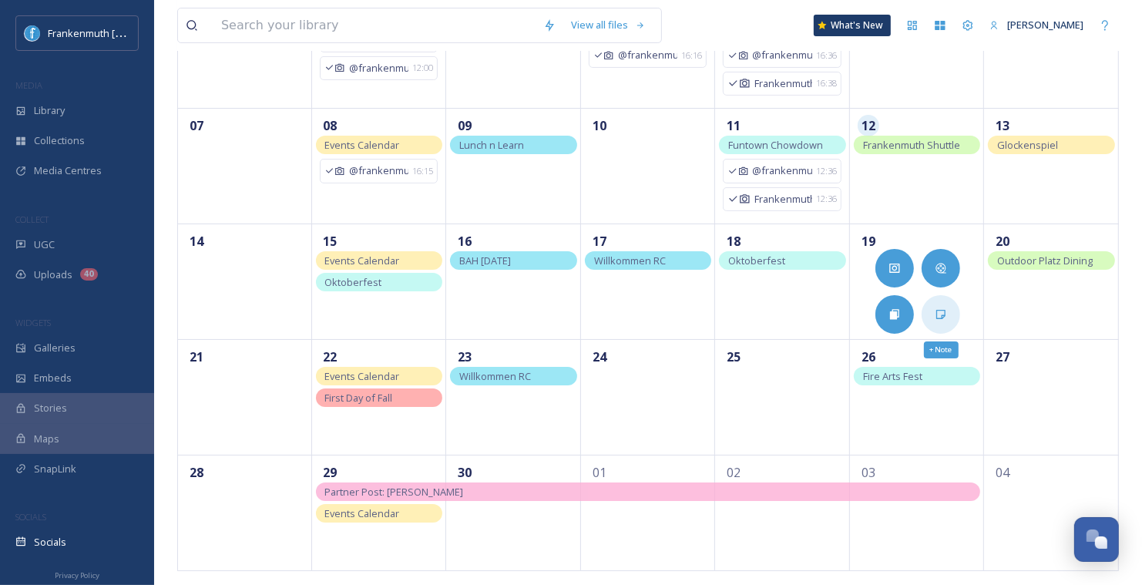
click at [942, 313] on icon at bounding box center [941, 314] width 12 height 12
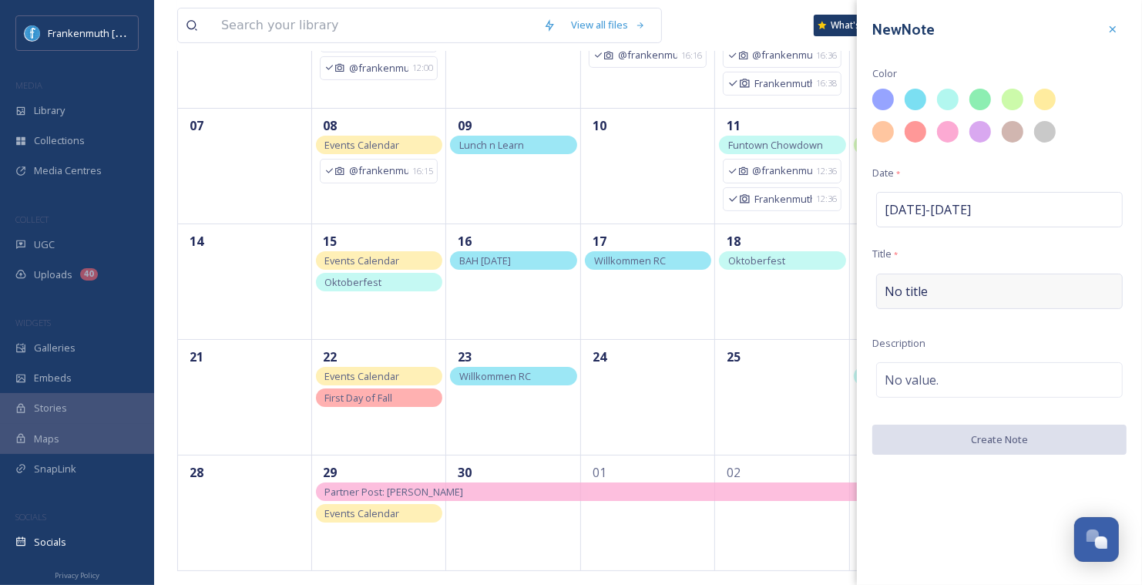
click at [965, 294] on div "No title" at bounding box center [1000, 291] width 247 height 35
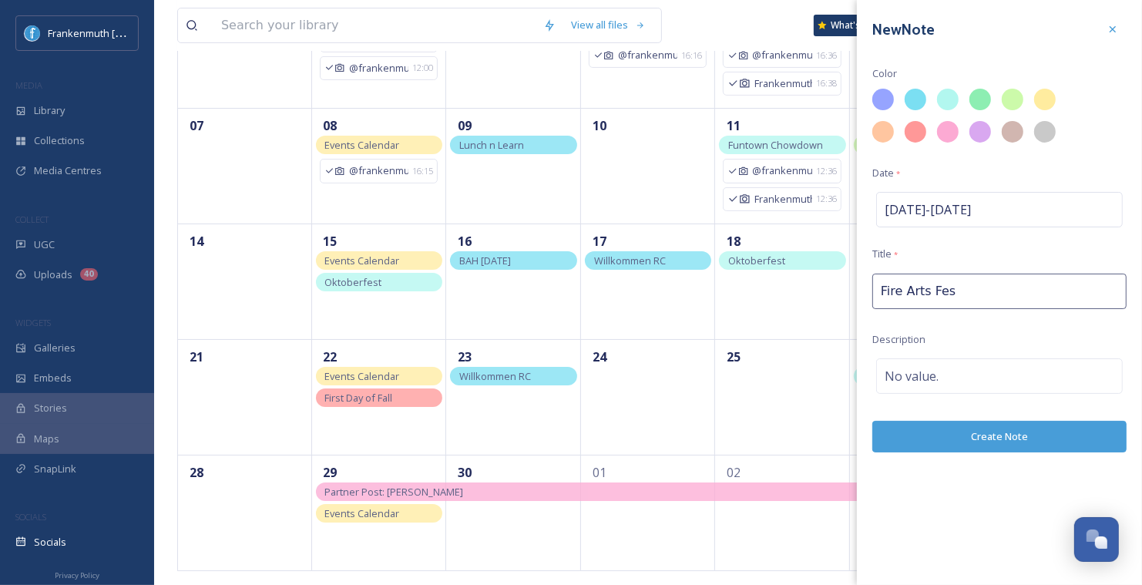
type input "Fire Arts Fest"
click at [961, 366] on div "No value." at bounding box center [1000, 375] width 247 height 35
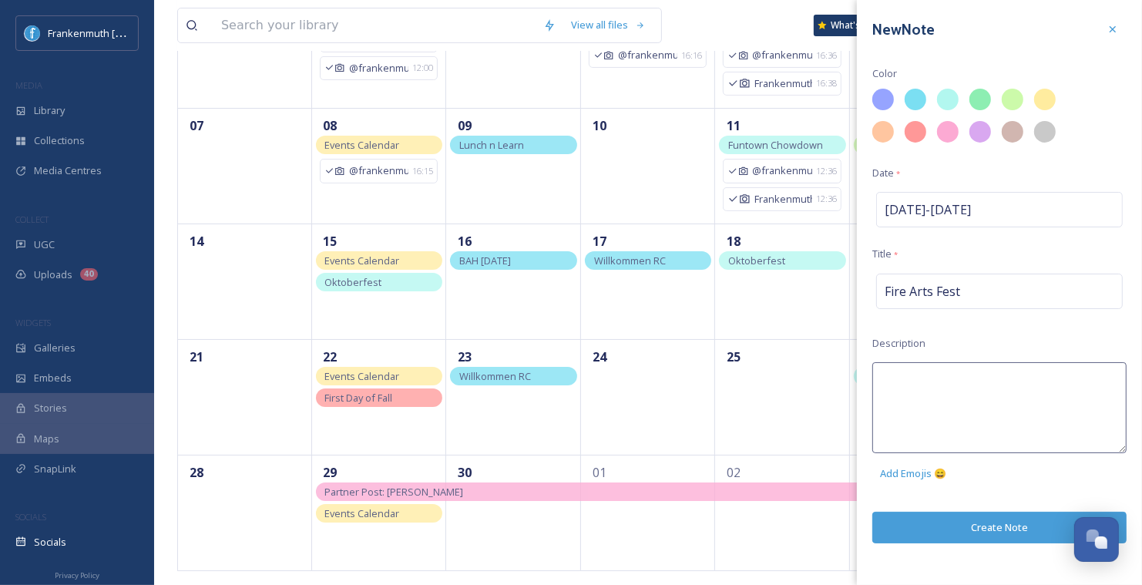
click at [961, 366] on textarea at bounding box center [1000, 407] width 254 height 91
type textarea "Next week"
click at [951, 109] on div at bounding box center [948, 99] width 26 height 26
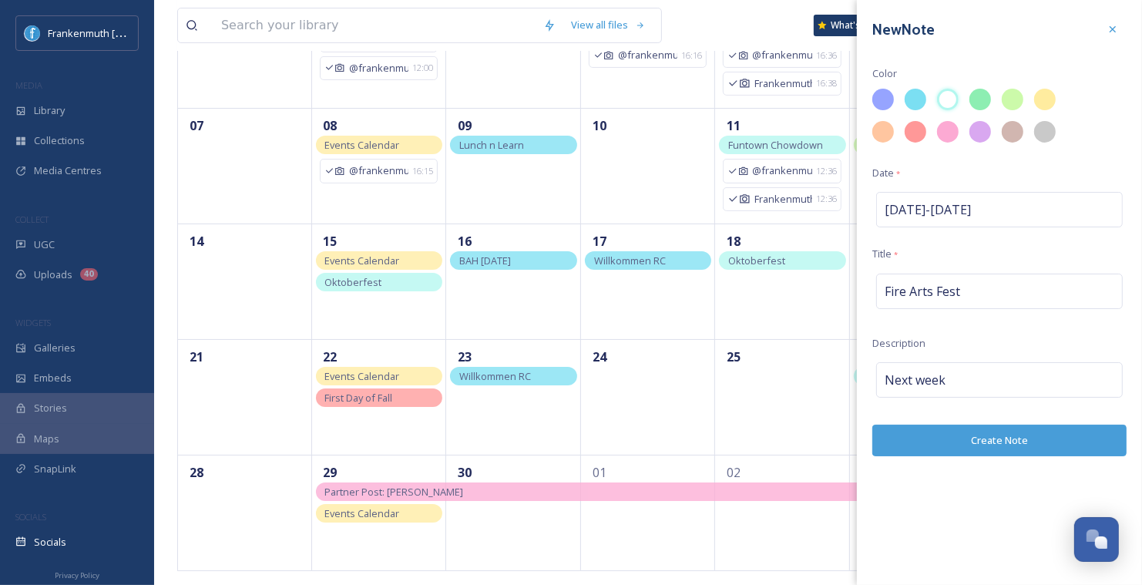
click at [1022, 444] on button "Create Note" at bounding box center [1000, 441] width 254 height 32
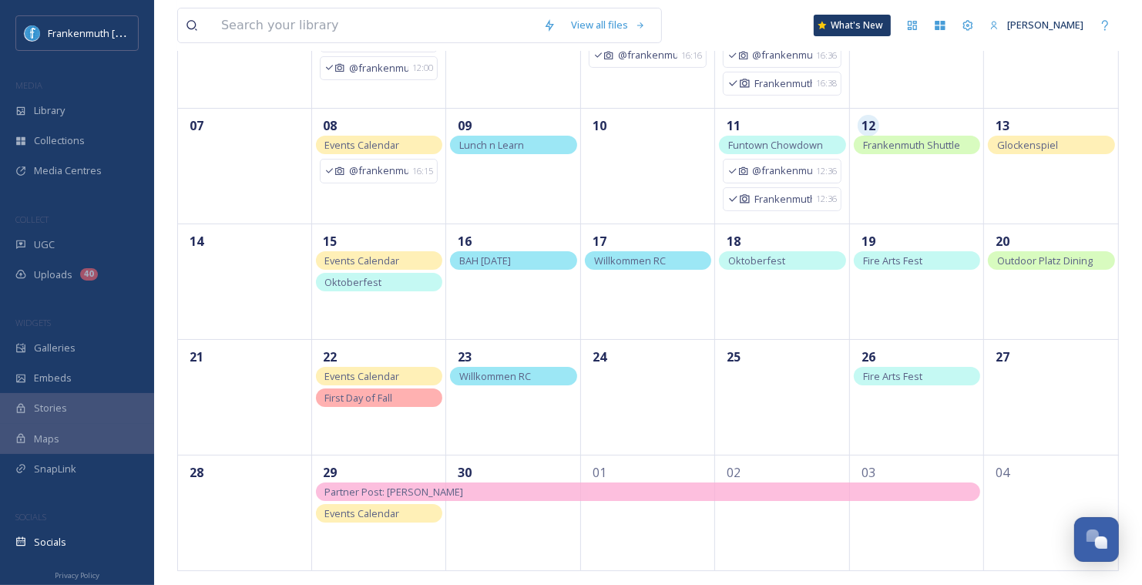
click at [950, 146] on span "Frankenmuth Shuttle" at bounding box center [911, 145] width 97 height 14
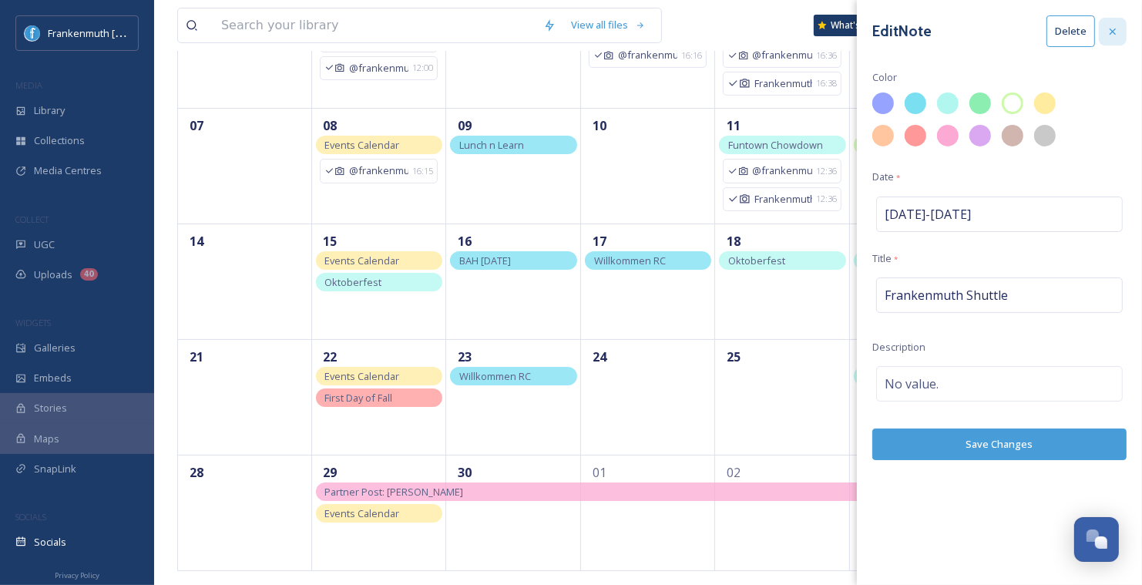
click at [1103, 42] on div at bounding box center [1113, 32] width 28 height 28
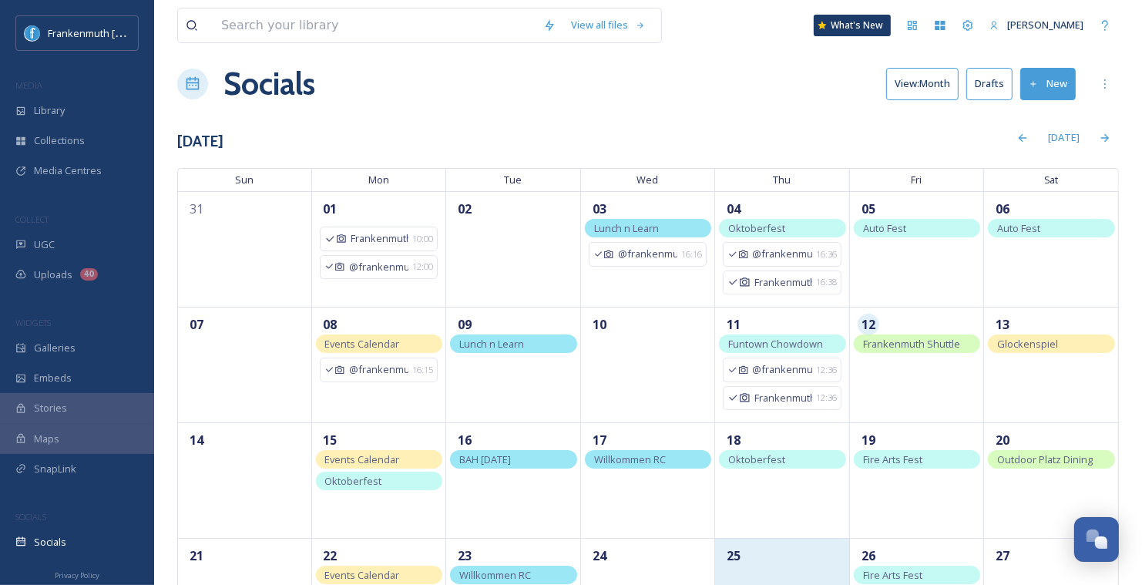
scroll to position [0, 0]
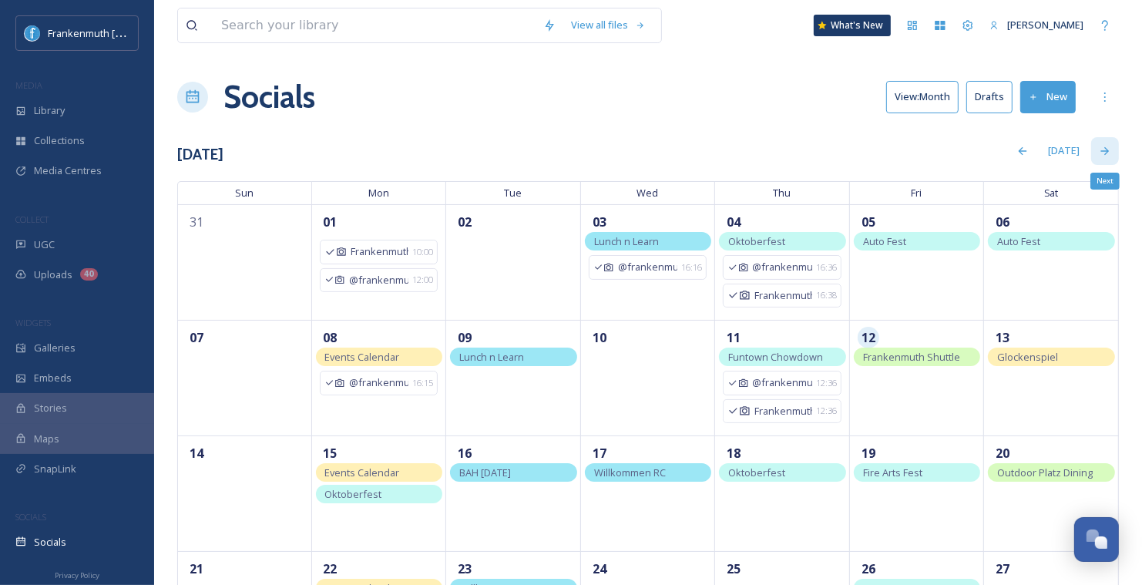
click at [1104, 150] on icon at bounding box center [1105, 151] width 12 height 12
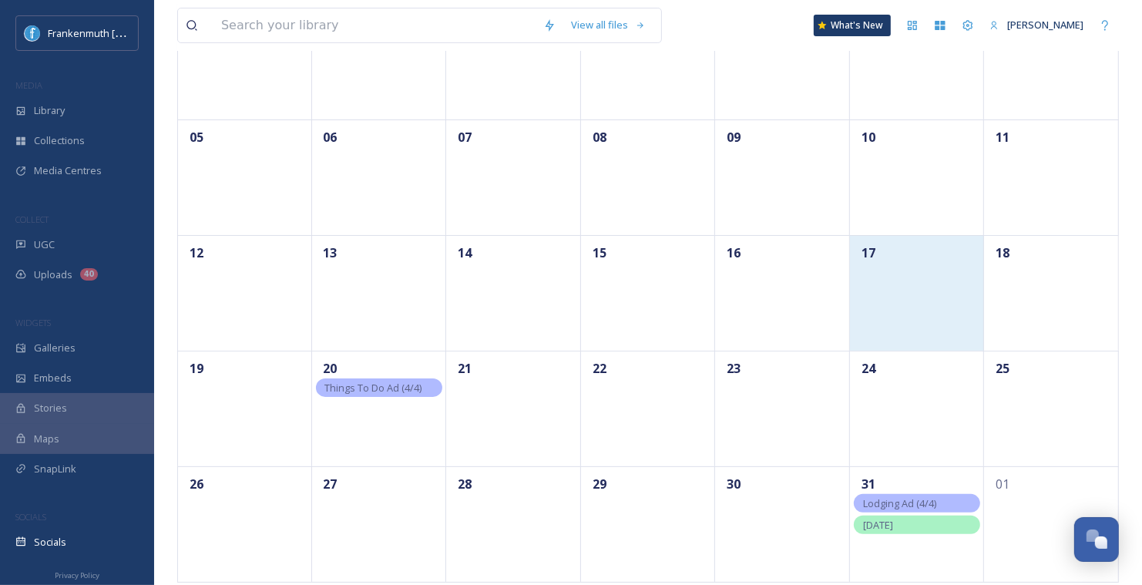
scroll to position [202, 0]
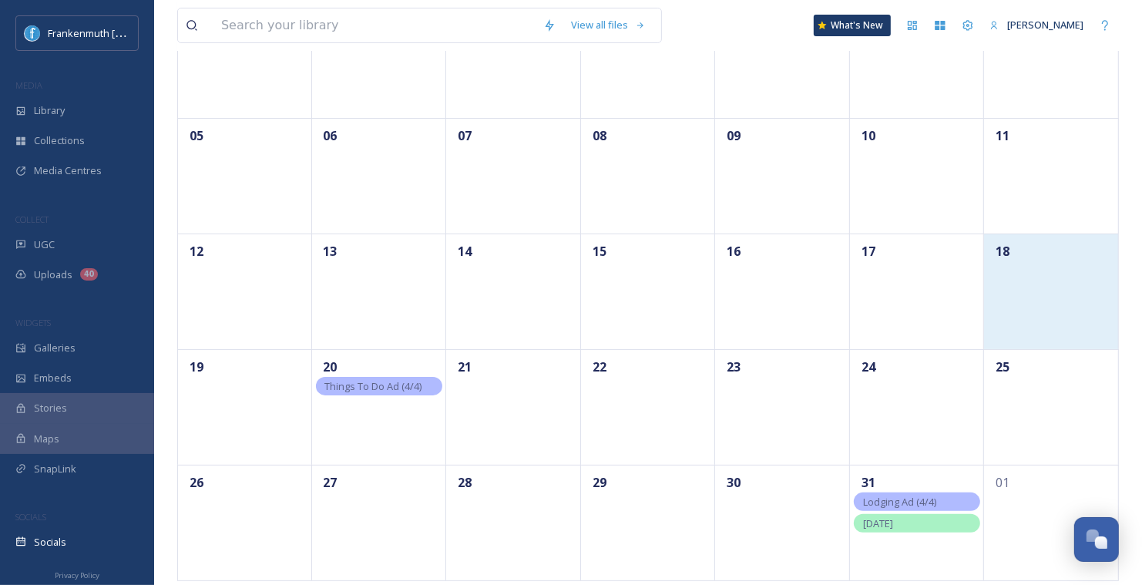
click at [1005, 263] on div "18" at bounding box center [1051, 292] width 135 height 116
click at [1062, 316] on div "18" at bounding box center [1051, 292] width 135 height 116
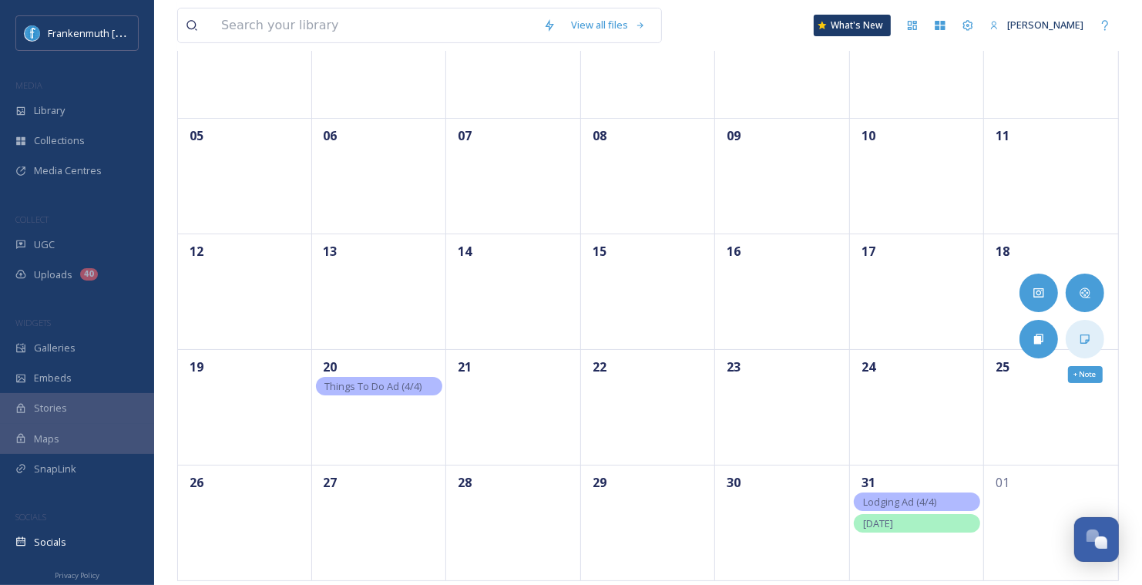
click at [1092, 338] on div "+ Note" at bounding box center [1085, 339] width 39 height 39
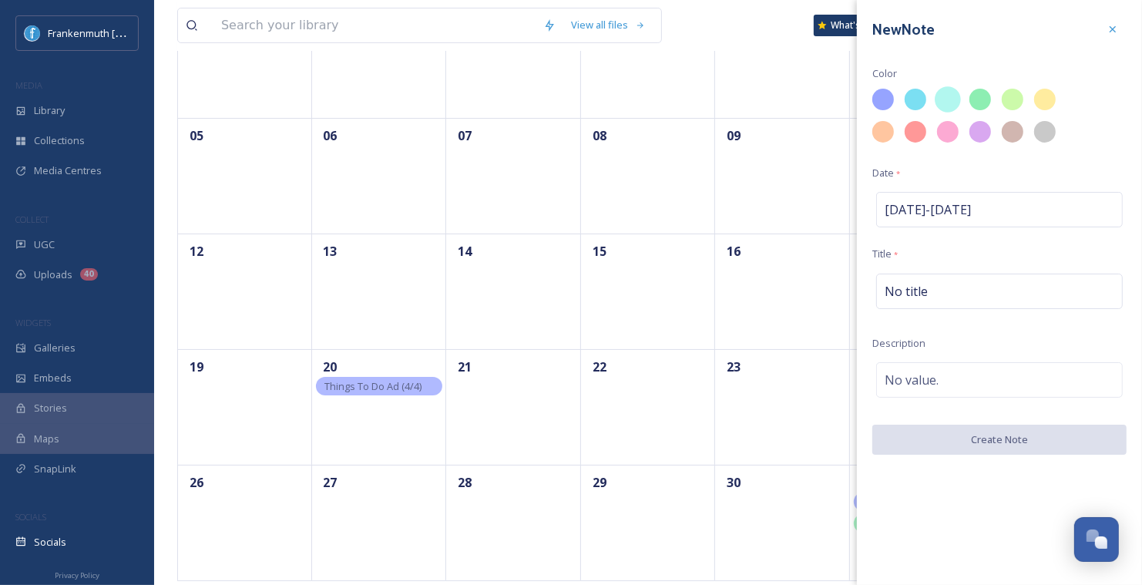
drag, startPoint x: 945, startPoint y: 93, endPoint x: 945, endPoint y: 130, distance: 37.0
click at [945, 93] on div at bounding box center [948, 99] width 26 height 26
click at [936, 294] on div "No title" at bounding box center [1000, 291] width 247 height 35
click at [936, 294] on input at bounding box center [1000, 291] width 254 height 35
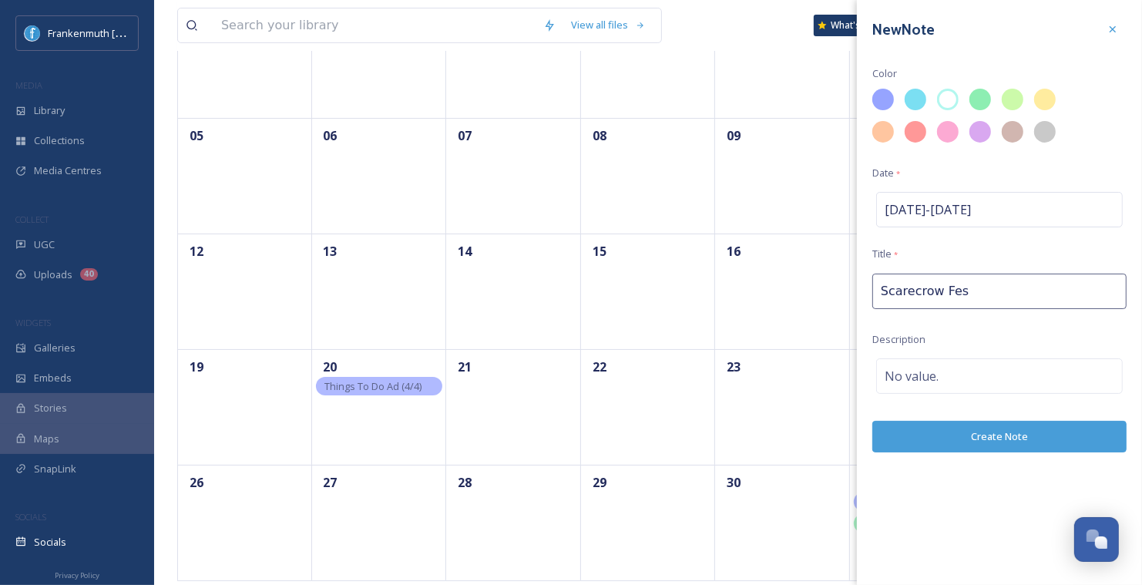
type input "Scarecrow Fest"
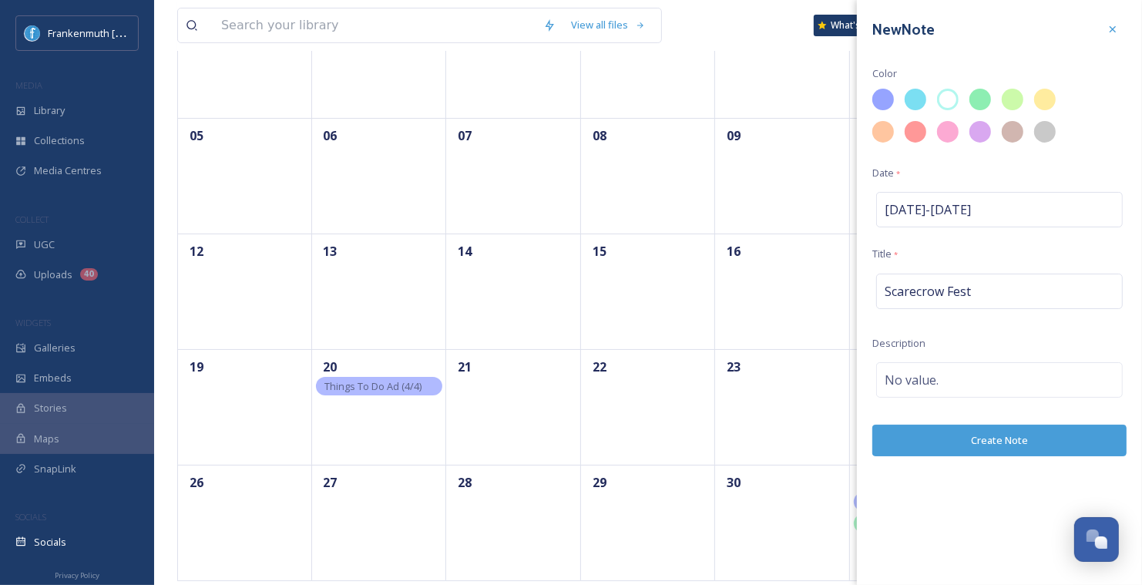
click at [1004, 451] on div "New Note Color Date * [DATE] - [DATE] Title * Scarecrow Fest Description No val…" at bounding box center [999, 236] width 285 height 472
click at [1002, 438] on button "Create Note" at bounding box center [1000, 441] width 254 height 32
